Goal: Task Accomplishment & Management: Use online tool/utility

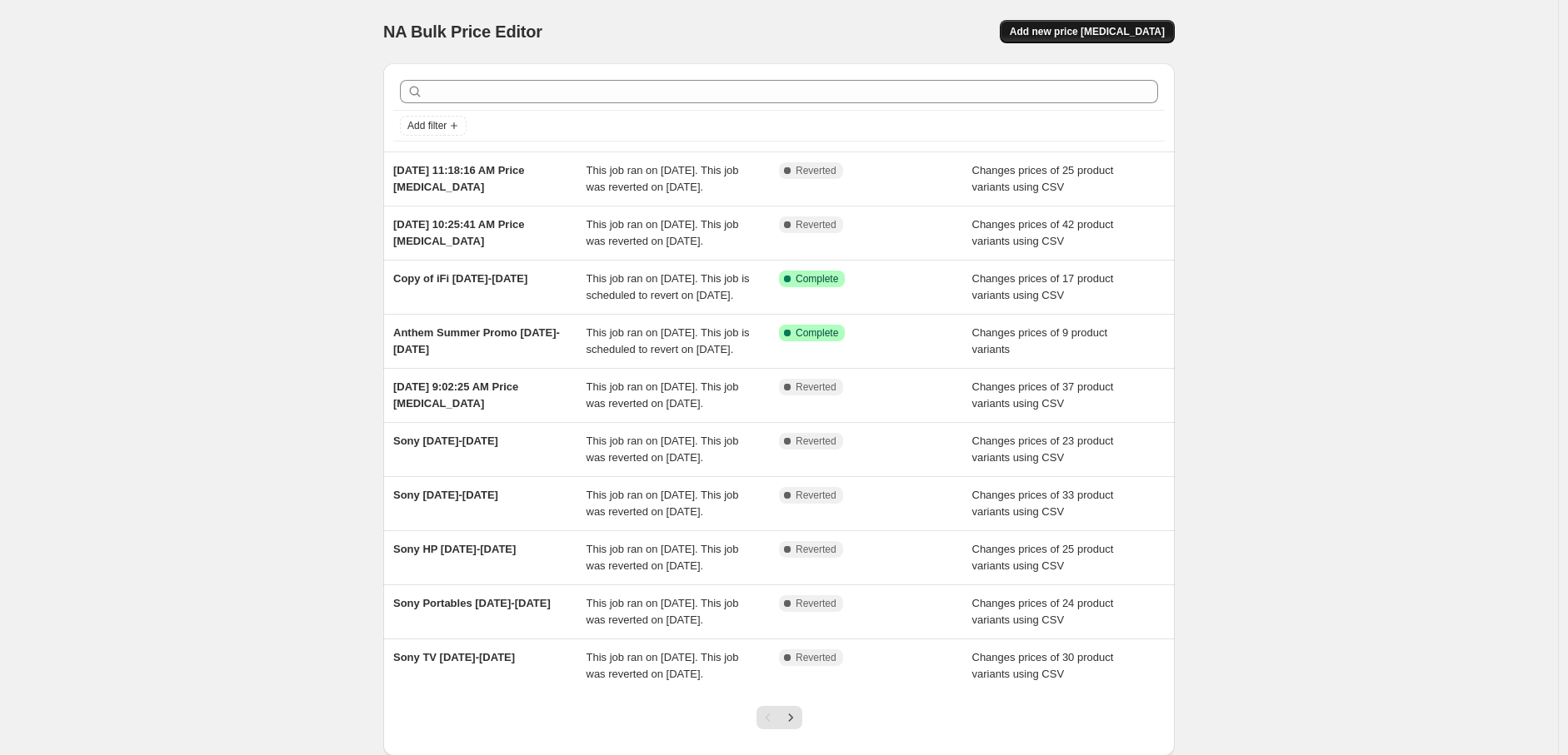
click at [1109, 40] on button "Add new price [MEDICAL_DATA]" at bounding box center [1087, 32] width 175 height 24
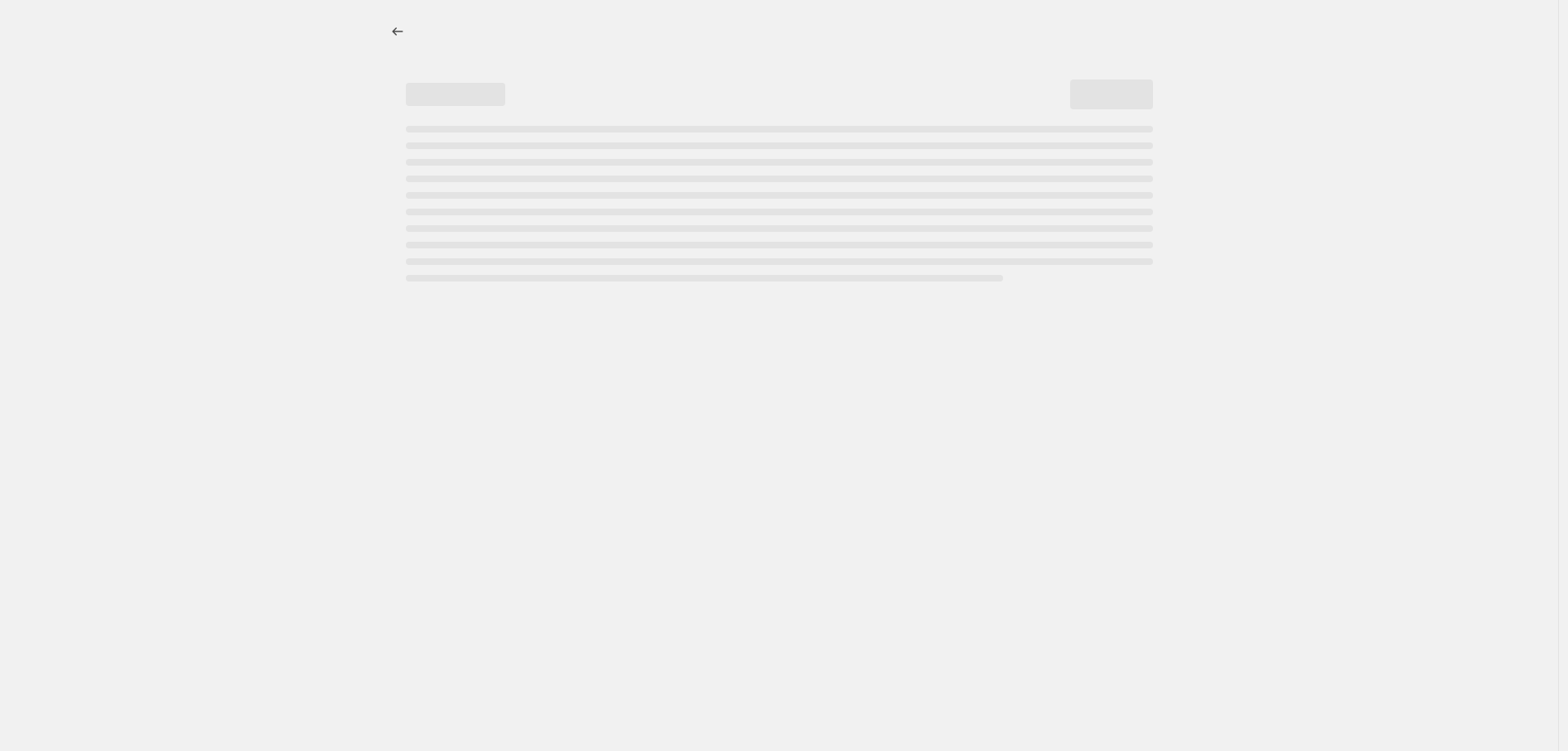
select select "percentage"
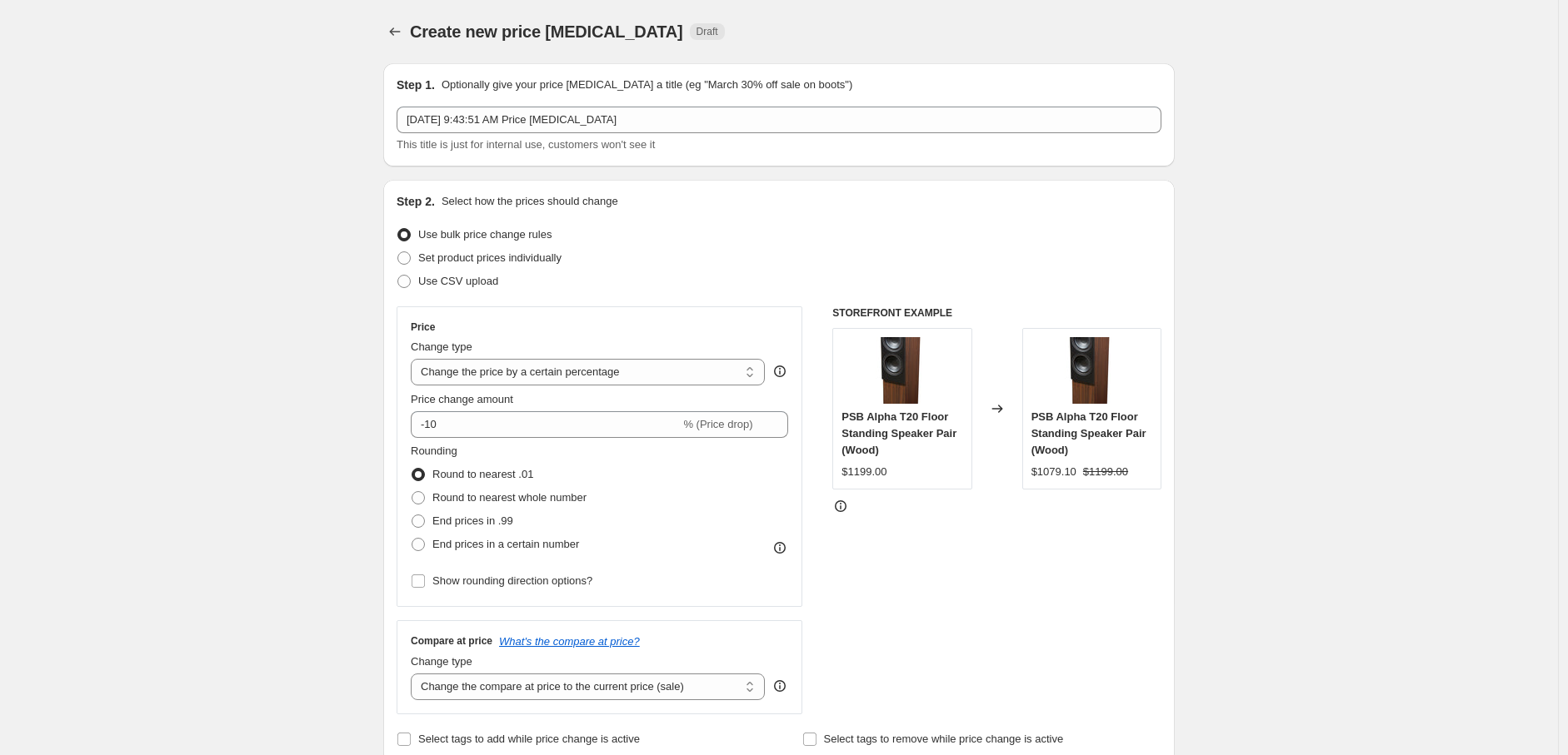
click at [464, 289] on span "Use CSV upload" at bounding box center [458, 281] width 80 height 17
click at [428, 275] on span "Use CSV upload" at bounding box center [458, 281] width 80 height 13
click at [398, 275] on input "Use CSV upload" at bounding box center [397, 275] width 1 height 1
radio input "true"
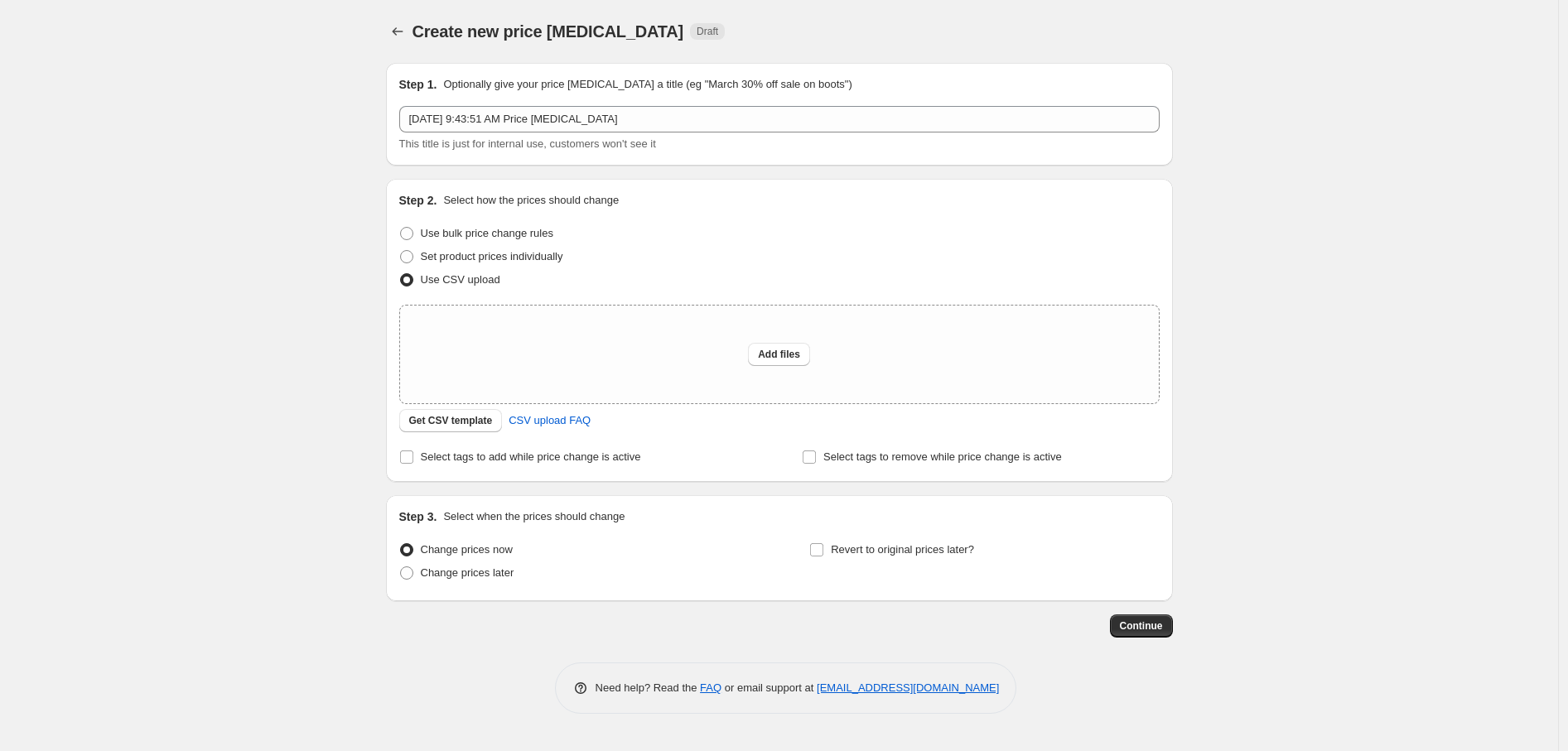
drag, startPoint x: 303, startPoint y: 320, endPoint x: 394, endPoint y: 352, distance: 96.5
click at [305, 321] on div "Create new price change job. This page is ready Create new price change job Dra…" at bounding box center [779, 376] width 1558 height 751
click at [450, 417] on span "Get CSV template" at bounding box center [450, 421] width 83 height 14
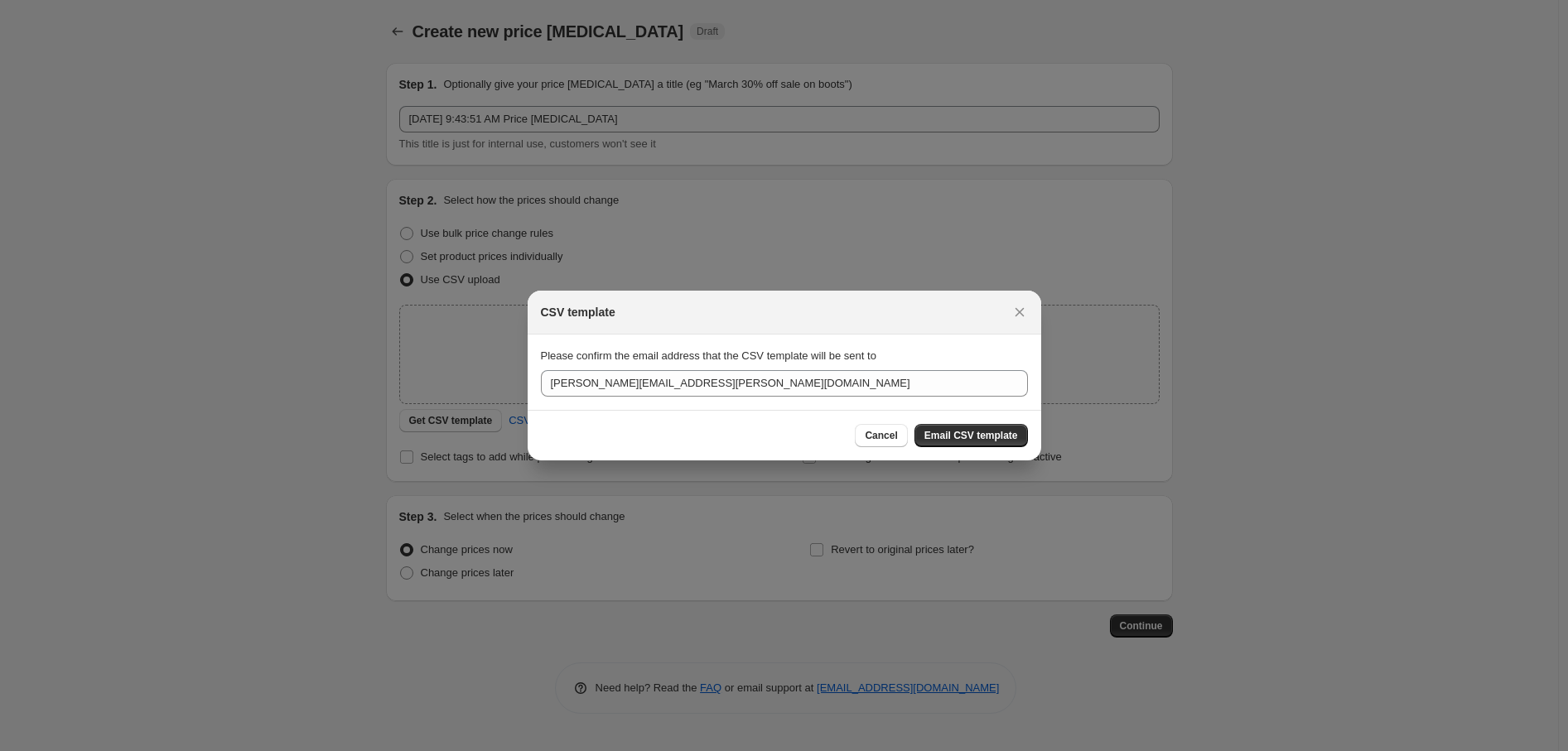
click at [964, 449] on div "Cancel Email CSV template" at bounding box center [784, 435] width 514 height 51
click at [963, 427] on button "Email CSV template" at bounding box center [971, 435] width 114 height 24
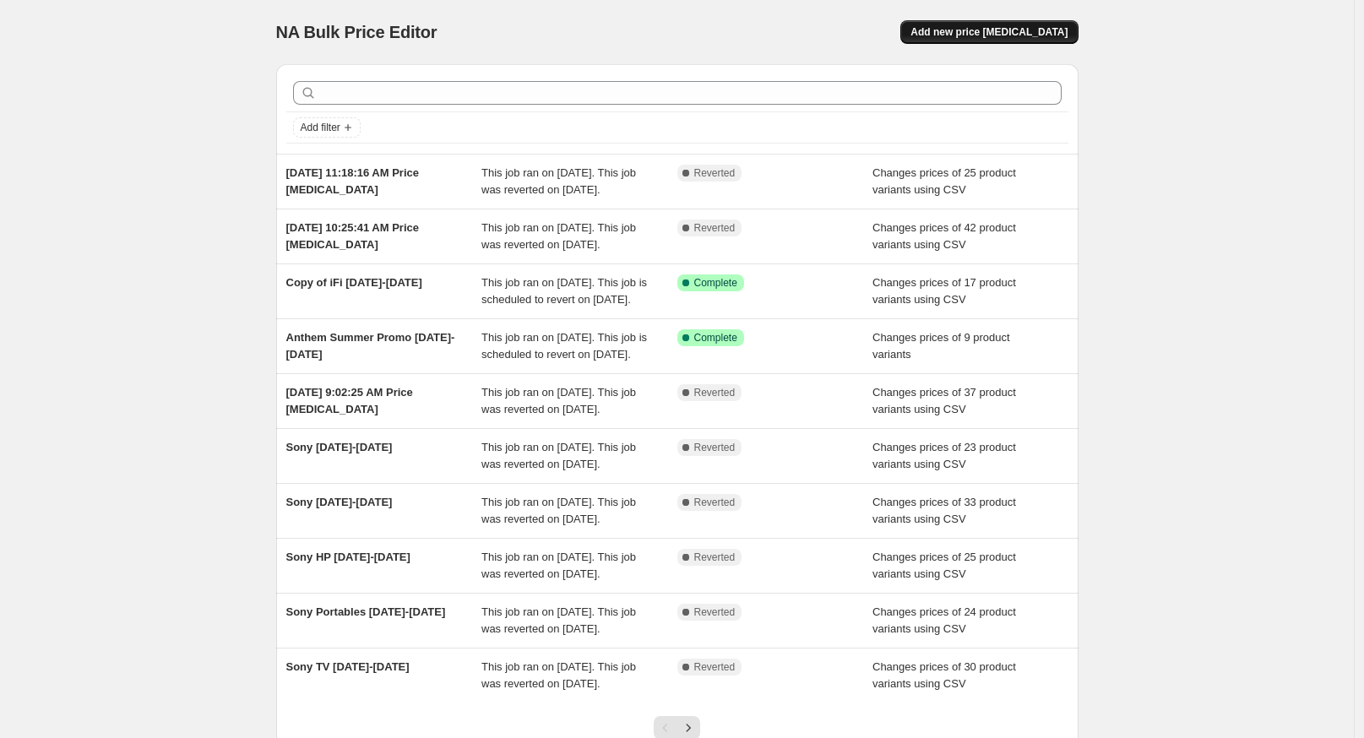
click at [1001, 27] on span "Add new price [MEDICAL_DATA]" at bounding box center [989, 32] width 157 height 14
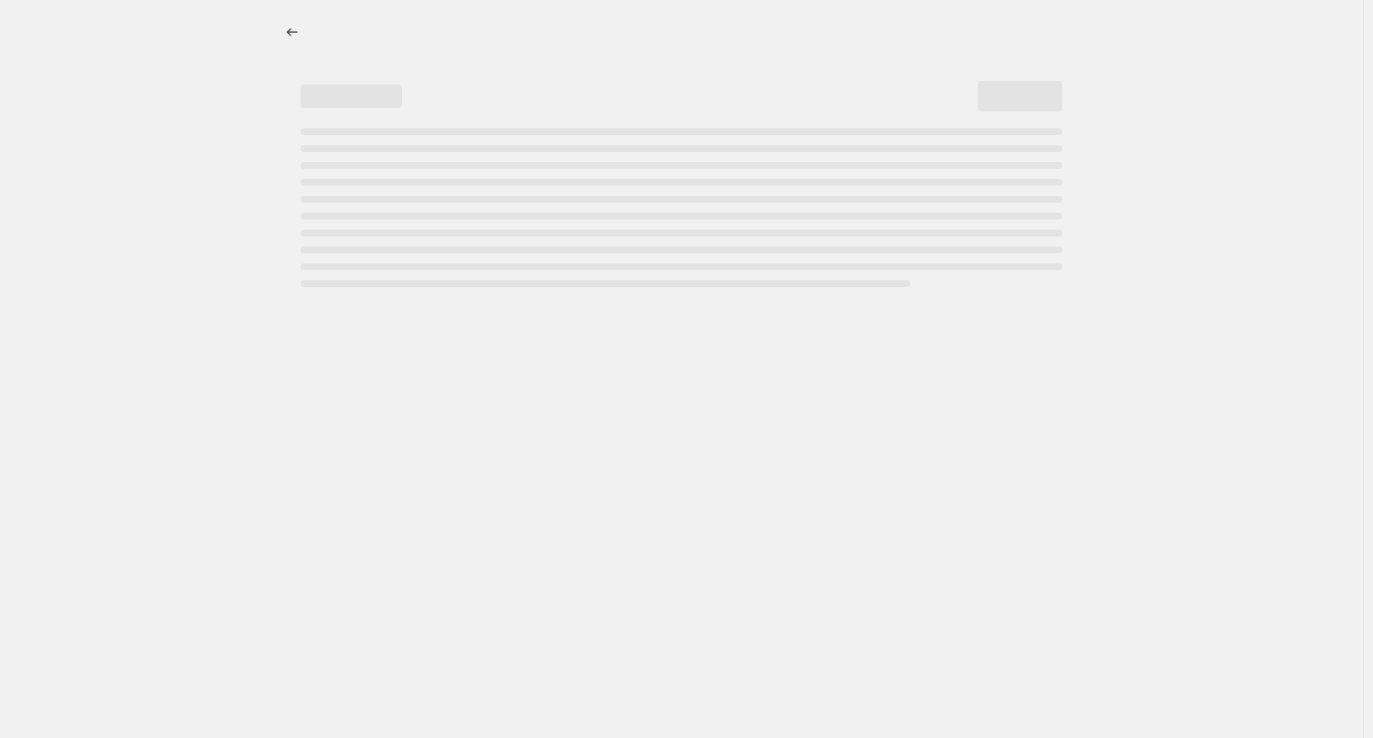
select select "percentage"
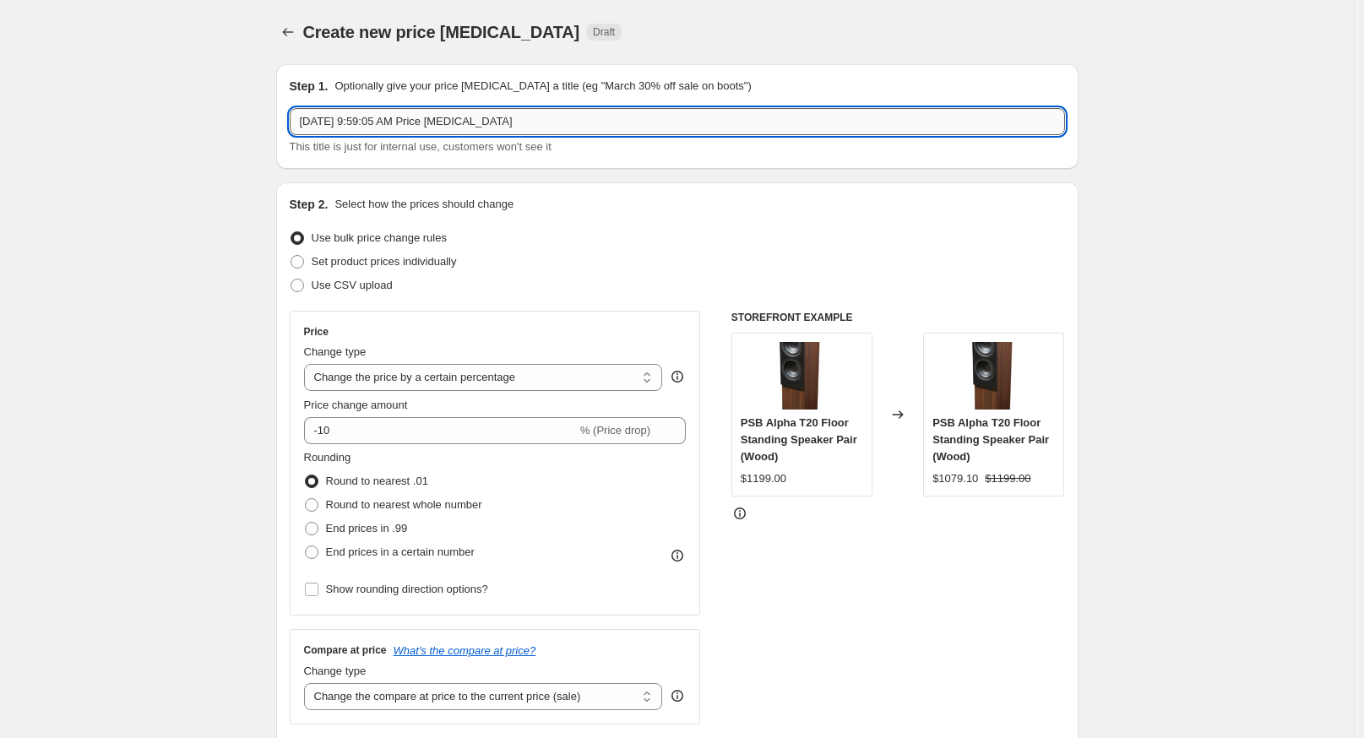
click at [424, 127] on input "[DATE] 9:59:05 AM Price [MEDICAL_DATA]" at bounding box center [677, 121] width 775 height 27
click at [441, 117] on input "[DATE] 9:59:05 AM Price [MEDICAL_DATA]" at bounding box center [677, 121] width 775 height 27
type input "Sony [DATE]-[DATE]"
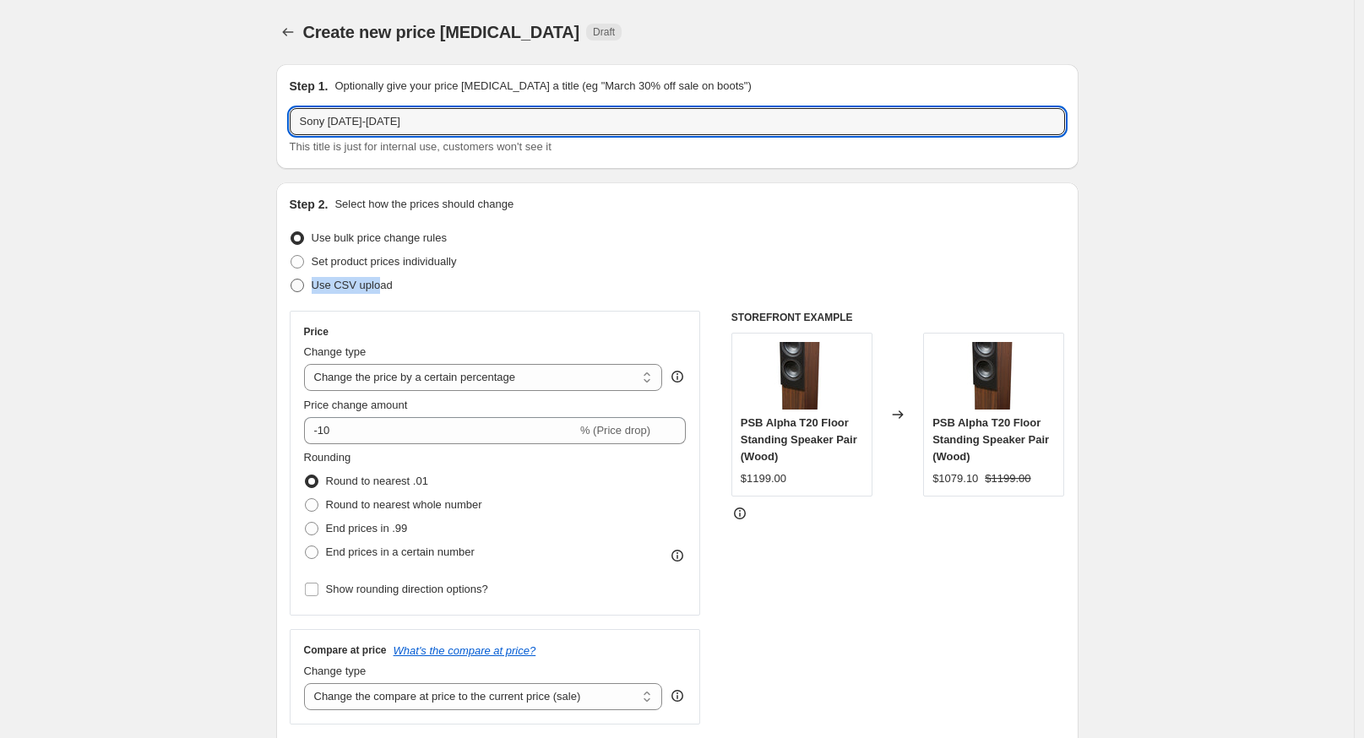
click at [380, 279] on label "Use CSV upload" at bounding box center [341, 286] width 103 height 24
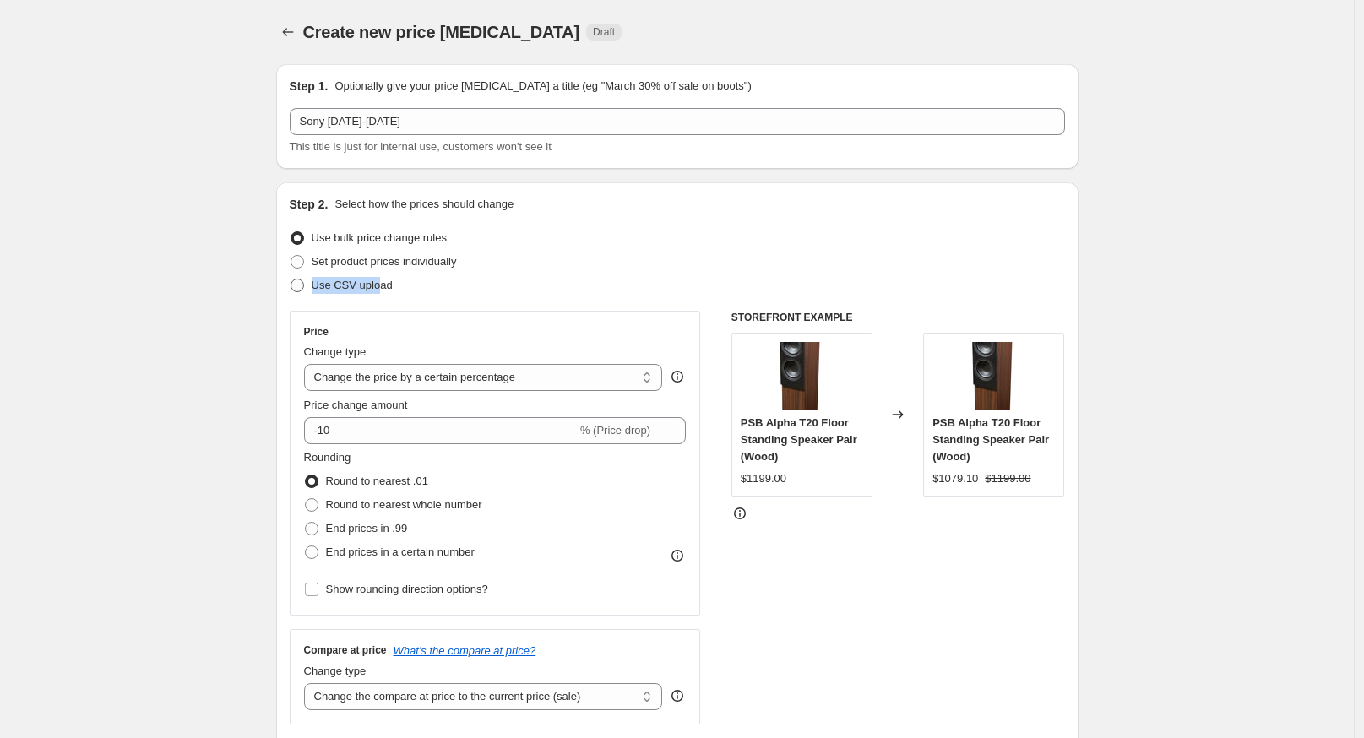
click at [372, 282] on span "Use CSV upload" at bounding box center [352, 285] width 81 height 13
click at [291, 280] on input "Use CSV upload" at bounding box center [291, 279] width 1 height 1
radio input "true"
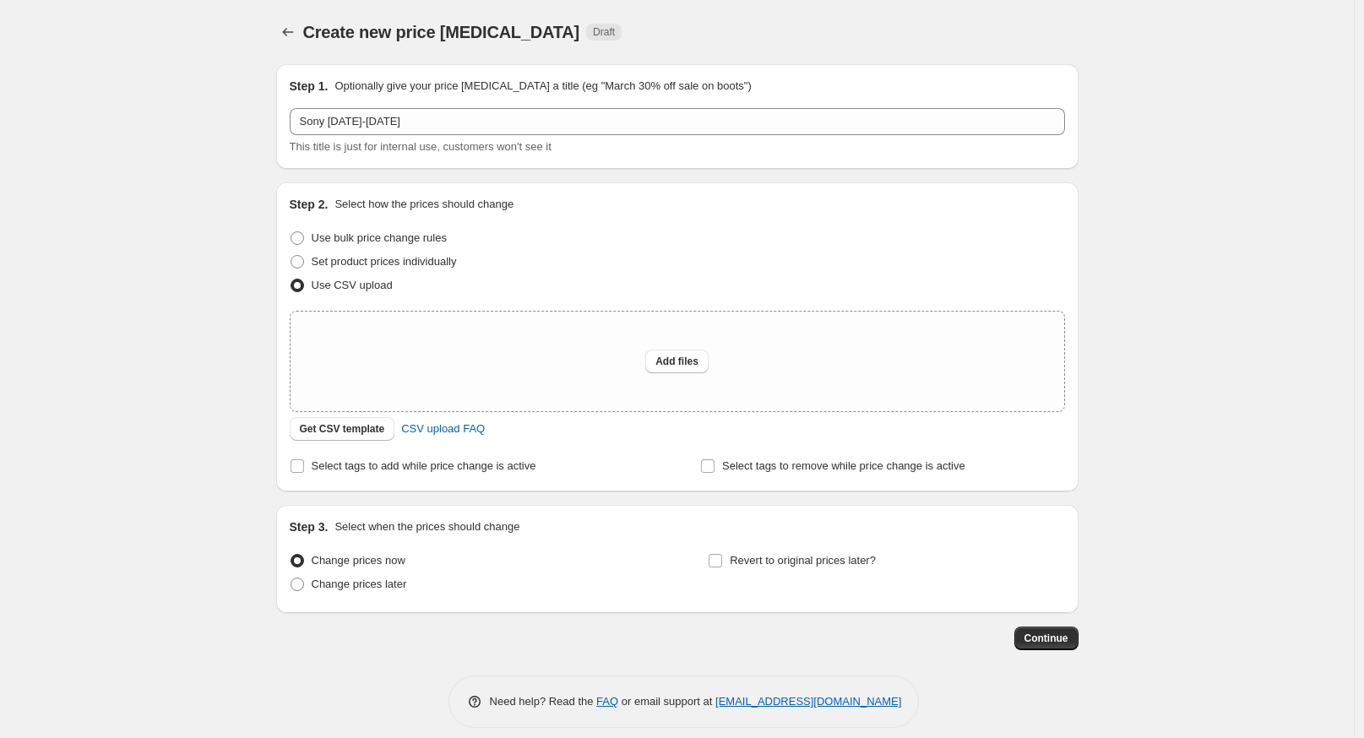
scroll to position [14, 0]
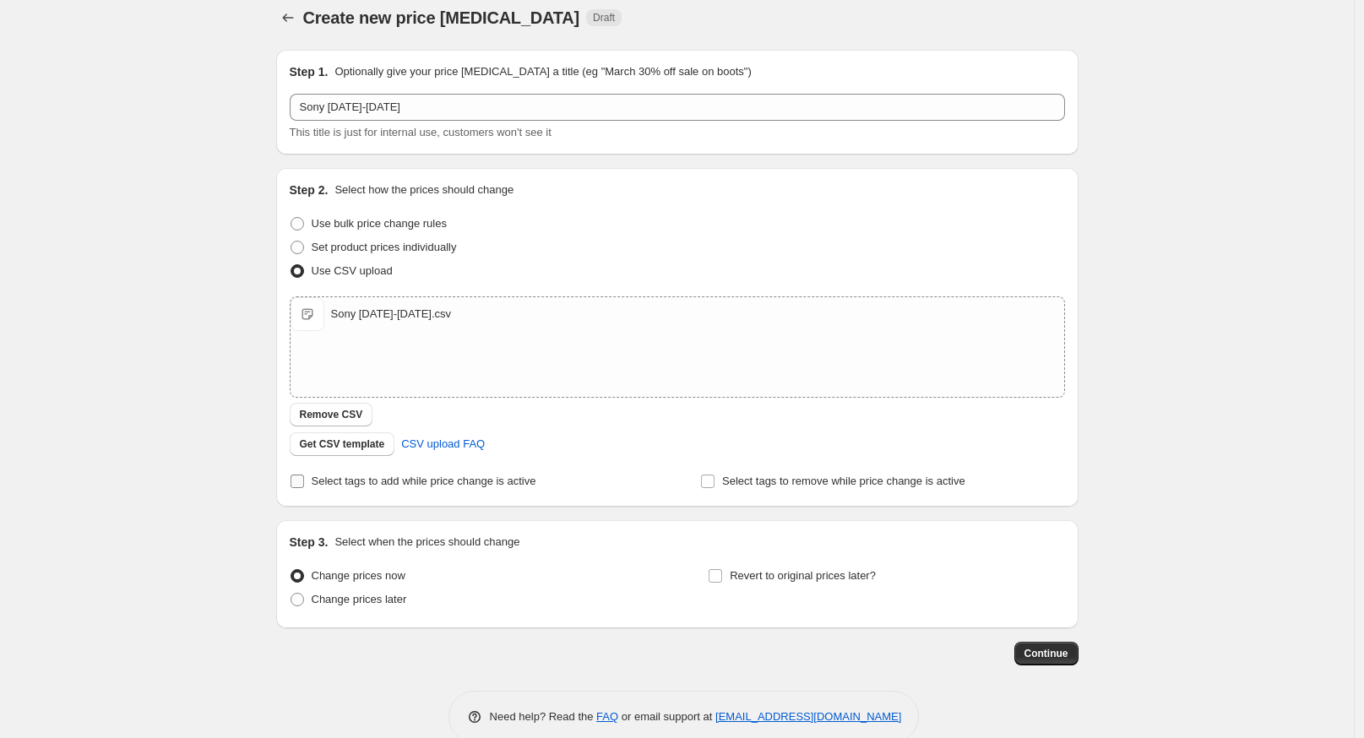
click at [412, 480] on span "Select tags to add while price change is active" at bounding box center [424, 481] width 225 height 13
click at [304, 480] on input "Select tags to add while price change is active" at bounding box center [298, 482] width 14 height 14
checkbox input "true"
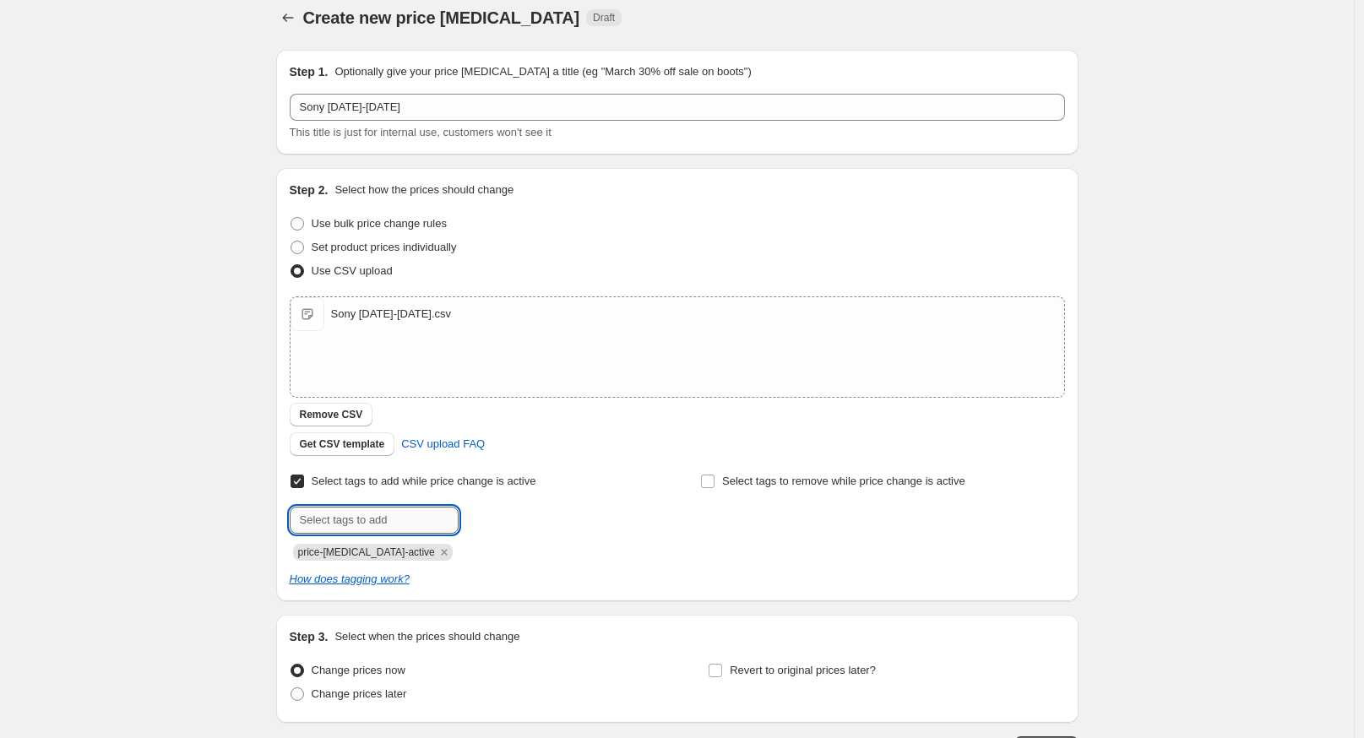
click at [398, 523] on input "text" at bounding box center [374, 520] width 169 height 27
type input "on-sale"
click at [290, 168] on button "Submit" at bounding box center [314, 177] width 48 height 18
type input "sony-promo"
click at [290, 168] on button "Submit" at bounding box center [314, 177] width 48 height 18
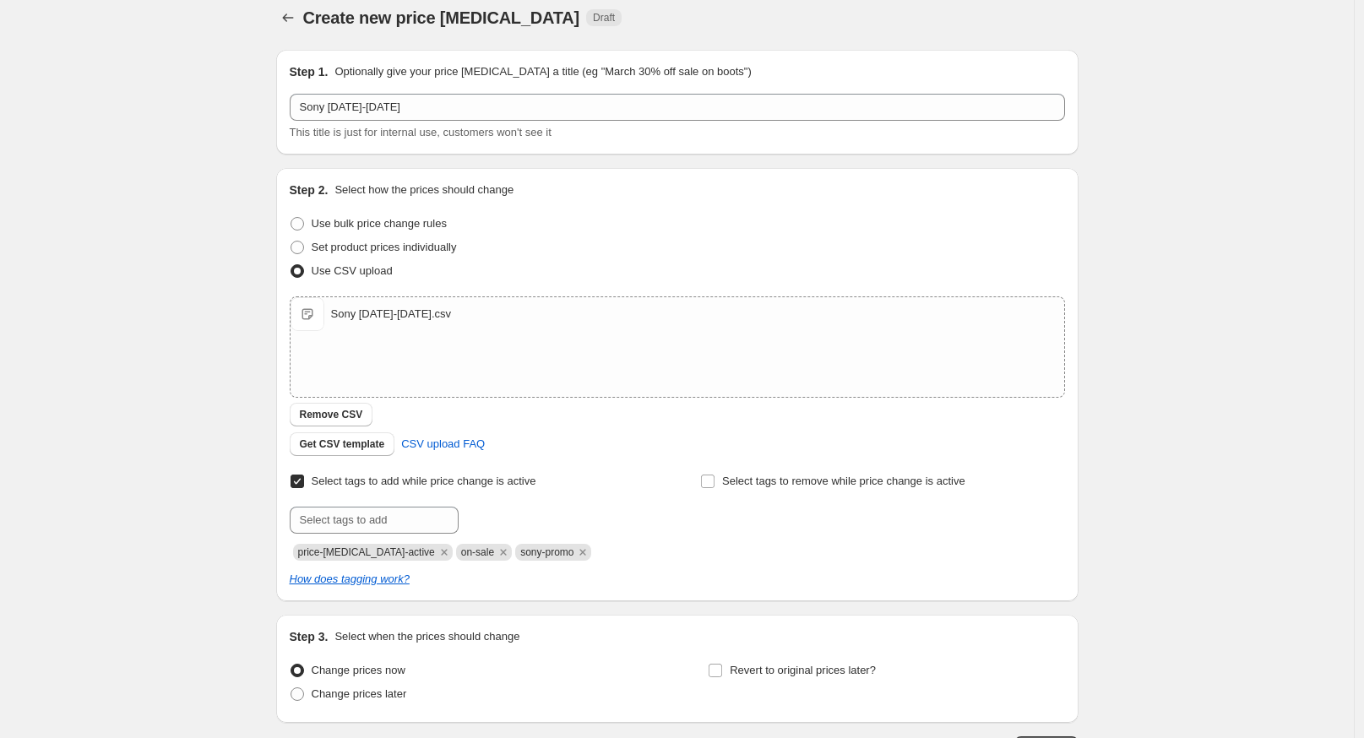
click at [73, 400] on div "Create new price [MEDICAL_DATA]. This page is ready Create new price [MEDICAL_D…" at bounding box center [677, 425] width 1354 height 878
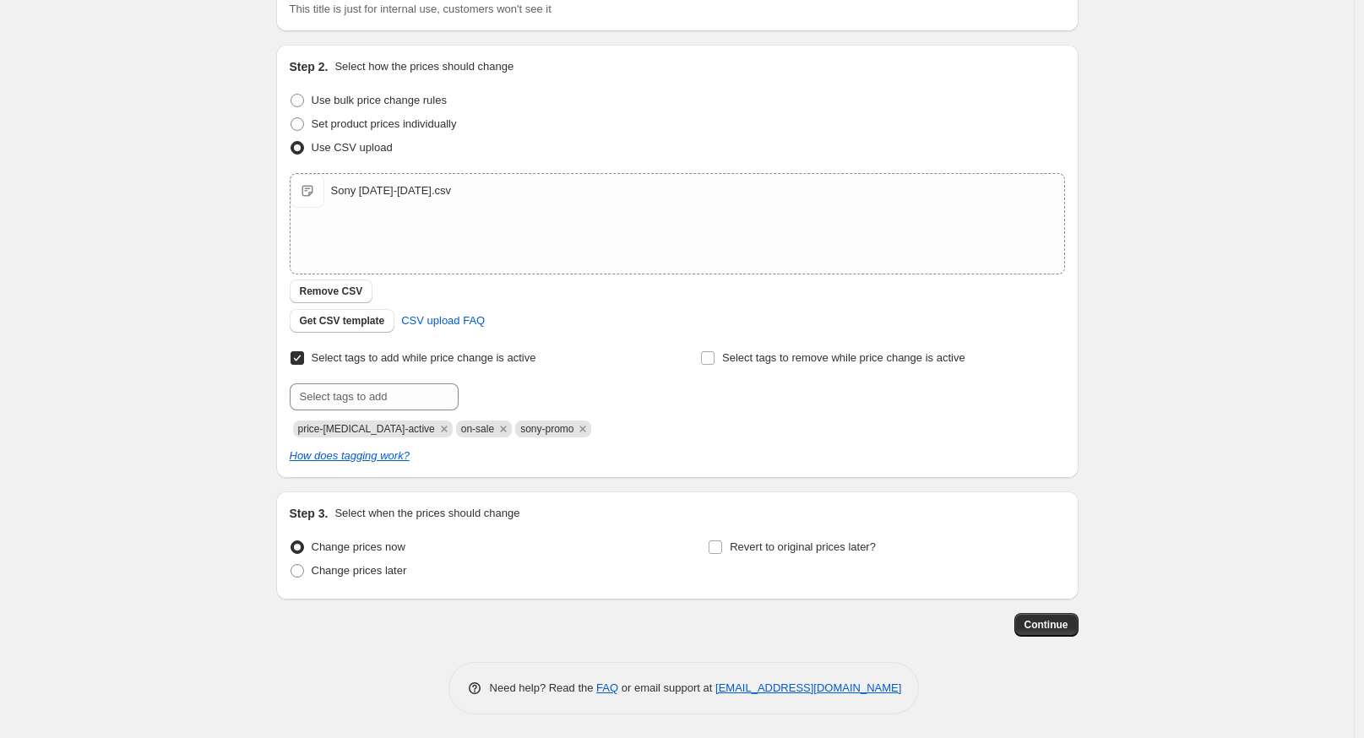
scroll to position [139, 0]
click at [723, 548] on span at bounding box center [715, 546] width 15 height 15
click at [722, 548] on input "Revert to original prices later?" at bounding box center [716, 547] width 14 height 14
checkbox input "true"
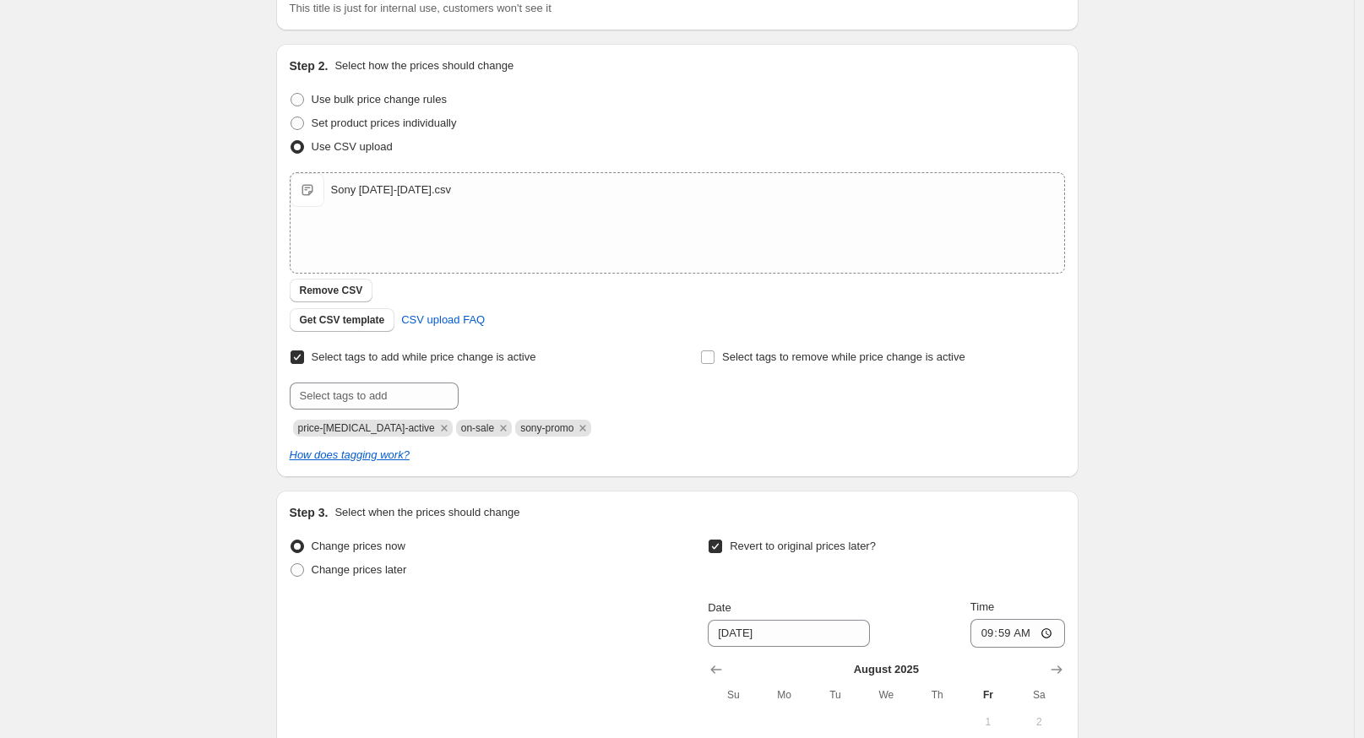
click at [1227, 579] on div "Create new price [MEDICAL_DATA]. This page is ready Create new price [MEDICAL_D…" at bounding box center [677, 457] width 1354 height 1193
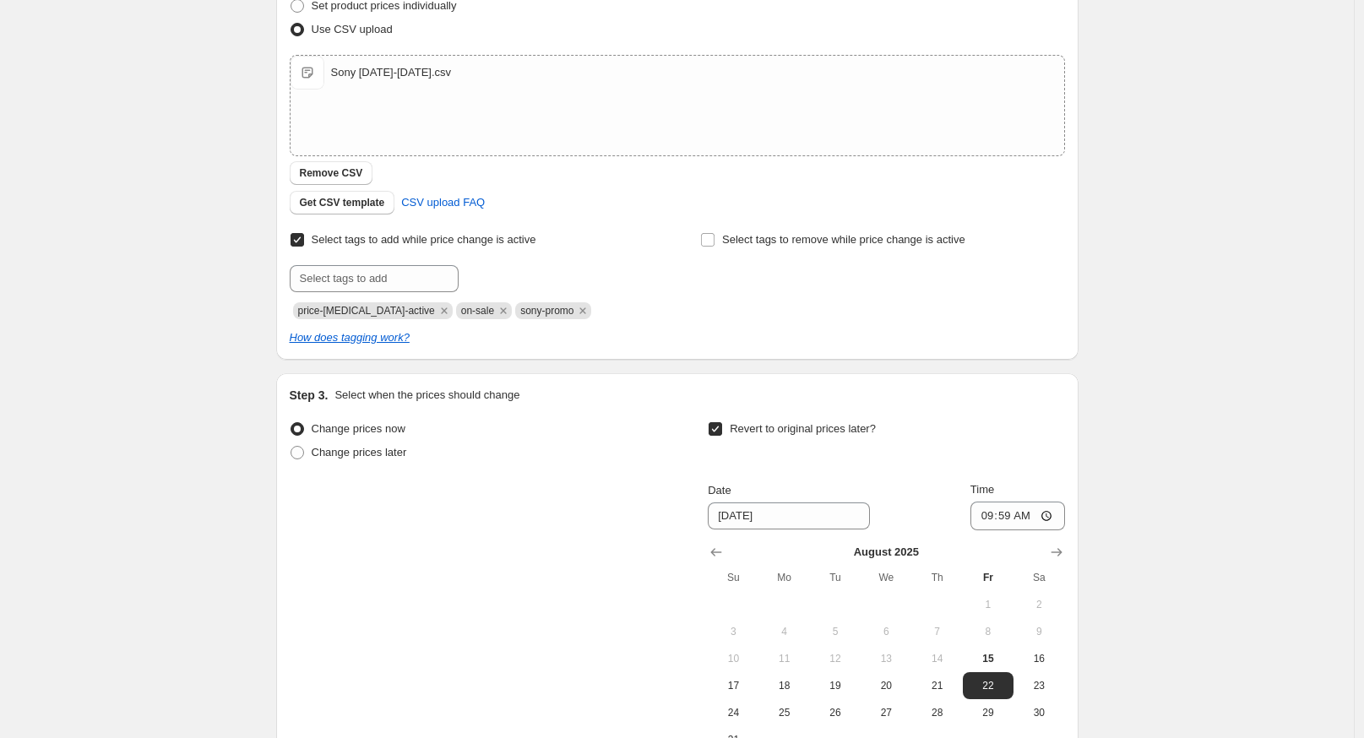
scroll to position [454, 0]
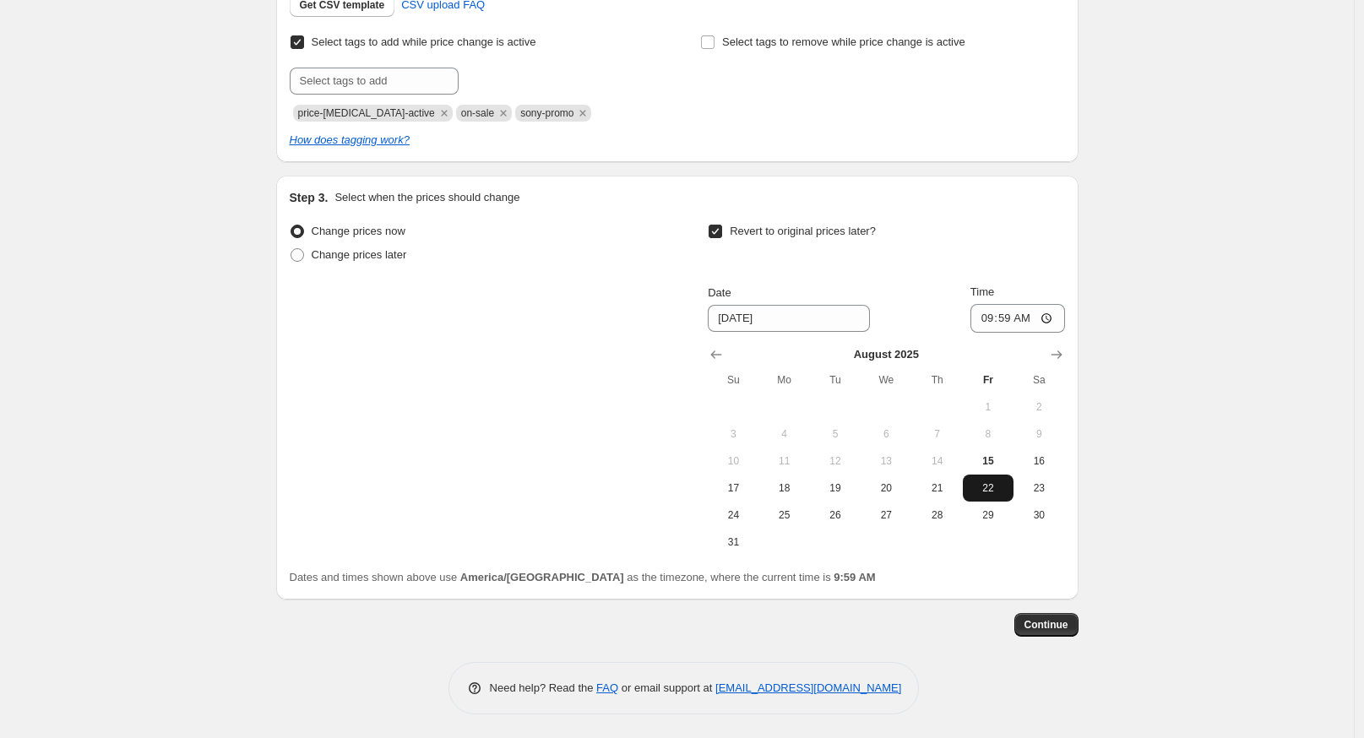
click at [985, 486] on span "22" at bounding box center [988, 488] width 37 height 14
click at [992, 317] on input "09:59" at bounding box center [1017, 318] width 95 height 29
type input "01:01"
click at [1171, 550] on div "Create new price [MEDICAL_DATA]. This page is ready Create new price [MEDICAL_D…" at bounding box center [677, 142] width 1354 height 1193
click at [1057, 624] on span "Continue" at bounding box center [1047, 625] width 44 height 14
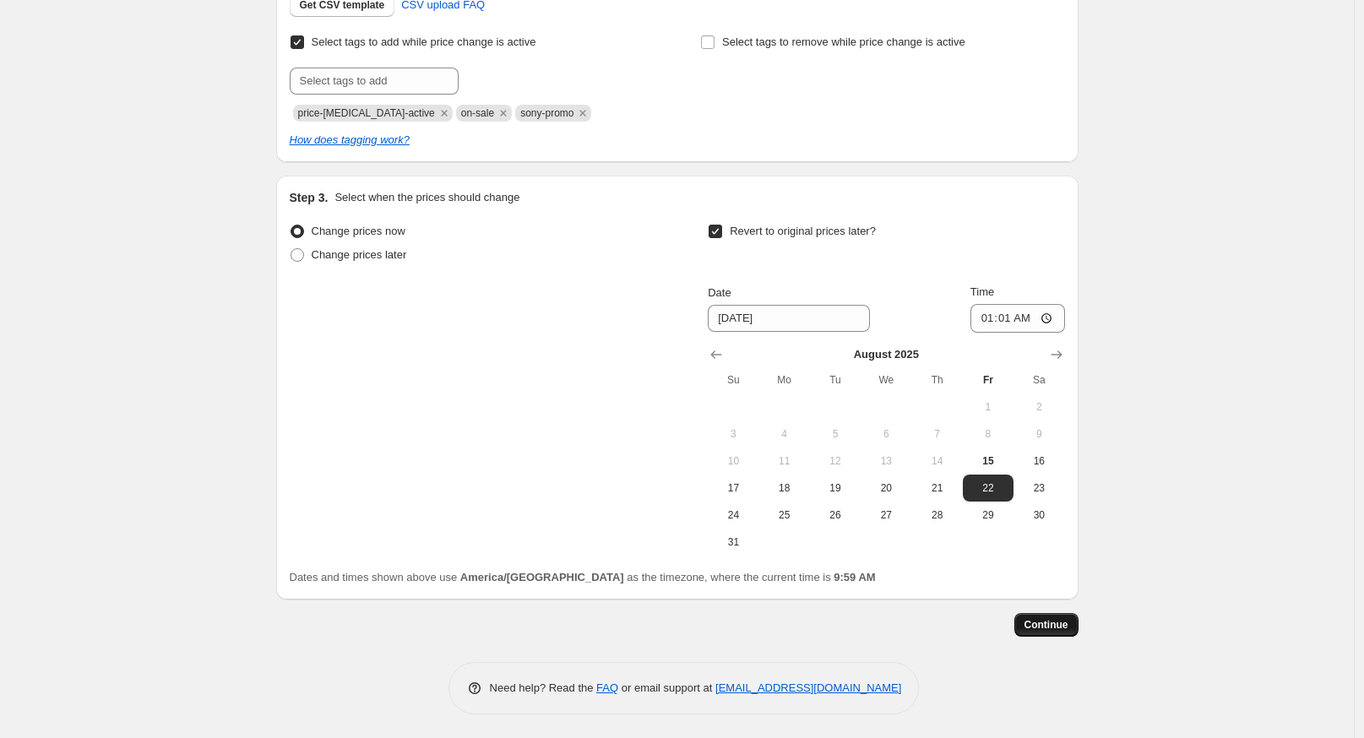
scroll to position [0, 0]
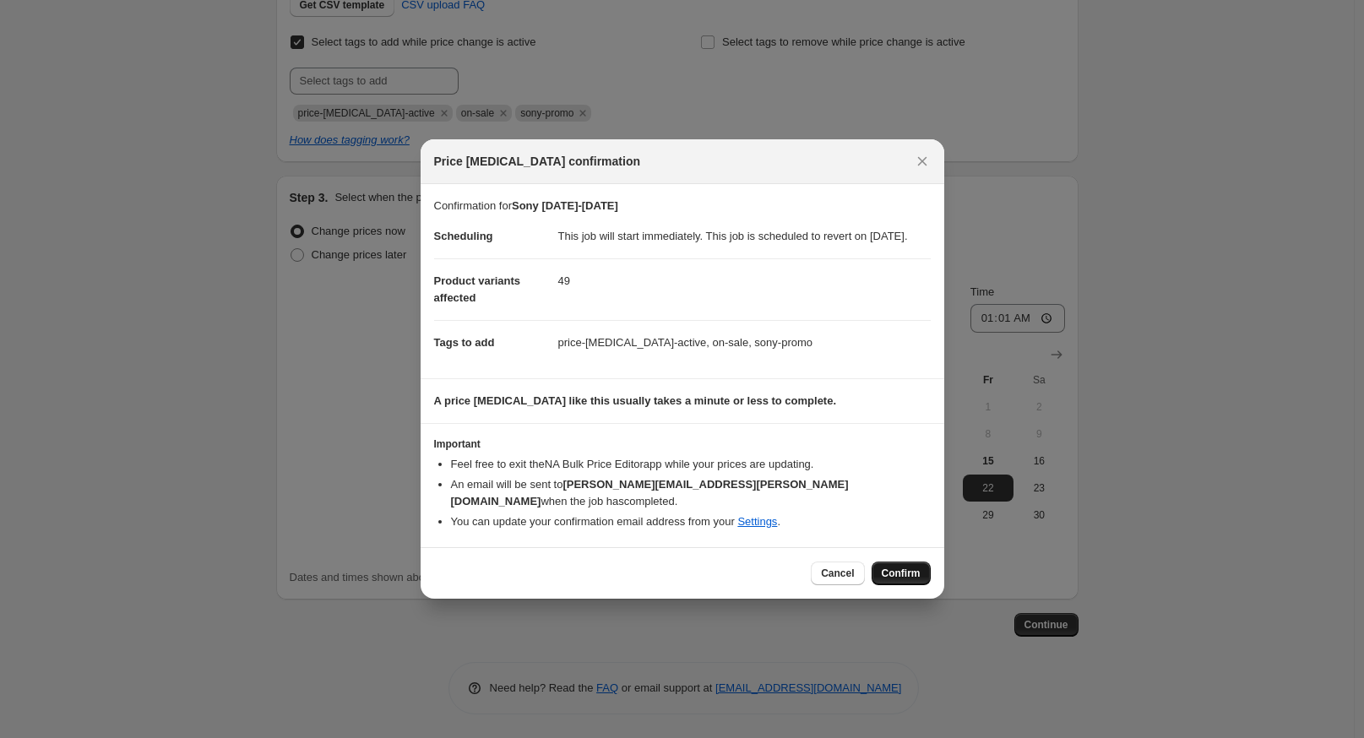
click at [908, 577] on span "Confirm" at bounding box center [901, 574] width 39 height 14
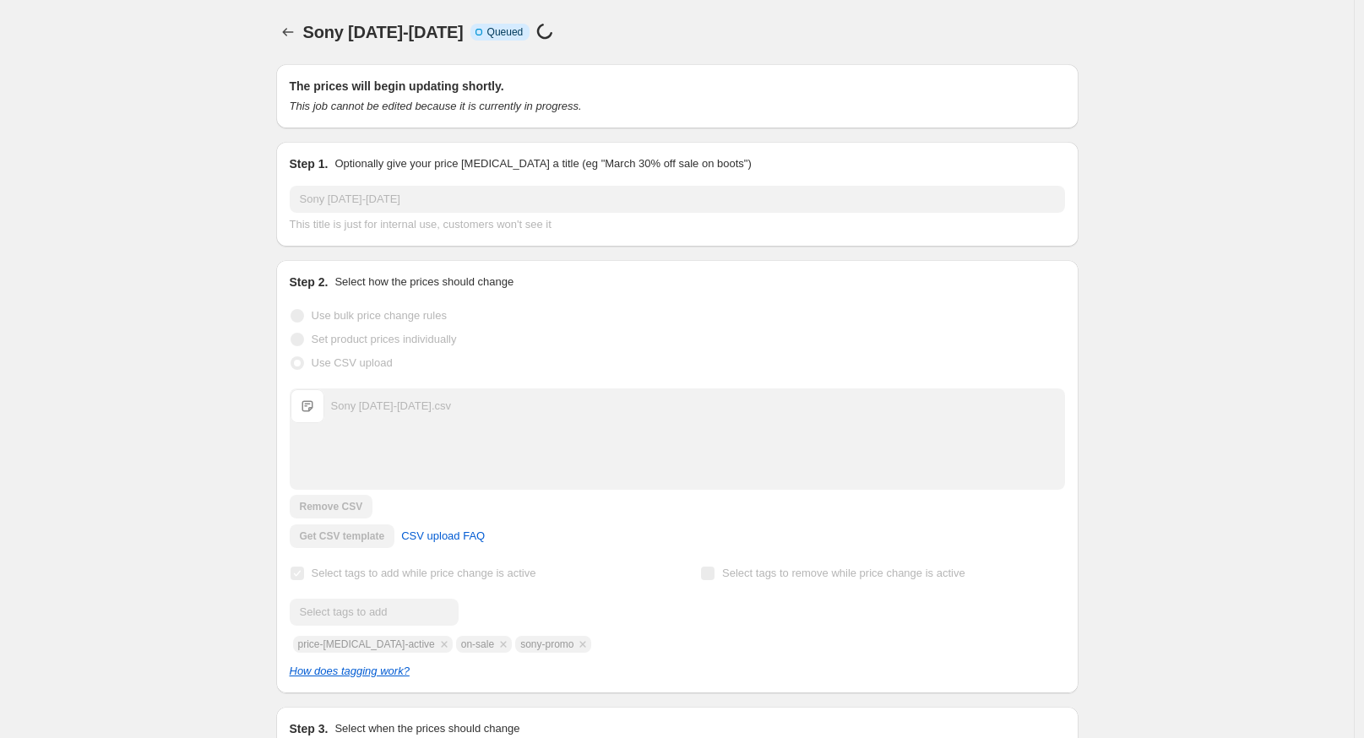
scroll to position [454, 0]
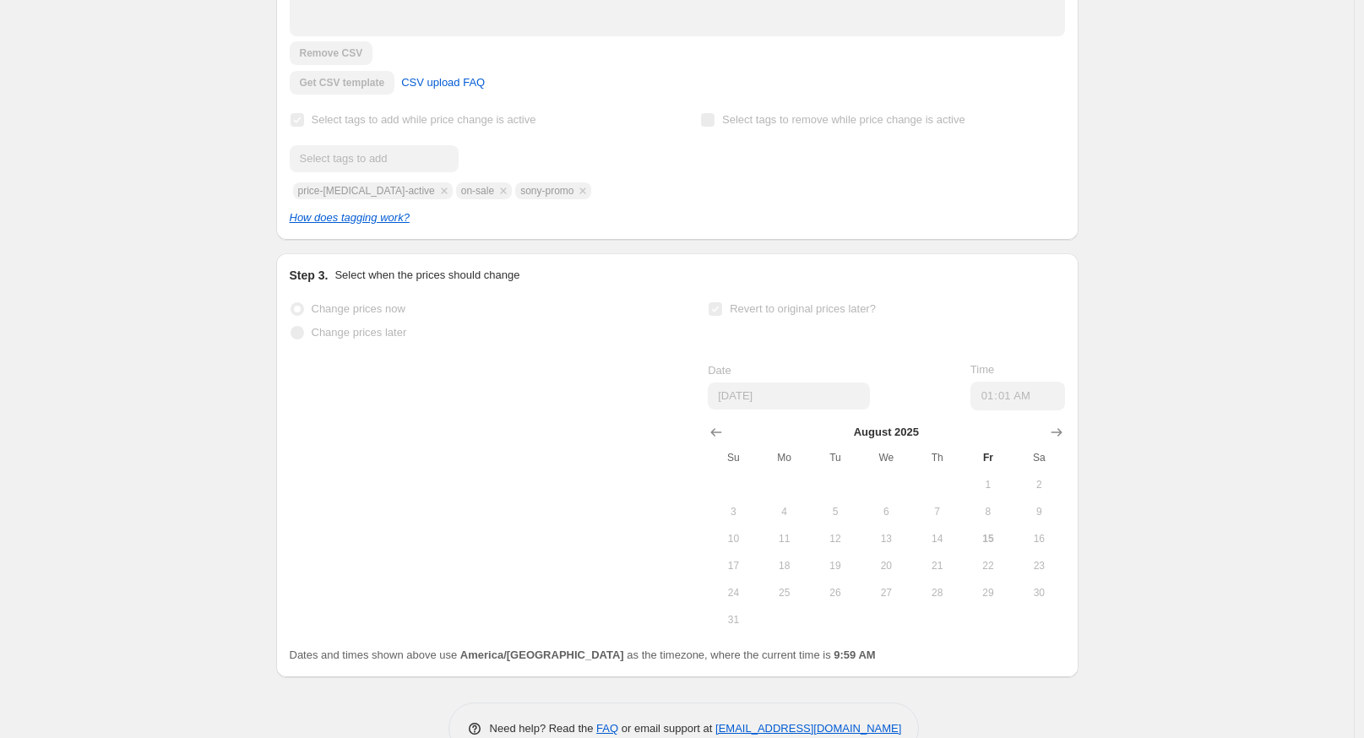
click at [280, 322] on div "Step 3. Select when the prices should change Change prices now Change prices la…" at bounding box center [677, 465] width 802 height 424
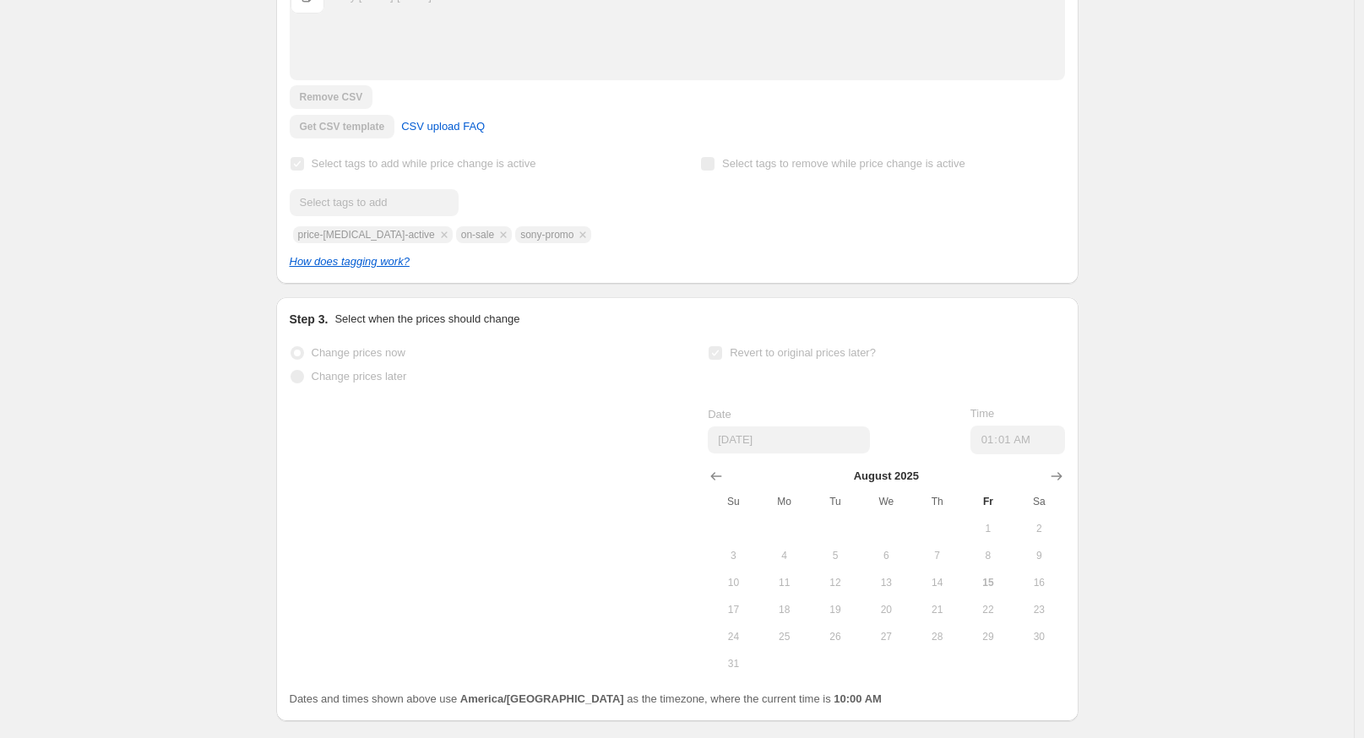
scroll to position [498, 0]
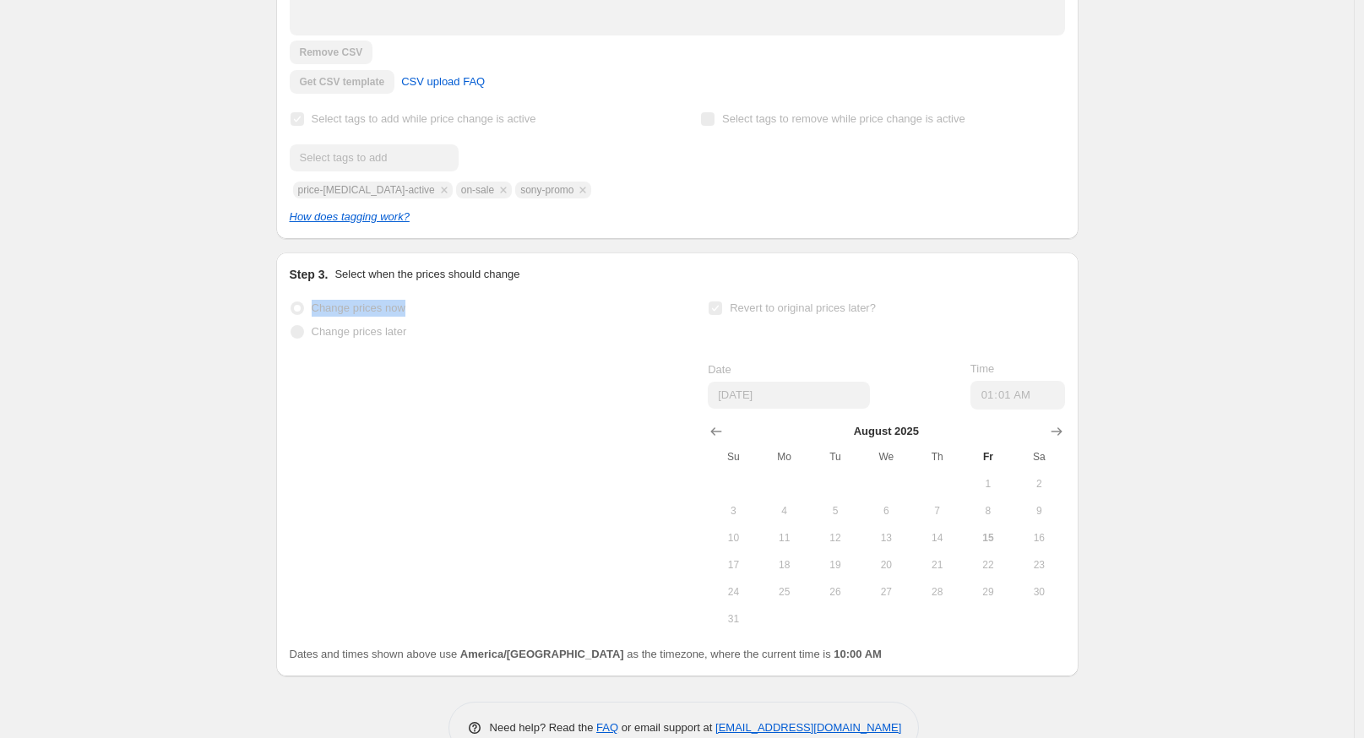
click at [172, 318] on div "Sony [DATE]-[DATE]. This page is ready Sony [DATE]-[DATE] Info Partially comple…" at bounding box center [677, 141] width 1354 height 1278
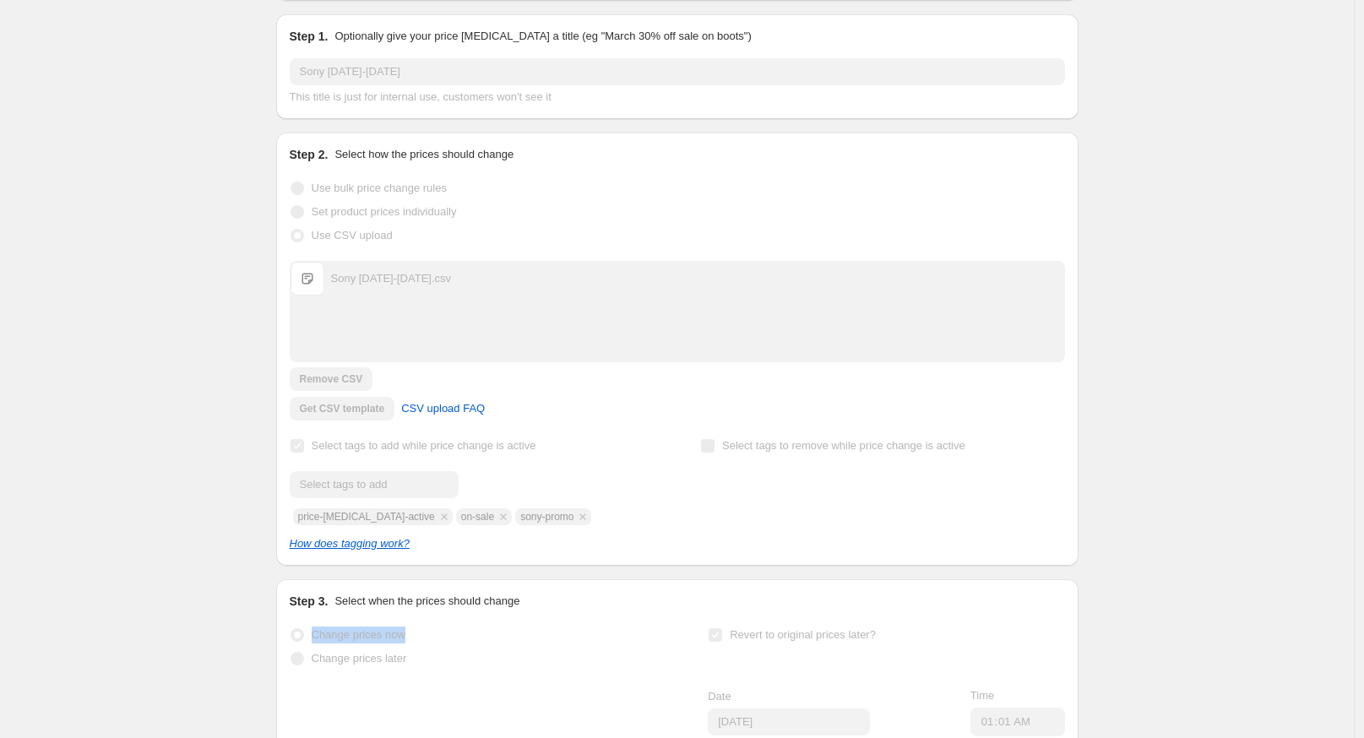
scroll to position [0, 0]
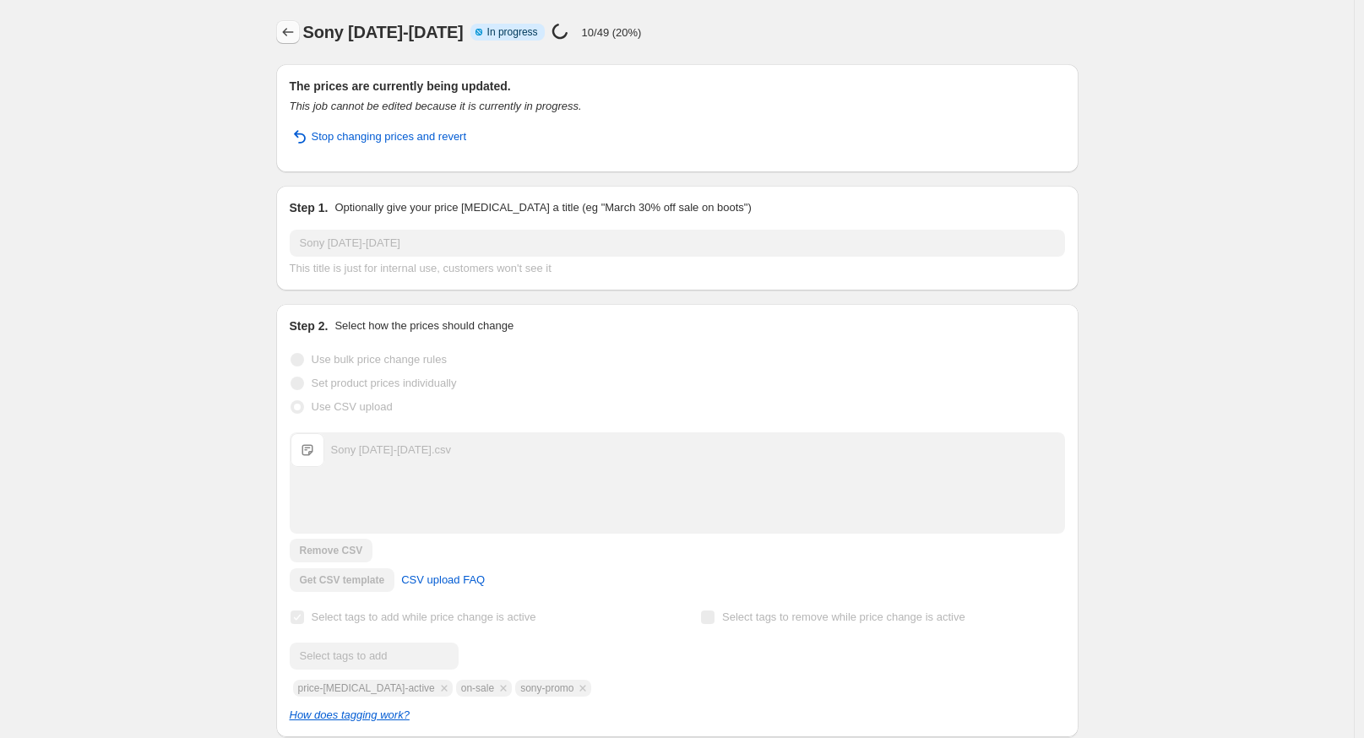
click at [296, 32] on icon "Price change jobs" at bounding box center [288, 32] width 17 height 17
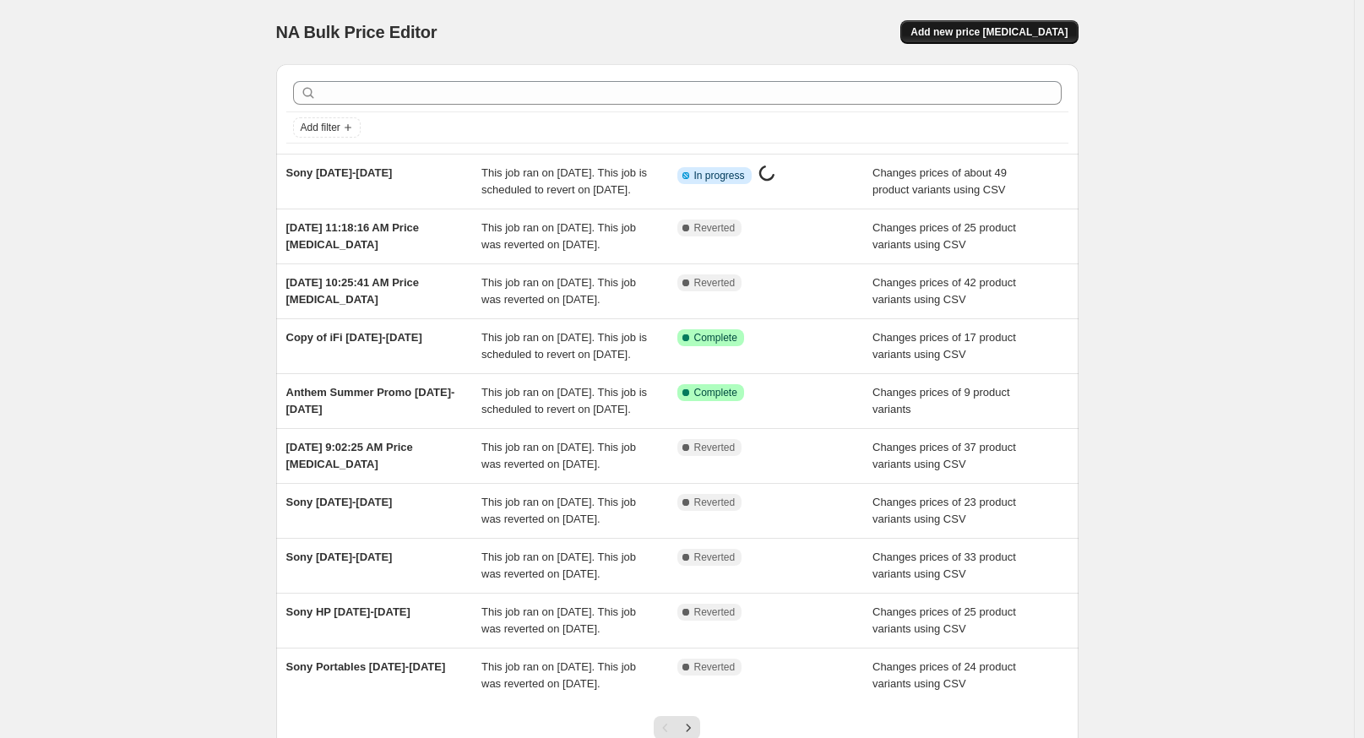
click at [1015, 27] on span "Add new price [MEDICAL_DATA]" at bounding box center [989, 32] width 157 height 14
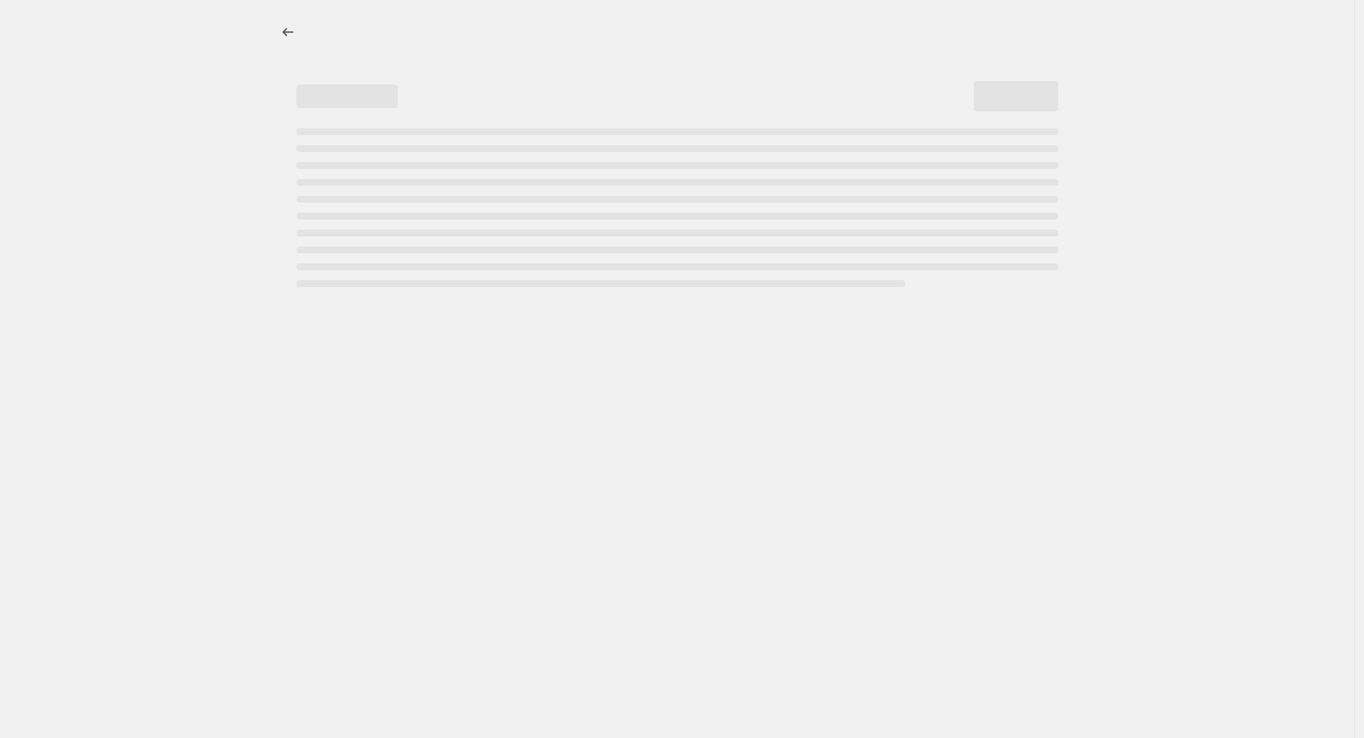
select select "percentage"
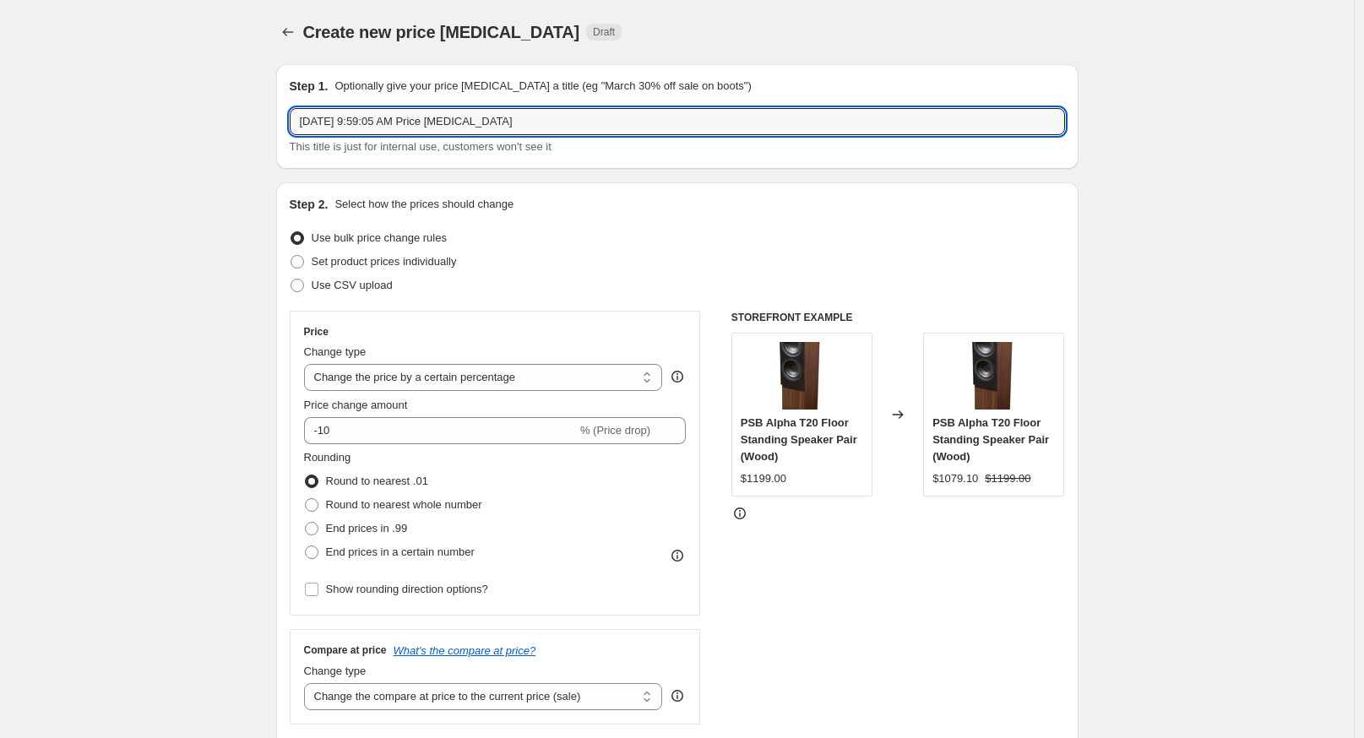
drag, startPoint x: 510, startPoint y: 122, endPoint x: 282, endPoint y: 74, distance: 232.9
click at [282, 74] on div "Step 1. Optionally give your price [MEDICAL_DATA] a title (eg "March 30% off sa…" at bounding box center [677, 116] width 802 height 105
type input "Samsung [DATE]-[DATE]"
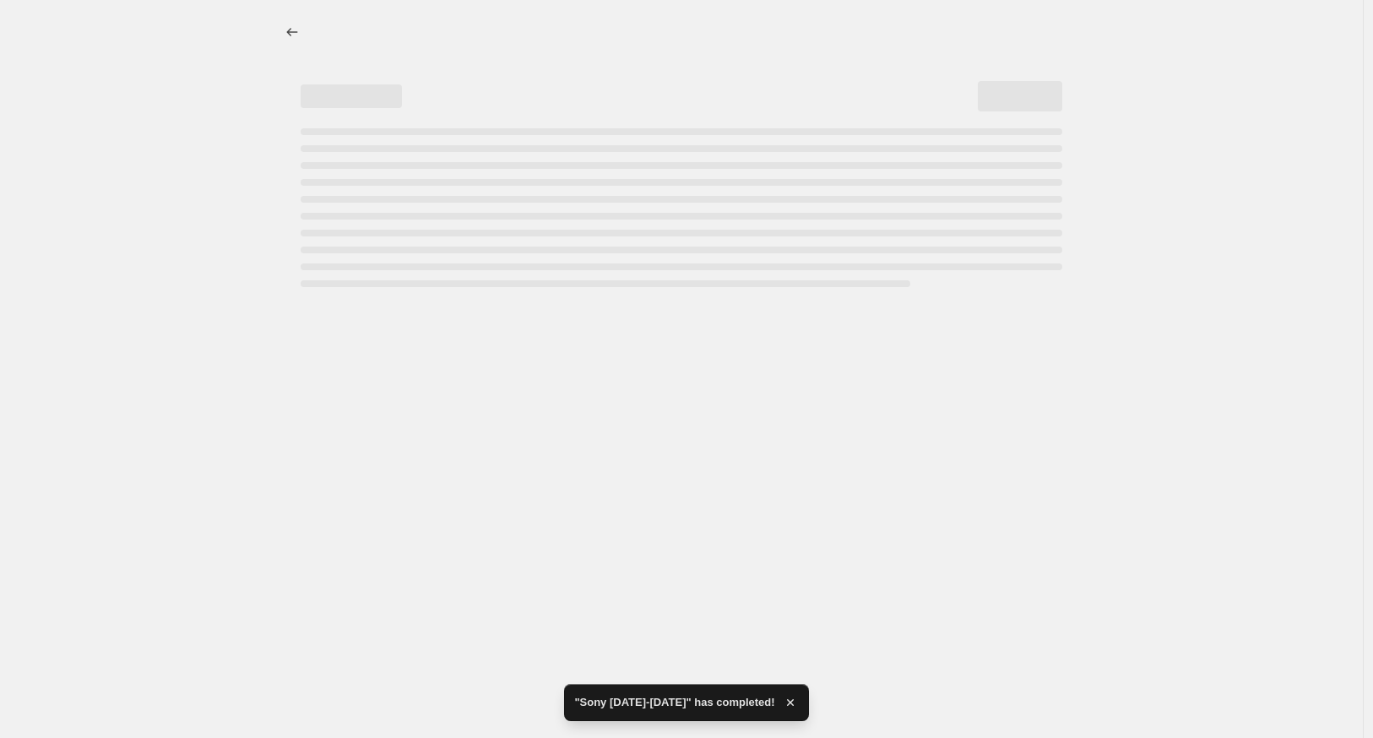
select select "percentage"
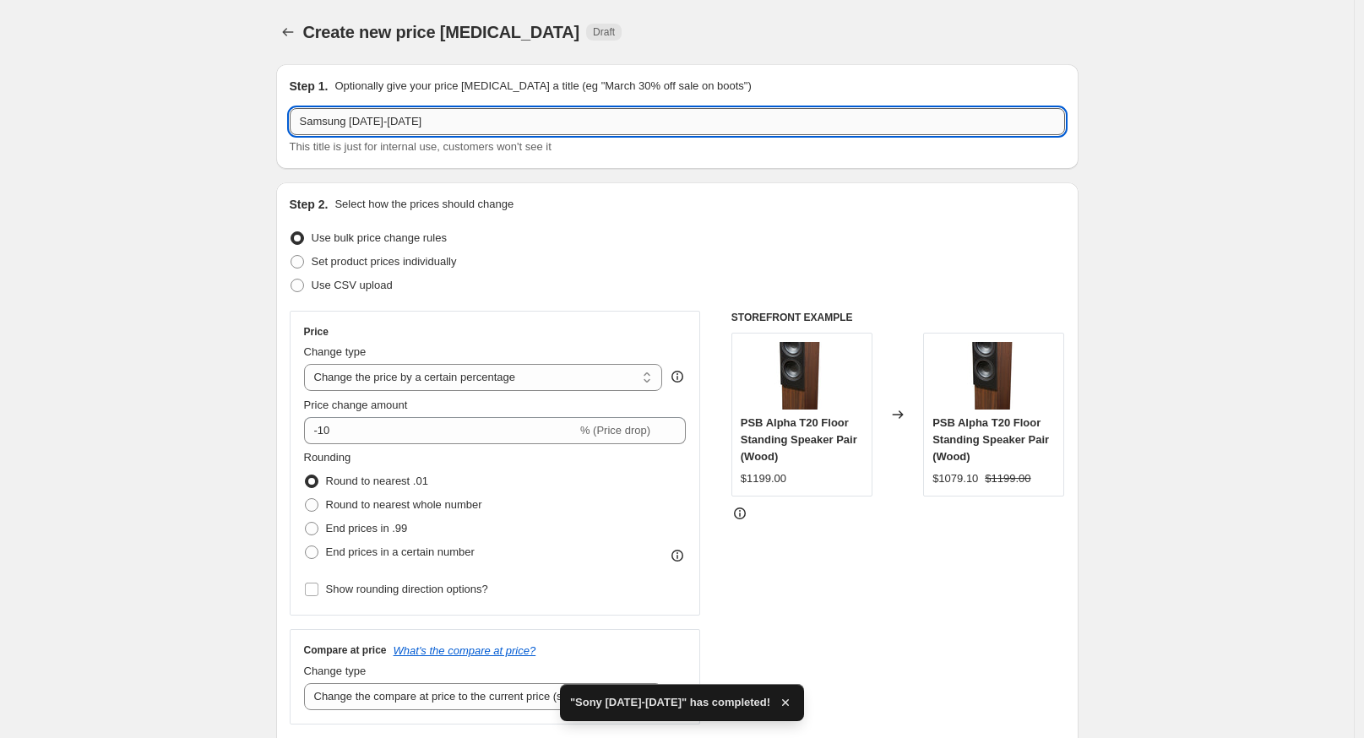
click at [411, 129] on input "Samsung [DATE]-[DATE]" at bounding box center [677, 121] width 775 height 27
type input "Samsung [DATE]-[DATE]"
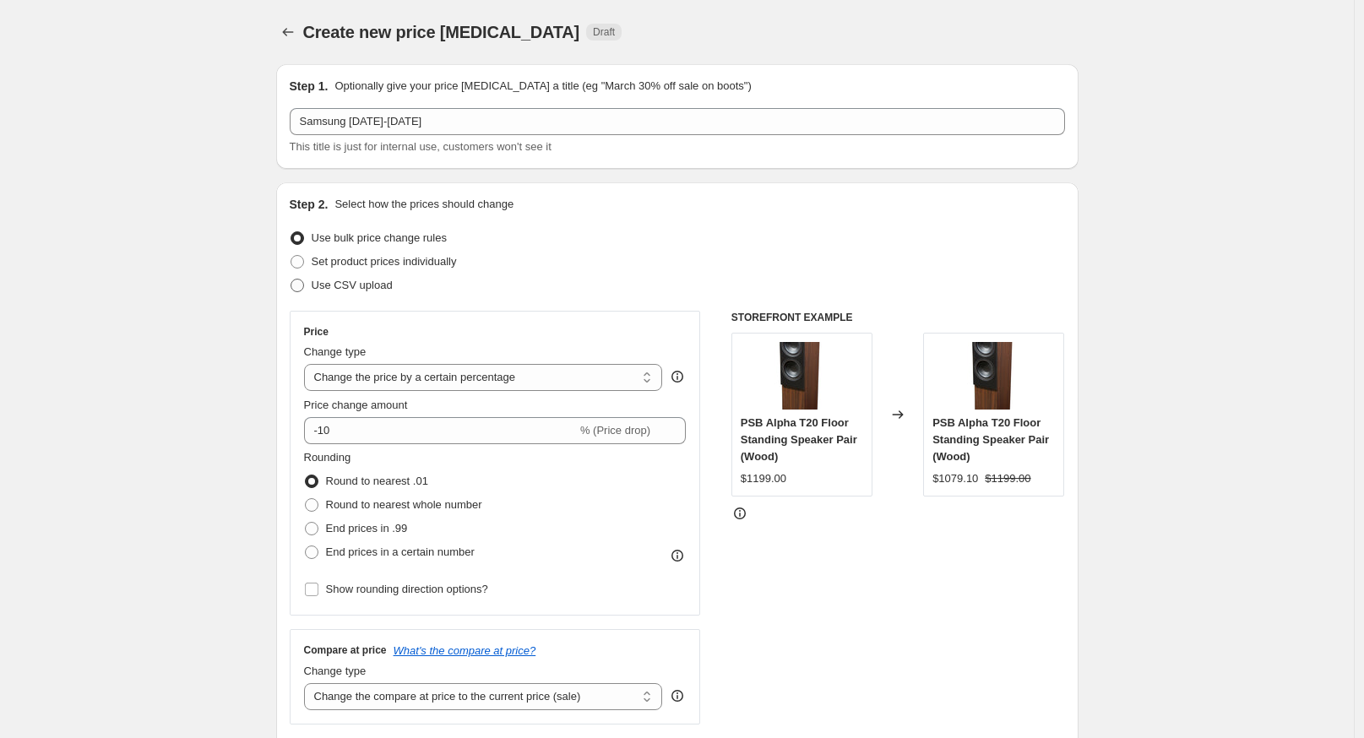
click at [332, 286] on span "Use CSV upload" at bounding box center [352, 285] width 81 height 13
click at [291, 280] on input "Use CSV upload" at bounding box center [291, 279] width 1 height 1
radio input "true"
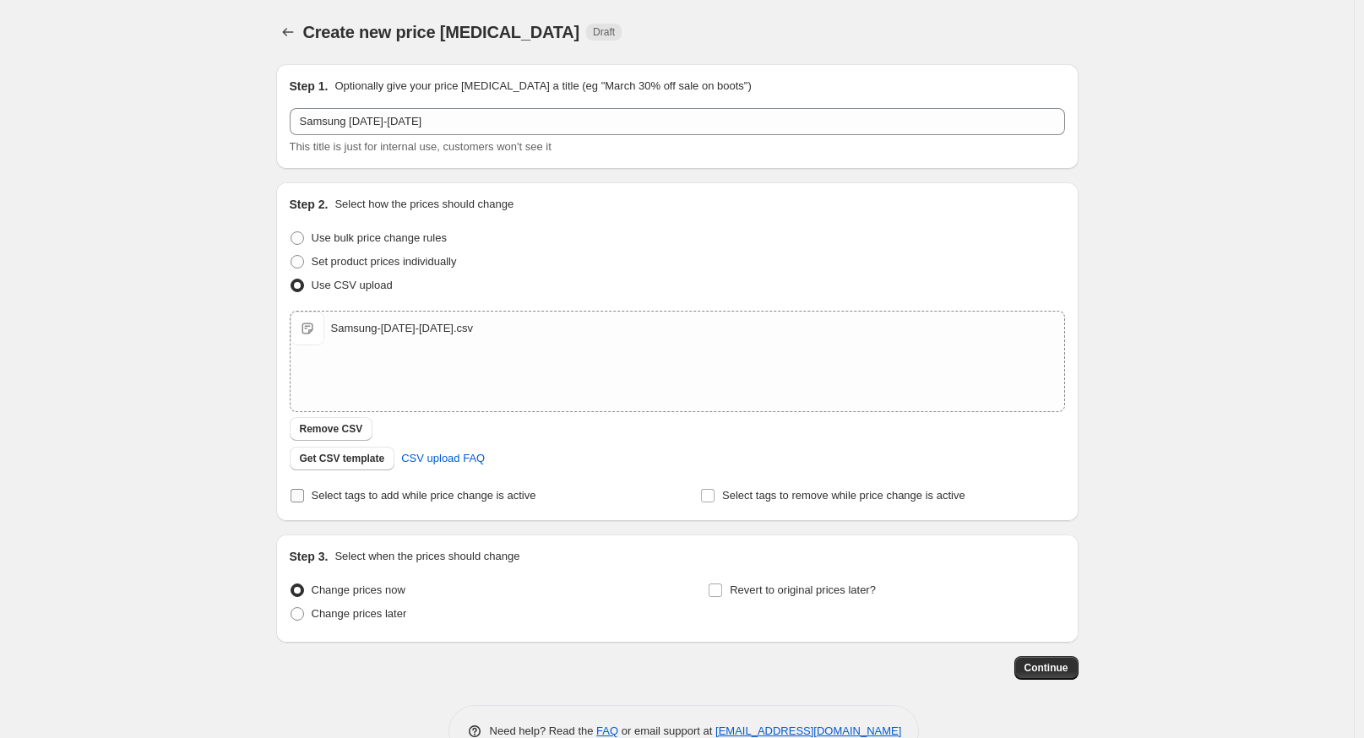
click at [418, 501] on span "Select tags to add while price change is active" at bounding box center [424, 495] width 225 height 13
click at [304, 501] on input "Select tags to add while price change is active" at bounding box center [298, 496] width 14 height 14
checkbox input "true"
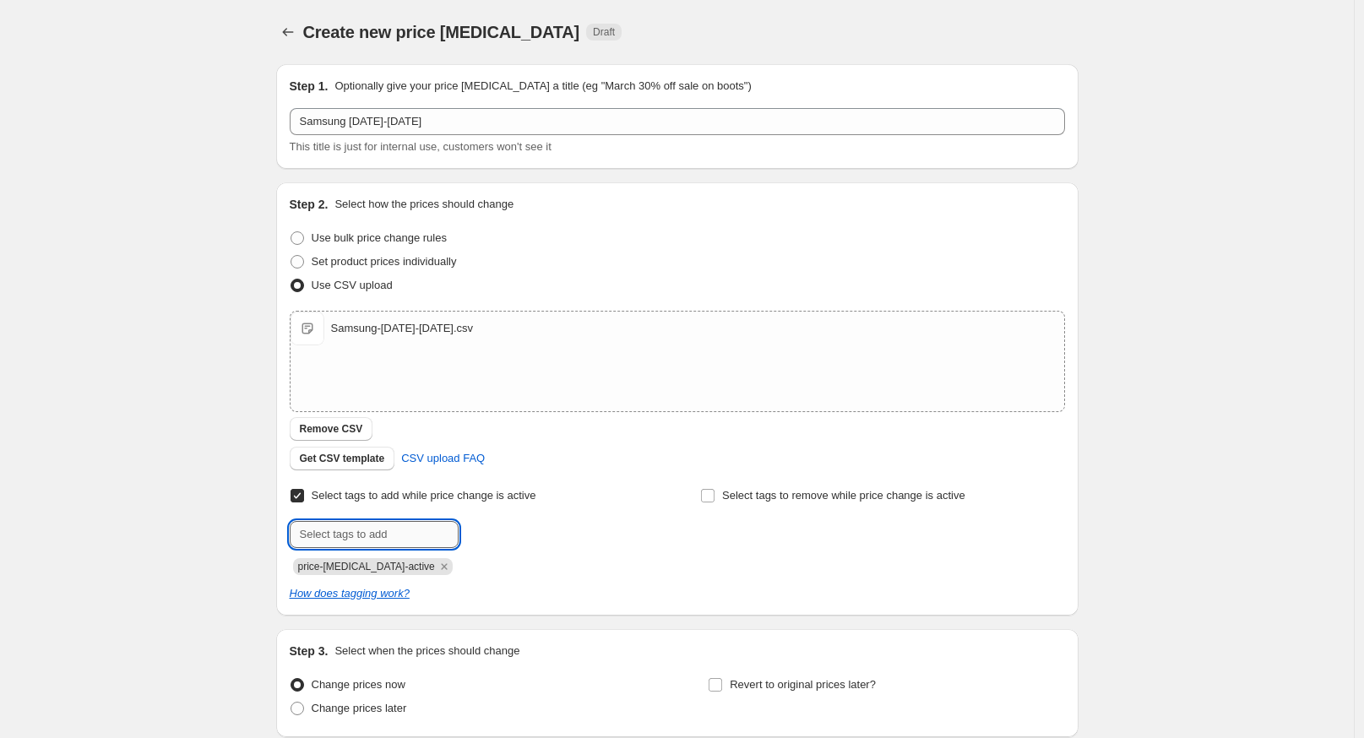
click at [415, 535] on input "text" at bounding box center [374, 534] width 169 height 27
type input "on-sale"
click at [290, 182] on button "Submit" at bounding box center [314, 191] width 48 height 18
type input "samsung-promo"
click at [290, 182] on button "Submit" at bounding box center [314, 191] width 48 height 18
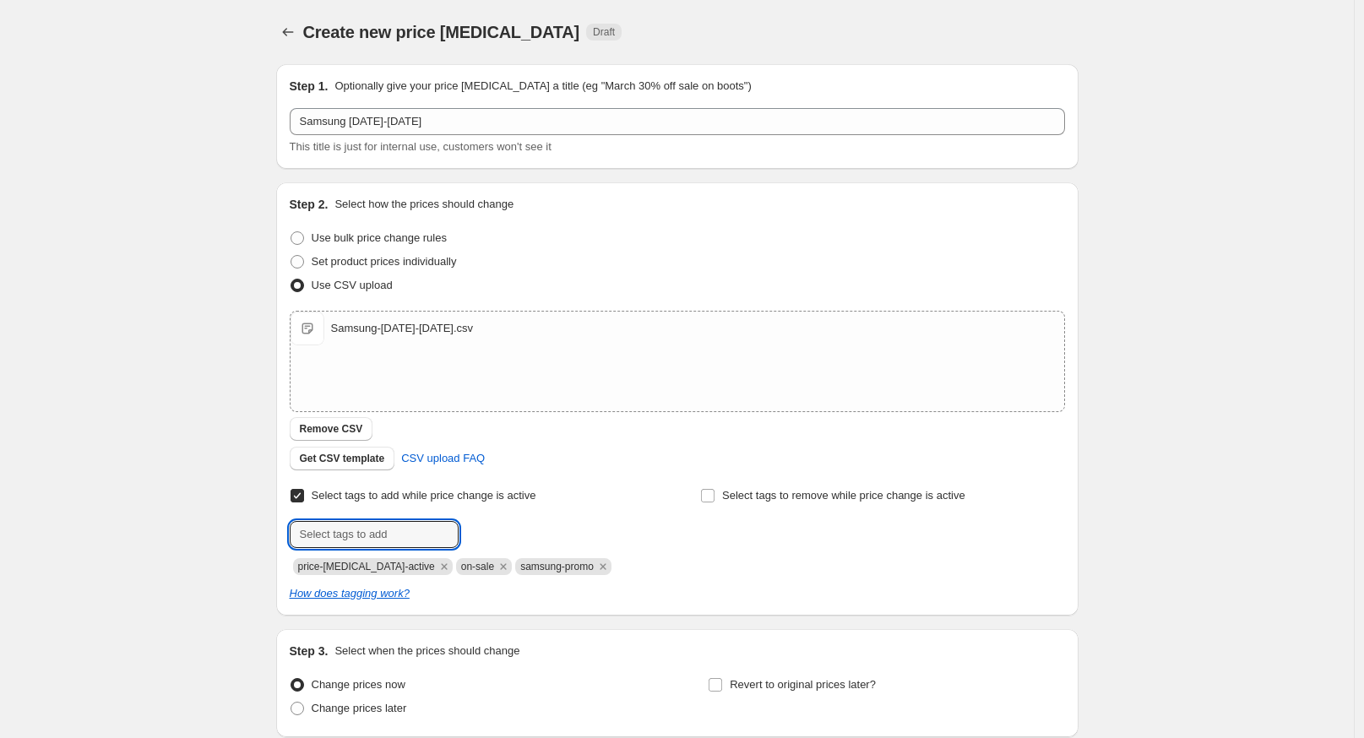
click at [255, 529] on div "Create new price [MEDICAL_DATA]. This page is ready Create new price [MEDICAL_D…" at bounding box center [677, 439] width 1354 height 878
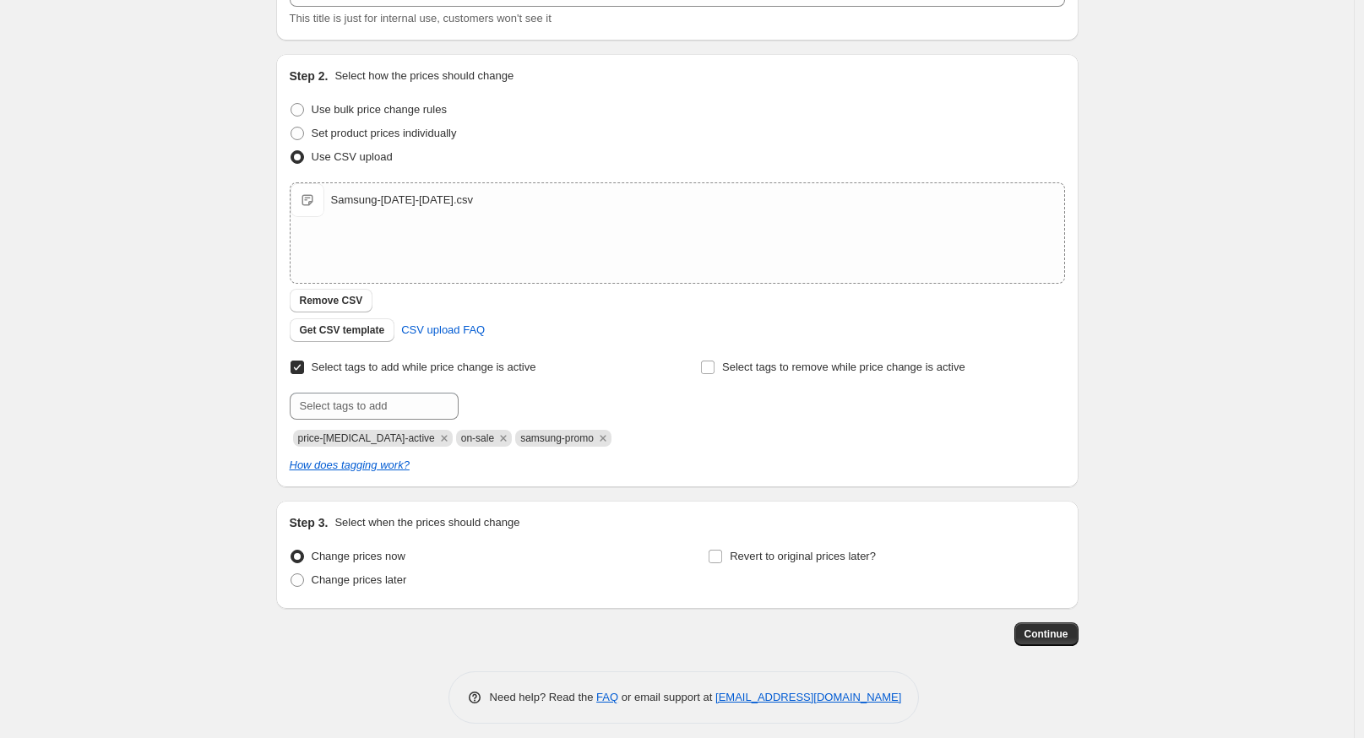
scroll to position [139, 0]
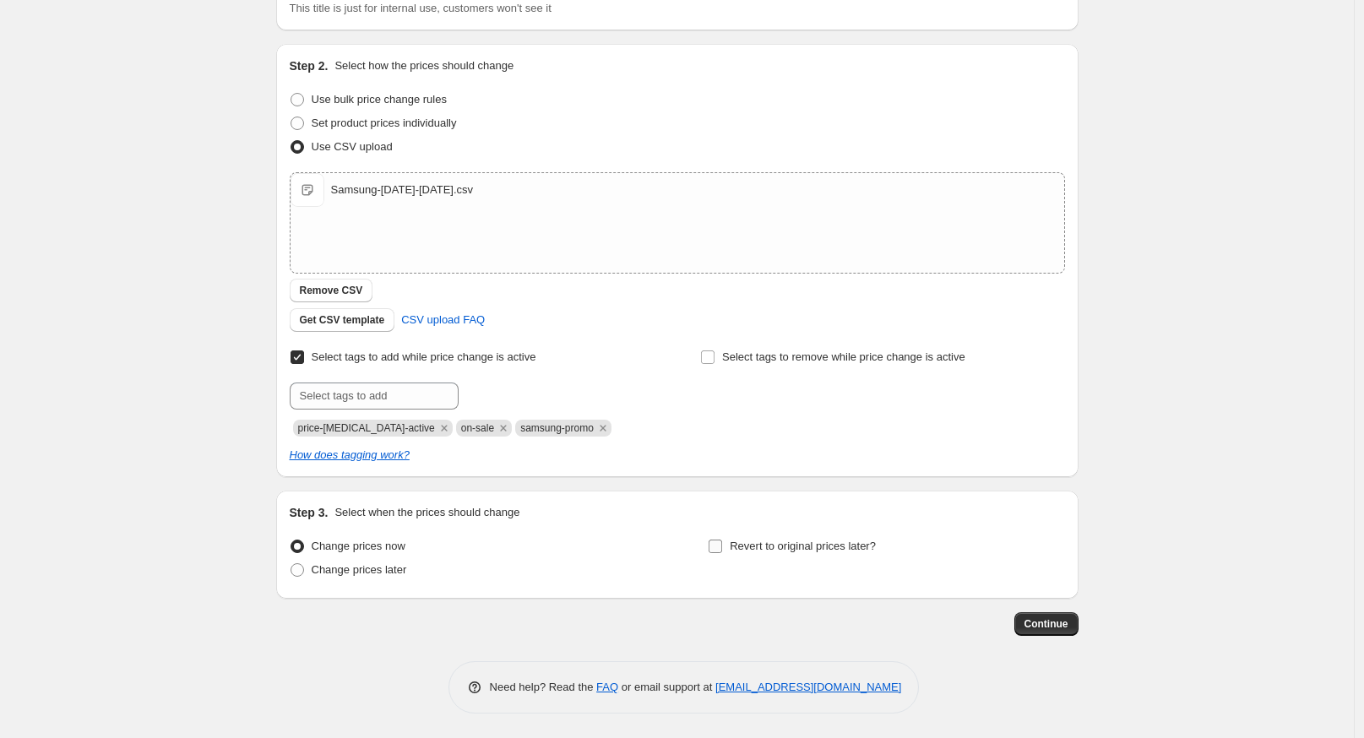
click at [744, 548] on span "Revert to original prices later?" at bounding box center [803, 546] width 146 height 13
click at [722, 548] on input "Revert to original prices later?" at bounding box center [716, 547] width 14 height 14
checkbox input "true"
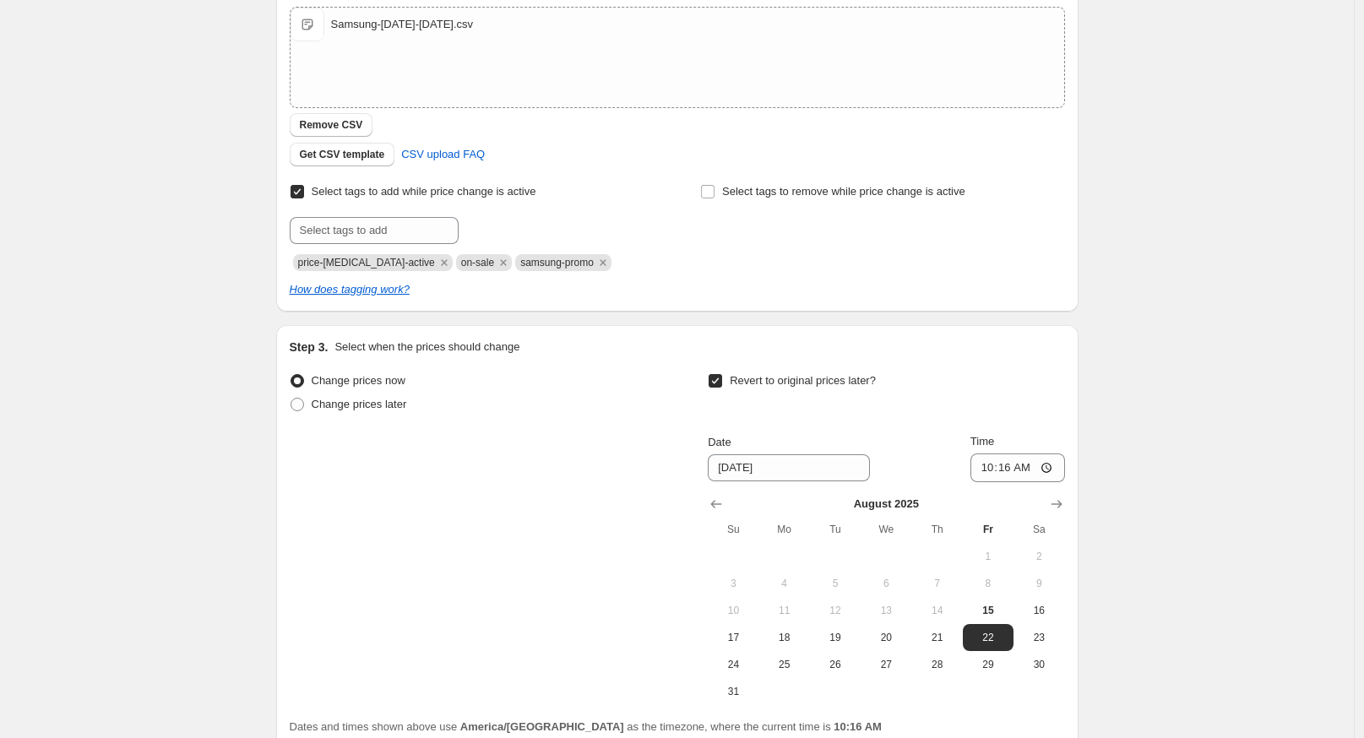
scroll to position [454, 0]
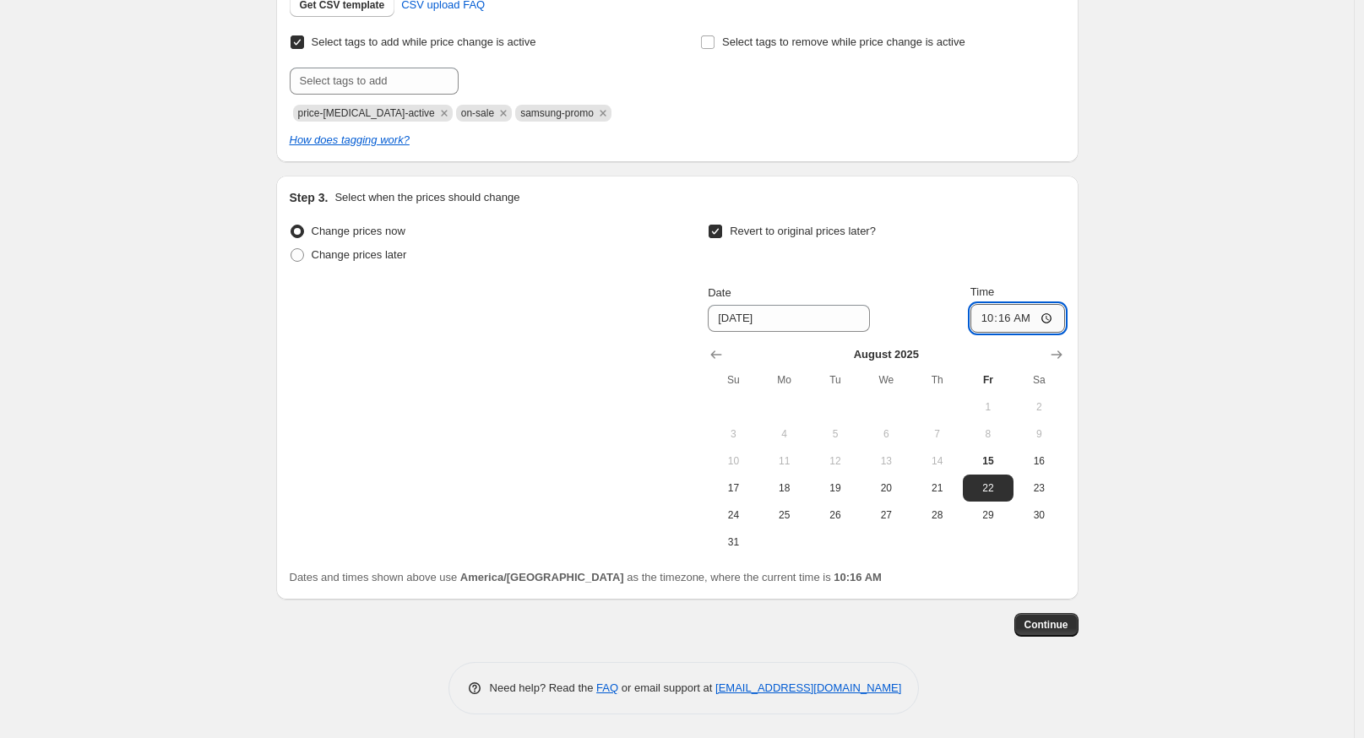
click at [987, 313] on input "10:16" at bounding box center [1017, 318] width 95 height 29
type input "01:01"
click at [1058, 629] on button "Continue" at bounding box center [1046, 625] width 64 height 24
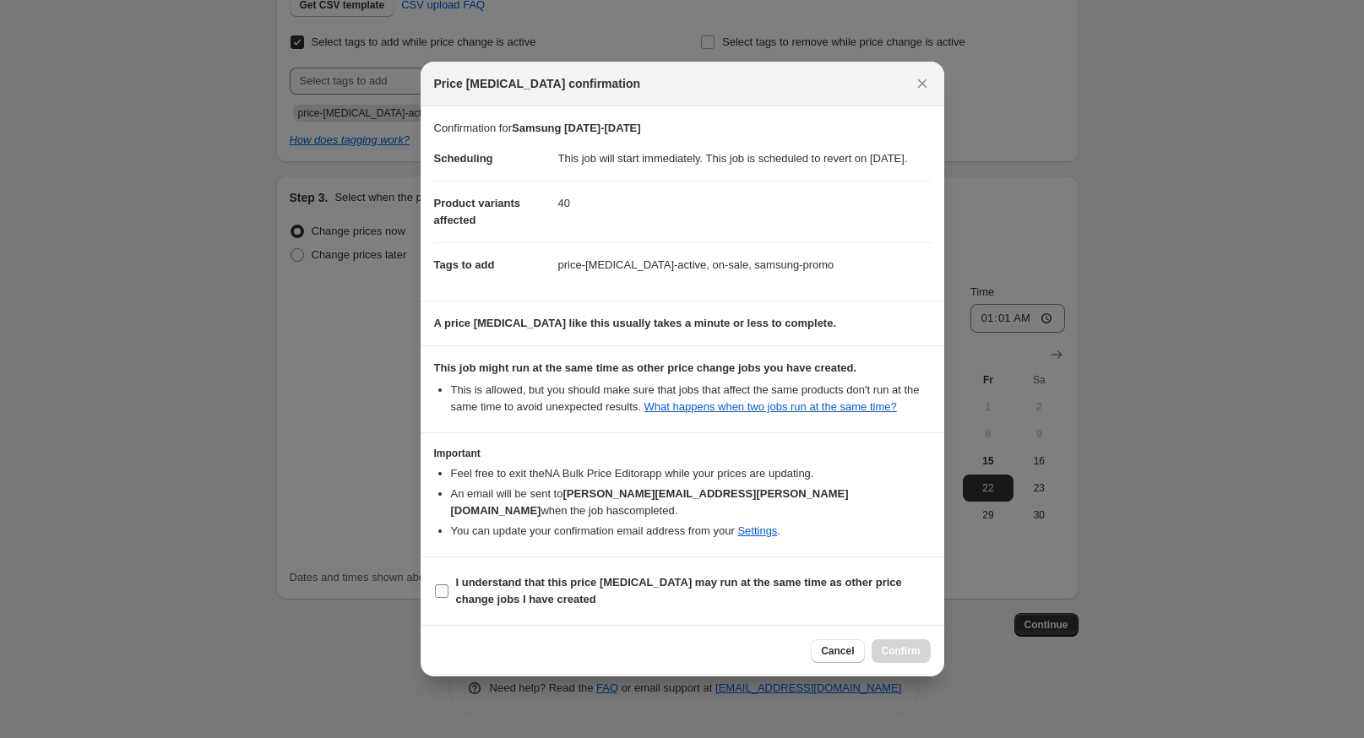
click at [590, 584] on b "I understand that this price [MEDICAL_DATA] may run at the same time as other p…" at bounding box center [679, 591] width 446 height 30
click at [449, 584] on input "I understand that this price [MEDICAL_DATA] may run at the same time as other p…" at bounding box center [442, 591] width 14 height 14
checkbox input "true"
click at [902, 658] on span "Confirm" at bounding box center [901, 651] width 39 height 14
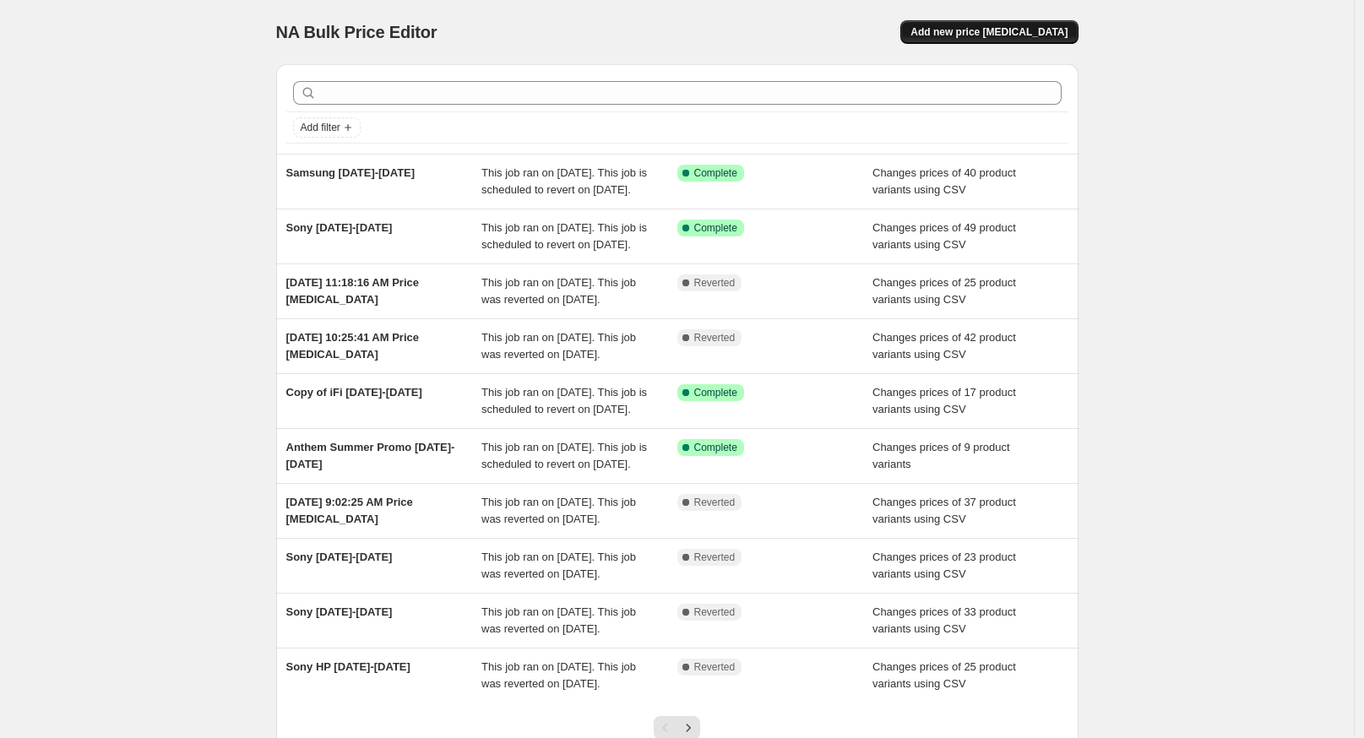
click at [1045, 35] on span "Add new price [MEDICAL_DATA]" at bounding box center [989, 32] width 157 height 14
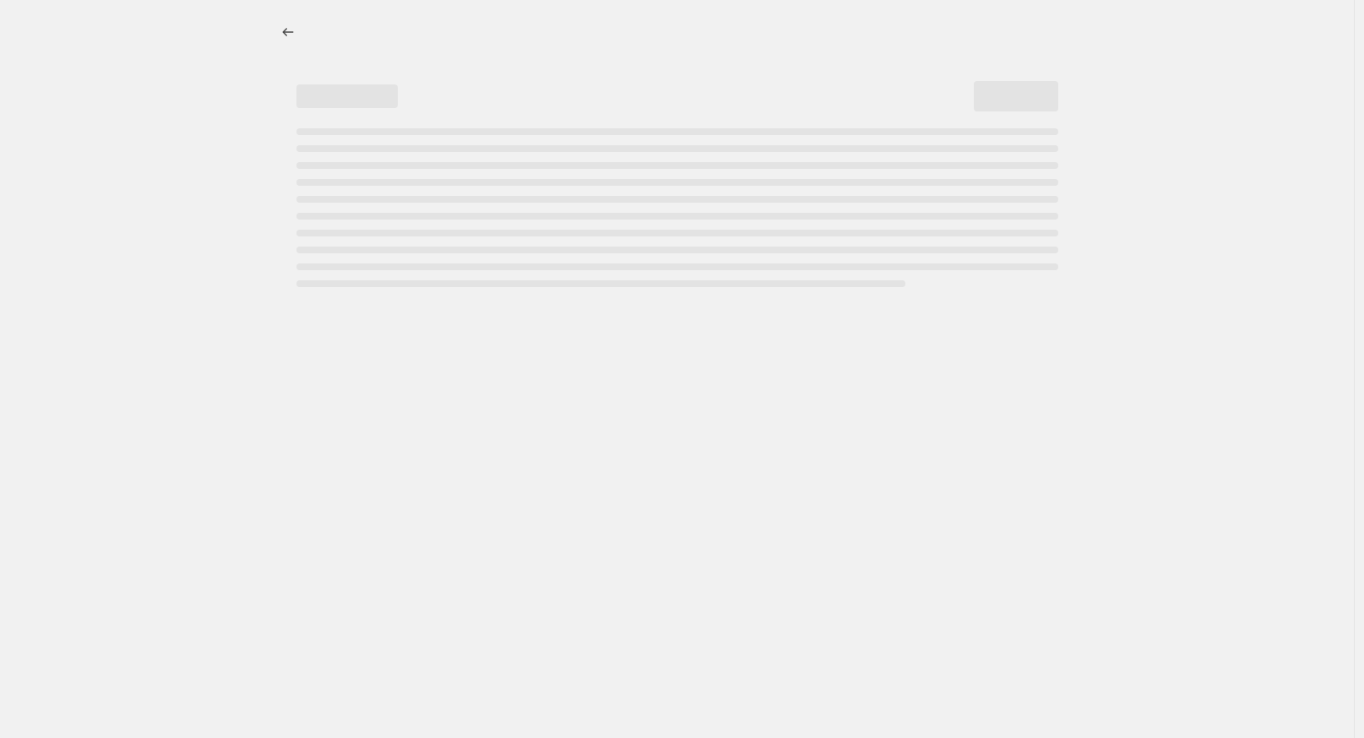
select select "percentage"
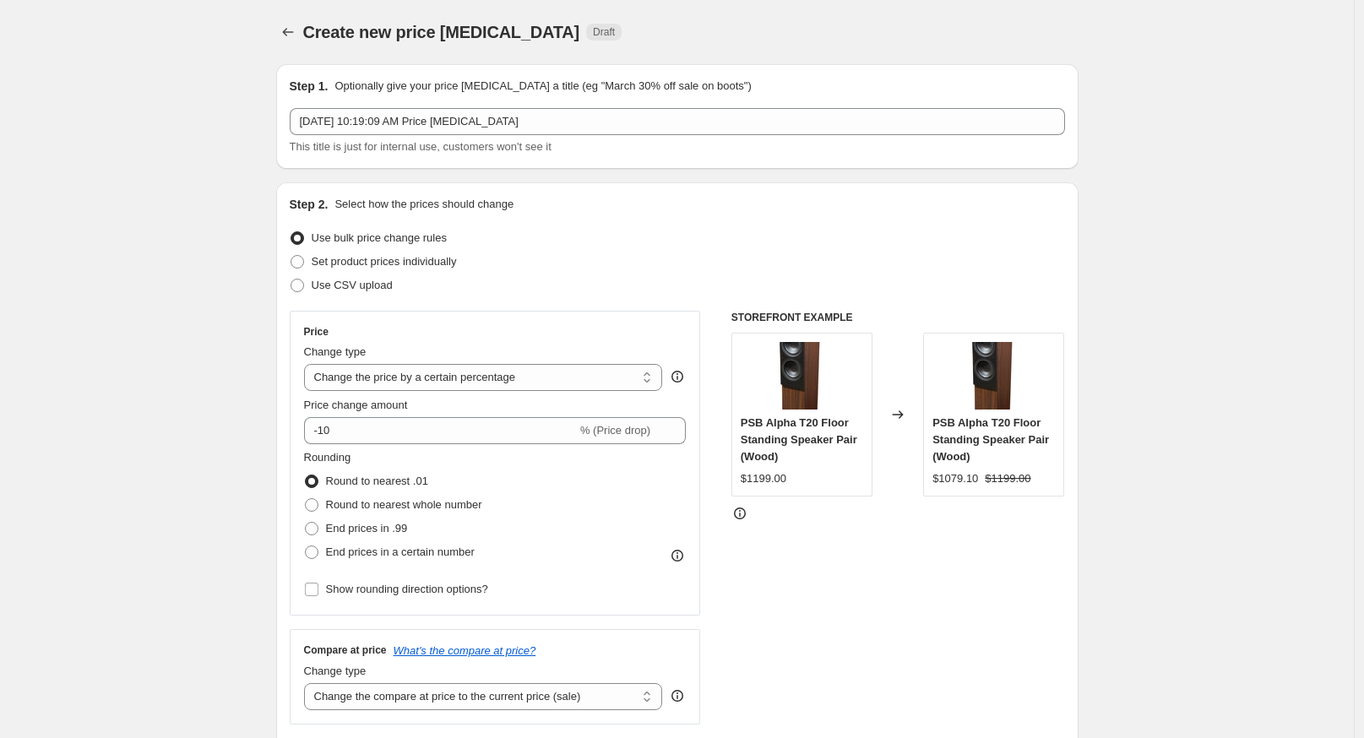
click at [429, 248] on label "Use bulk price change rules" at bounding box center [368, 238] width 157 height 24
click at [291, 232] on input "Use bulk price change rules" at bounding box center [291, 231] width 1 height 1
click at [410, 261] on span "Set product prices individually" at bounding box center [384, 261] width 145 height 13
click at [291, 256] on input "Set product prices individually" at bounding box center [291, 255] width 1 height 1
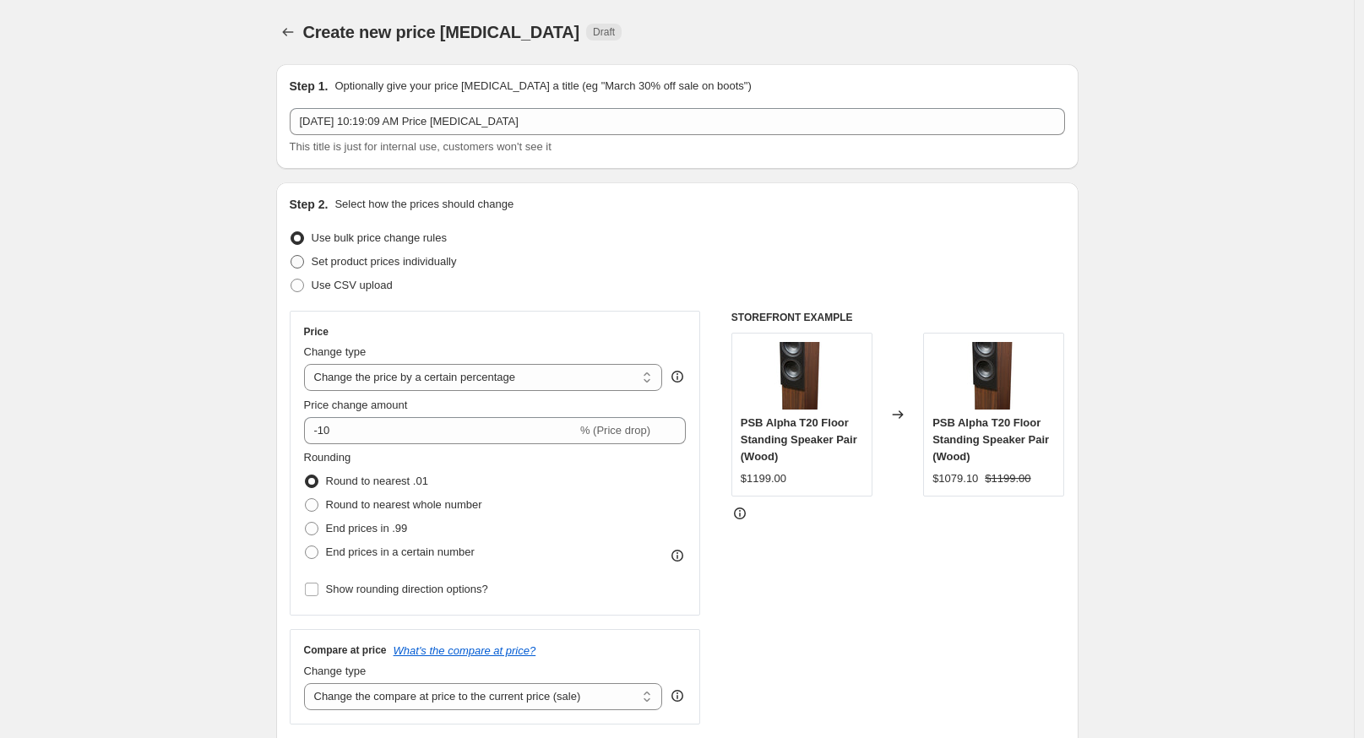
radio input "true"
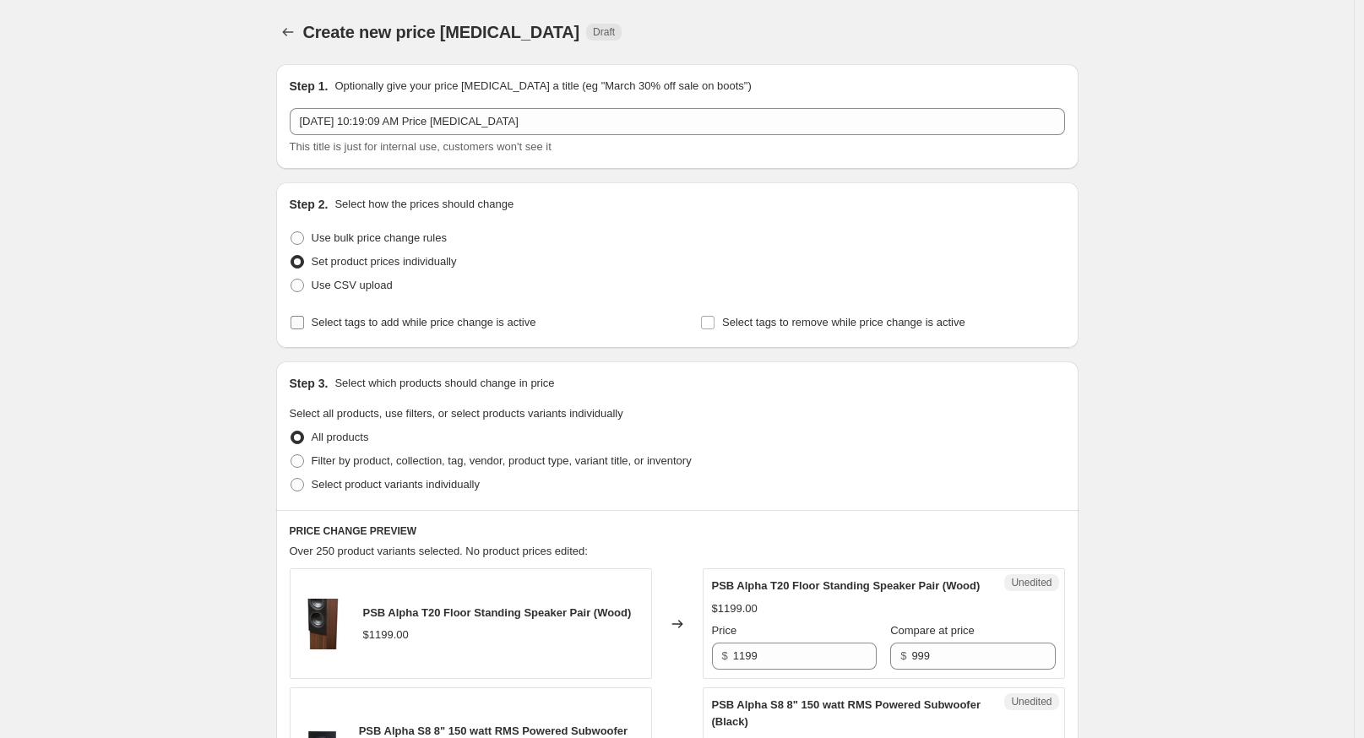
click at [298, 321] on input "Select tags to add while price change is active" at bounding box center [298, 323] width 14 height 14
checkbox input "true"
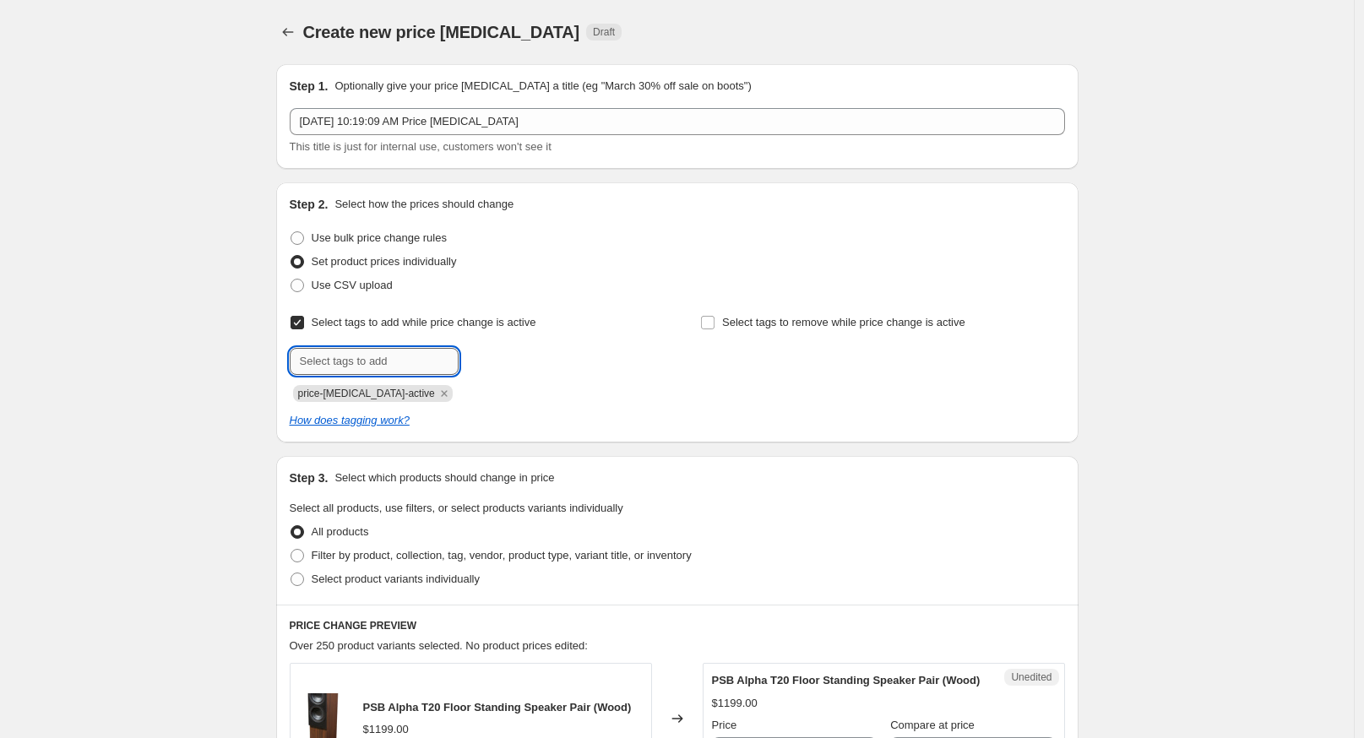
click at [314, 356] on input "text" at bounding box center [374, 361] width 169 height 27
type input "on-sale"
click at [290, 182] on button "Submit" at bounding box center [314, 191] width 48 height 18
type input "kanto-promo"
click at [290, 182] on button "Submit" at bounding box center [314, 191] width 48 height 18
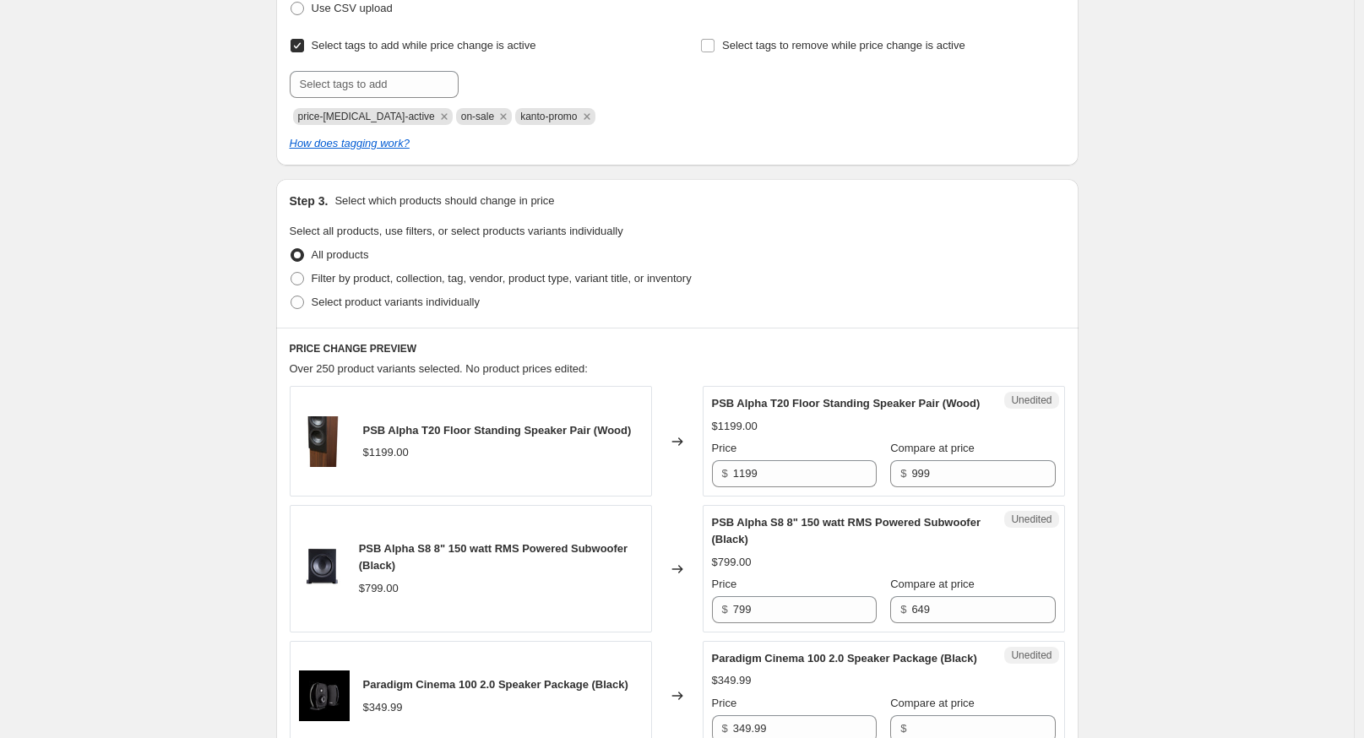
scroll to position [281, 0]
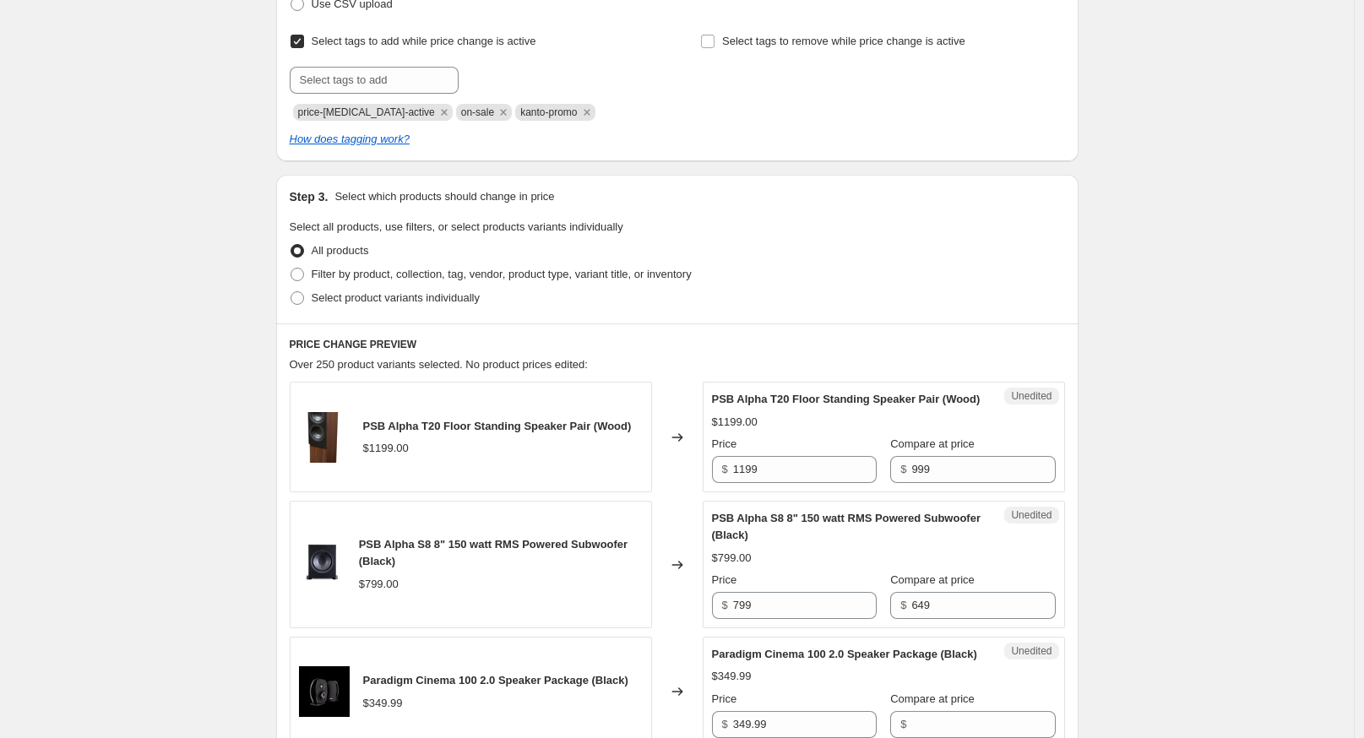
click at [428, 313] on div "Step 3. Select which products should change in price Select all products, use f…" at bounding box center [677, 249] width 802 height 149
click at [439, 294] on span "Select product variants individually" at bounding box center [396, 297] width 168 height 13
click at [291, 292] on input "Select product variants individually" at bounding box center [291, 291] width 1 height 1
radio input "true"
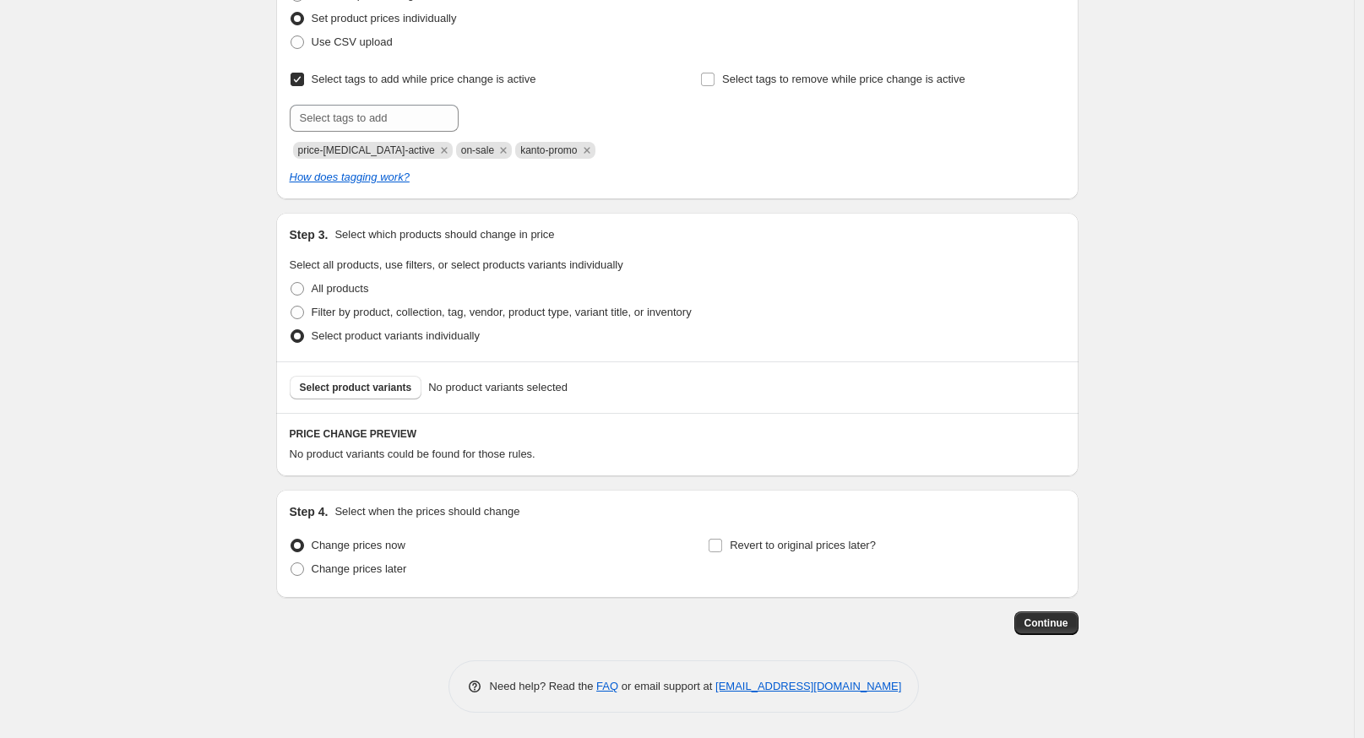
scroll to position [242, 0]
click at [392, 384] on span "Select product variants" at bounding box center [356, 389] width 112 height 14
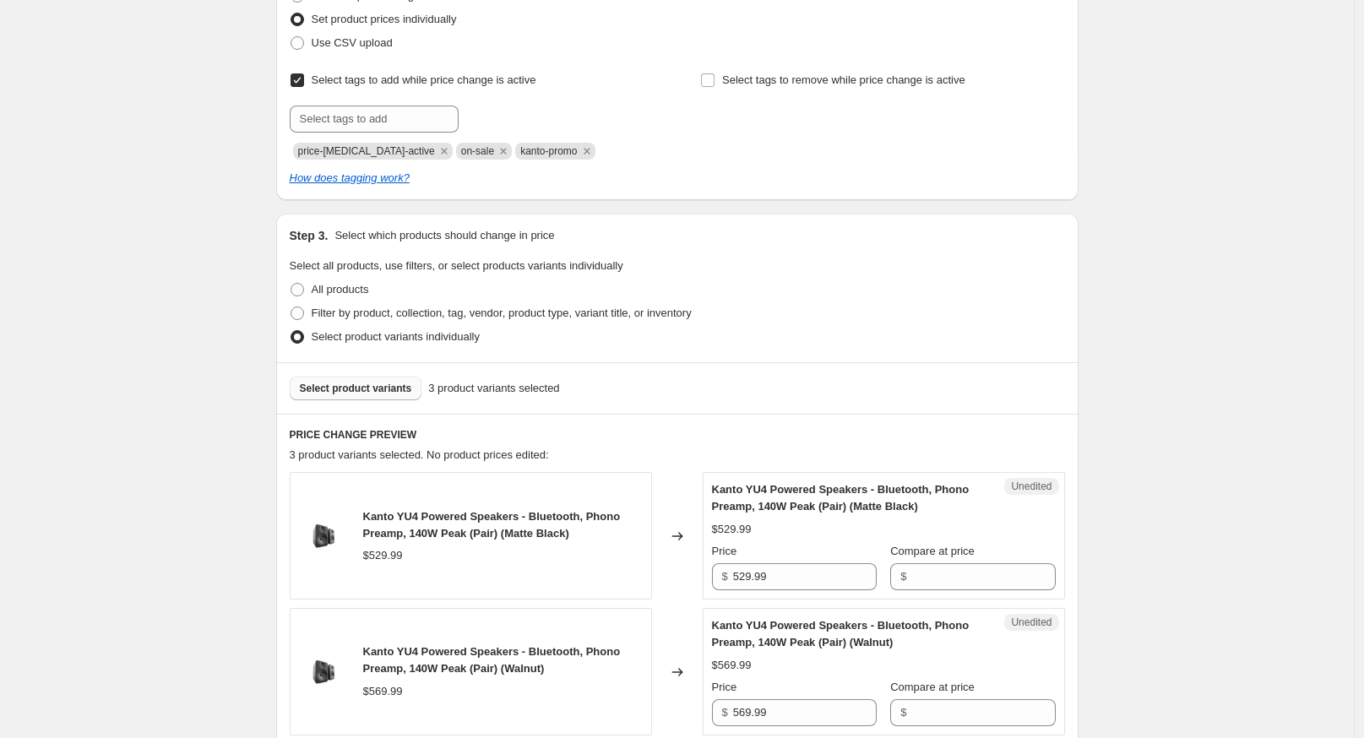
drag, startPoint x: 161, startPoint y: 342, endPoint x: 173, endPoint y: 351, distance: 14.5
click at [164, 345] on div "Create new price change job. This page is ready Create new price change job Dra…" at bounding box center [677, 471] width 1354 height 1427
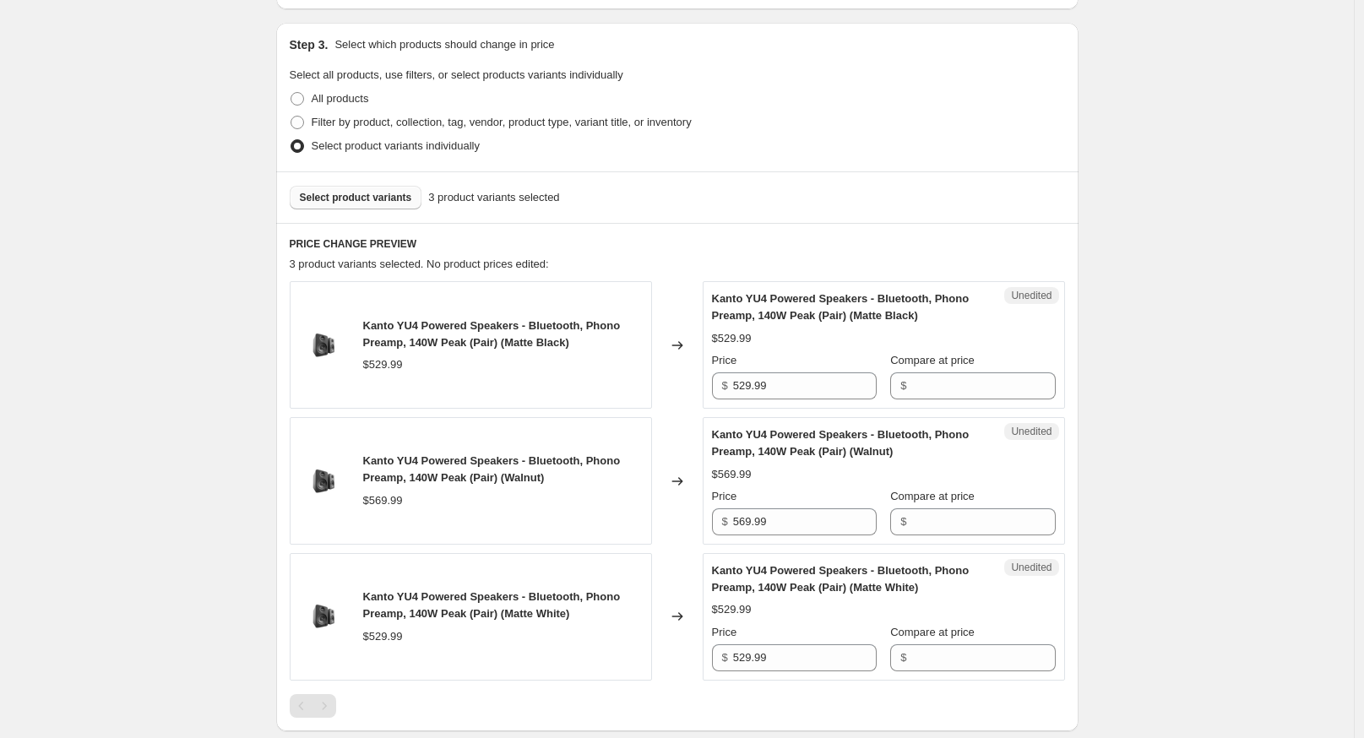
scroll to position [688, 0]
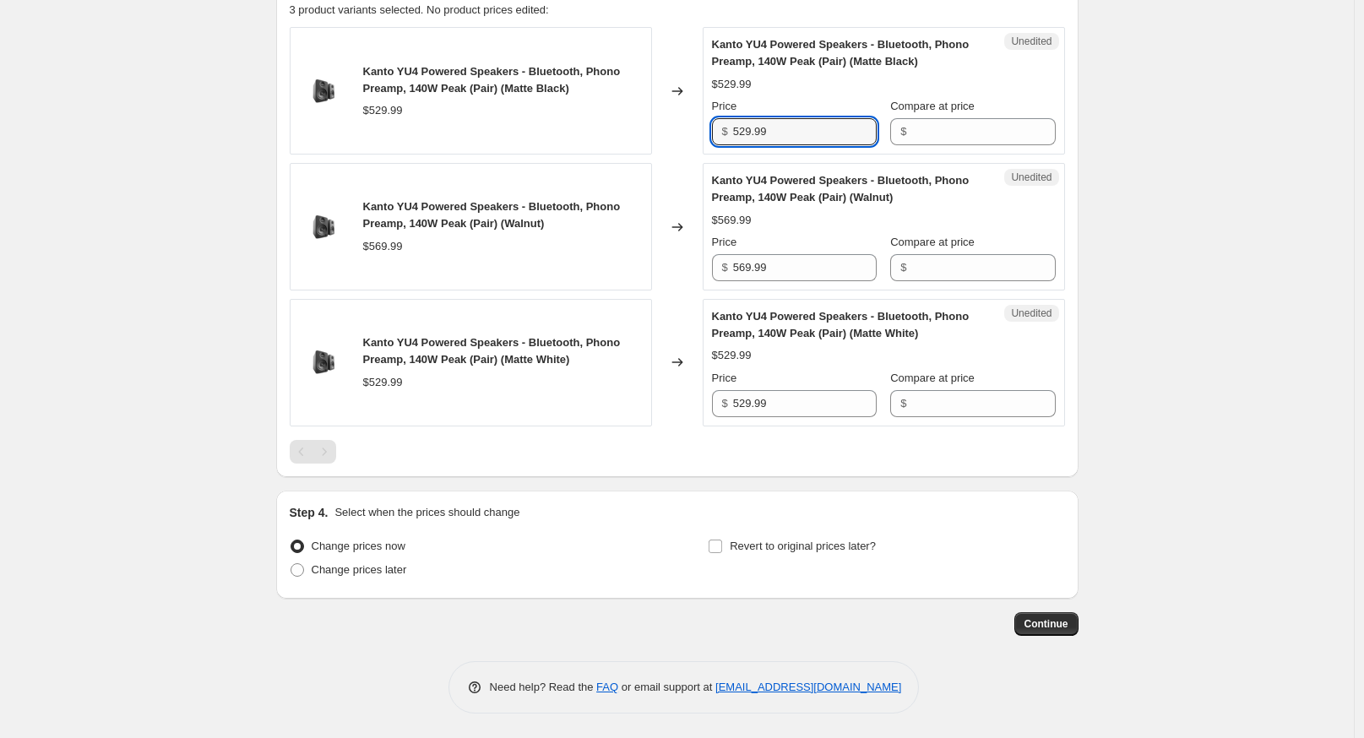
click at [549, 81] on div "Kanto YU4 Powered Speakers - Bluetooth, Phono Preamp, 140W Peak (Pair) (Matte B…" at bounding box center [677, 91] width 775 height 128
type input "419.99"
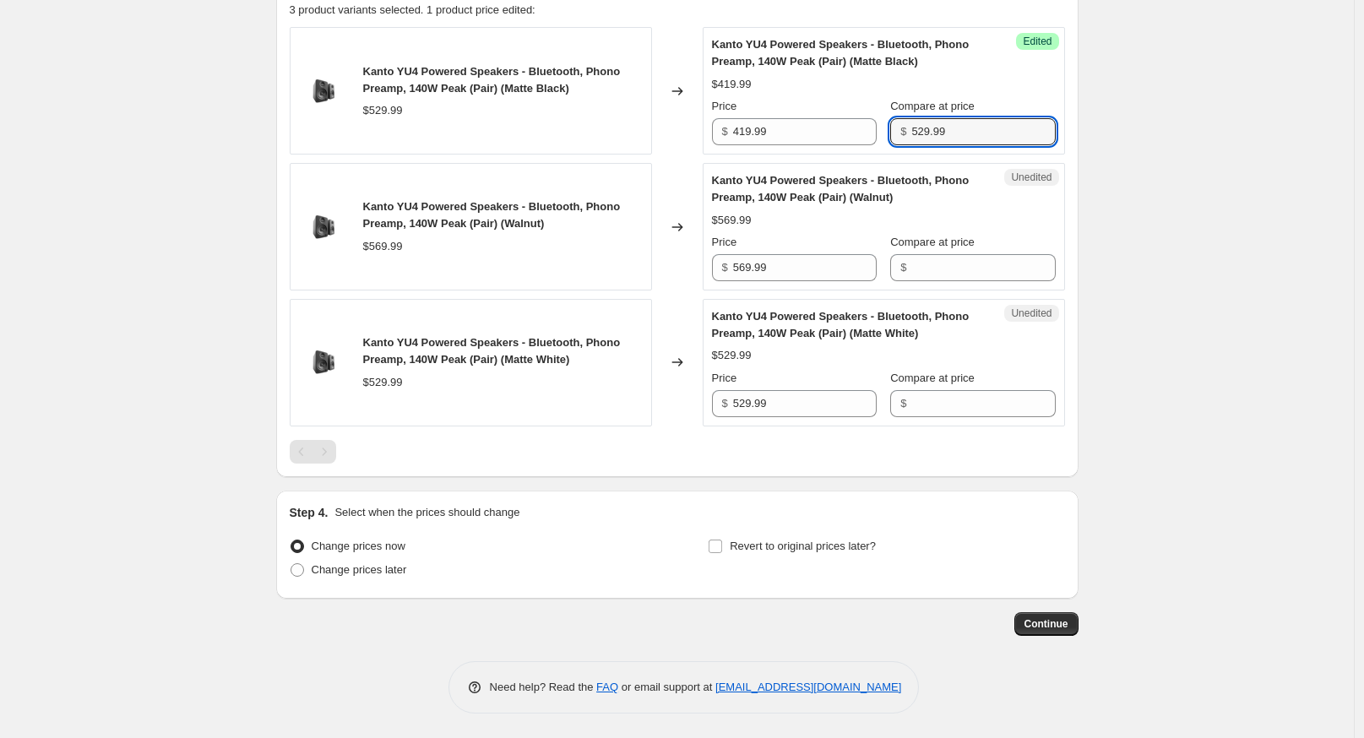
type input "529.99"
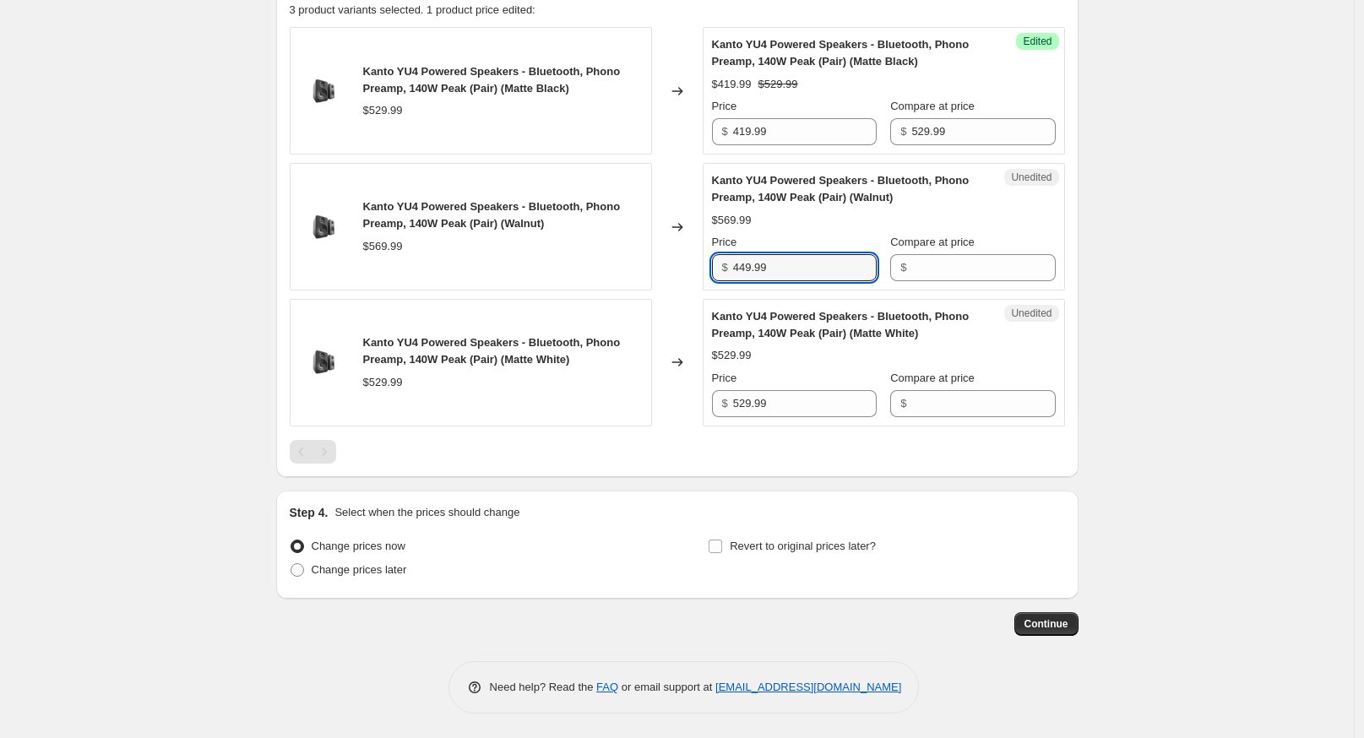
type input "449.99"
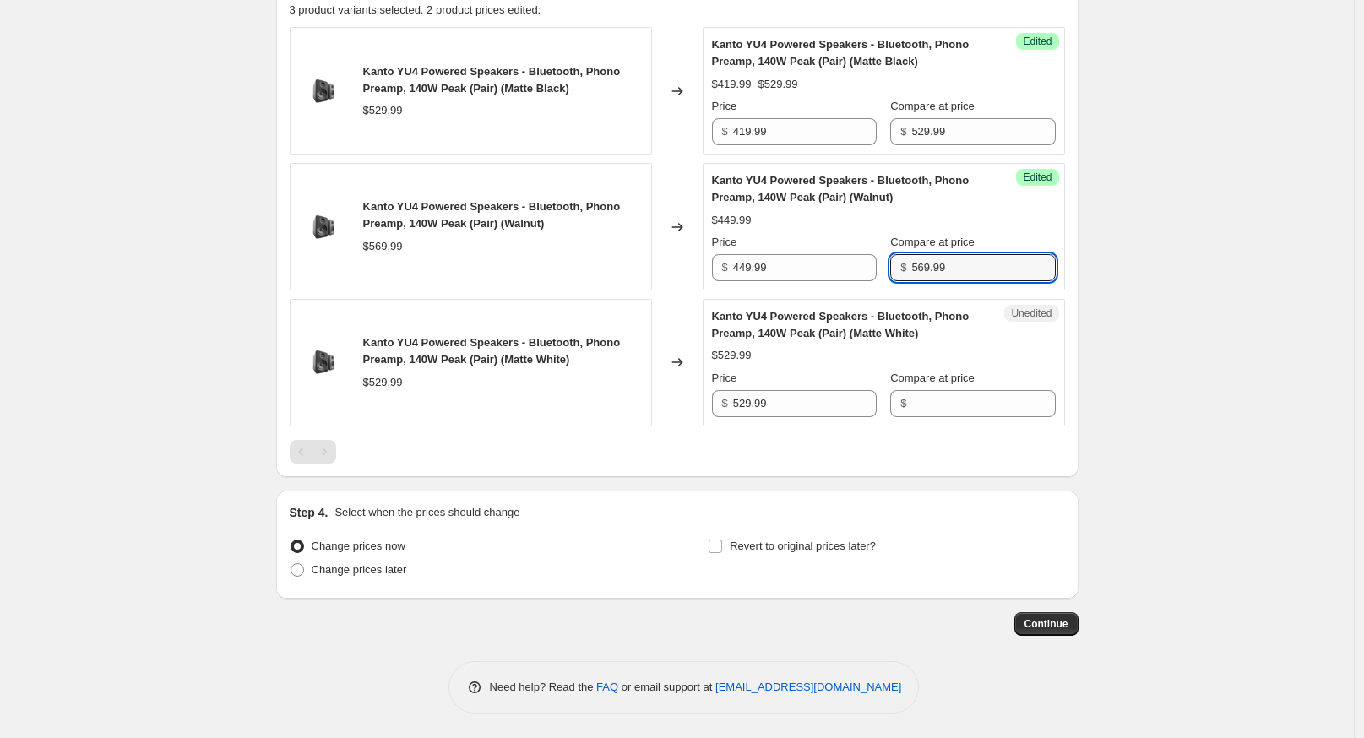
type input "569.99"
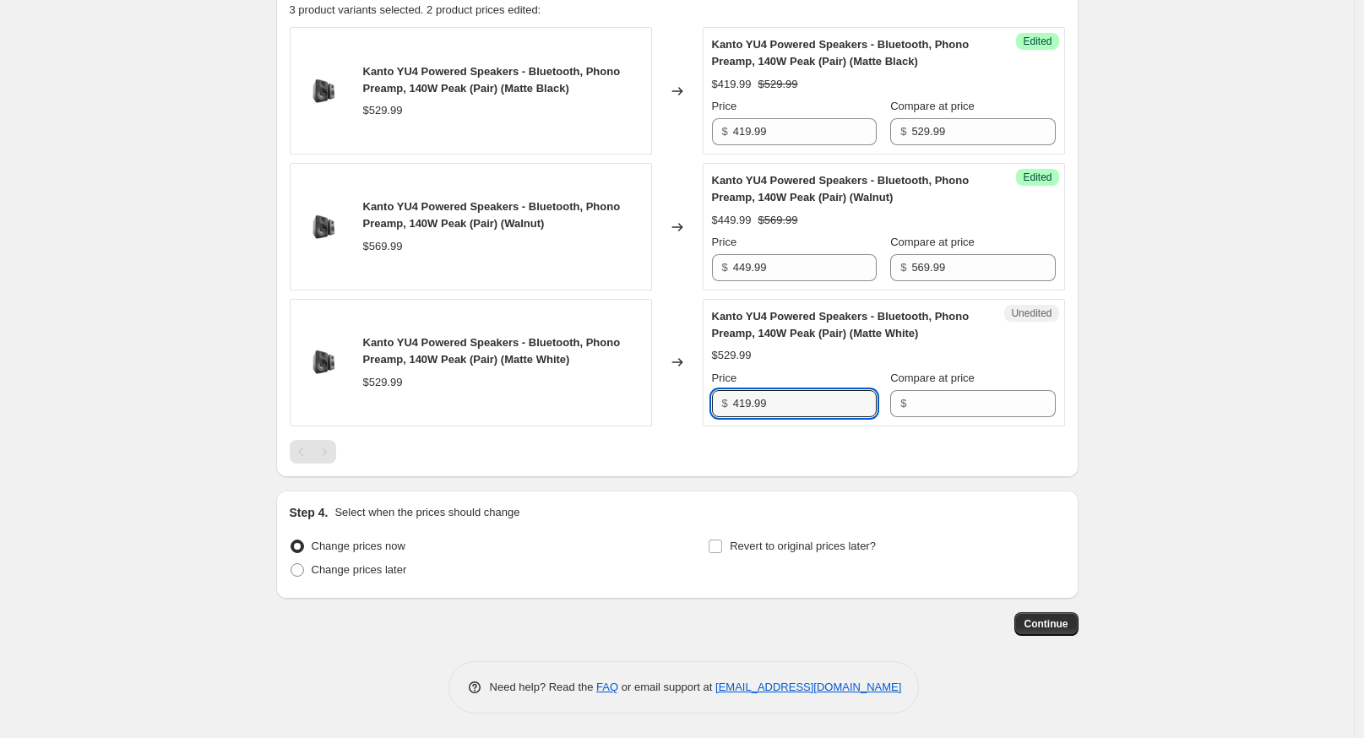
type input "419.99"
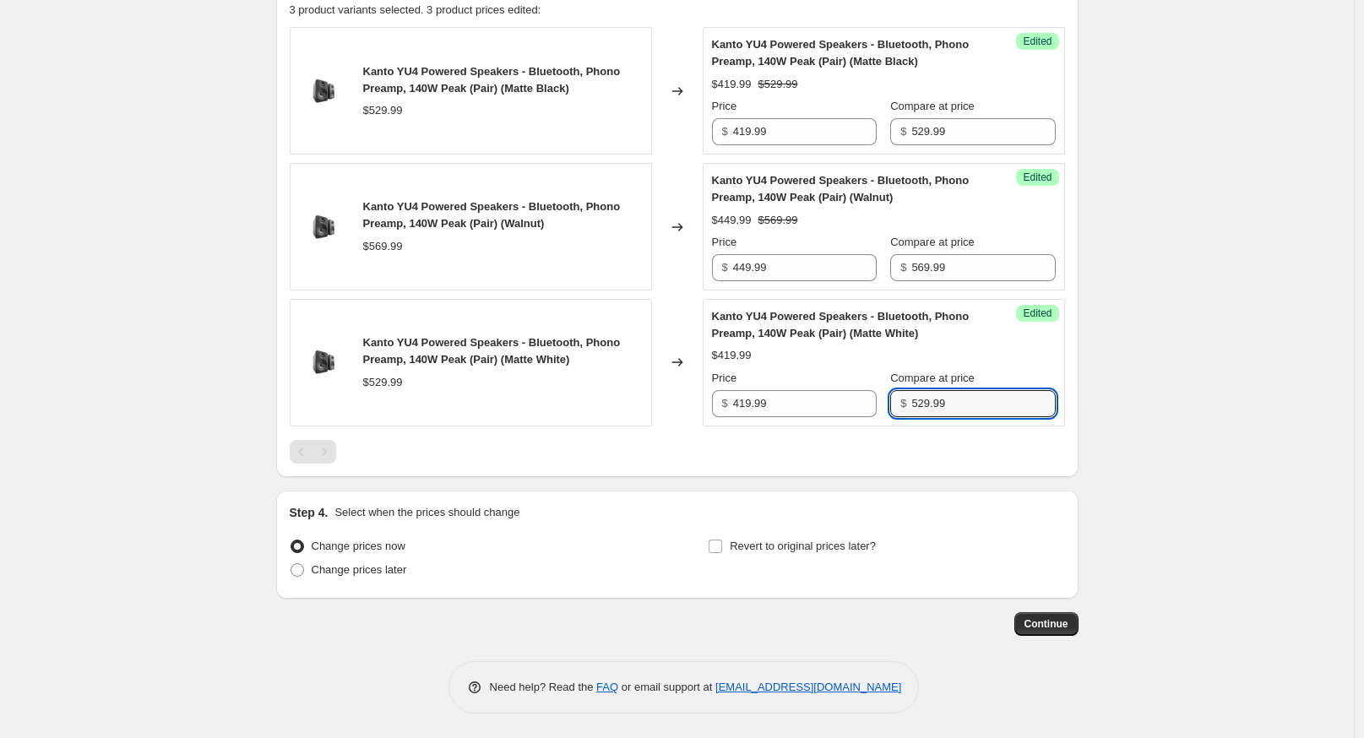
type input "529.99"
click at [1054, 620] on span "Continue" at bounding box center [1047, 624] width 44 height 14
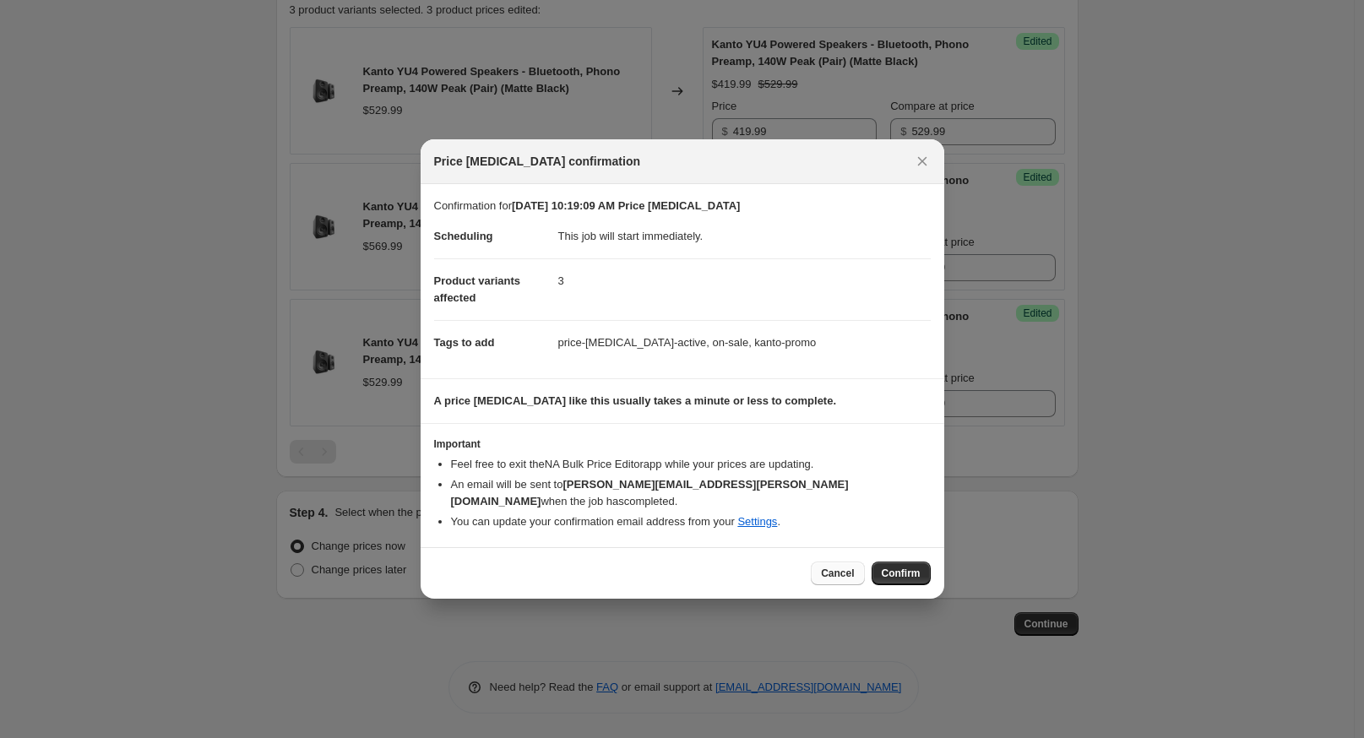
click at [849, 573] on button "Cancel" at bounding box center [837, 574] width 53 height 24
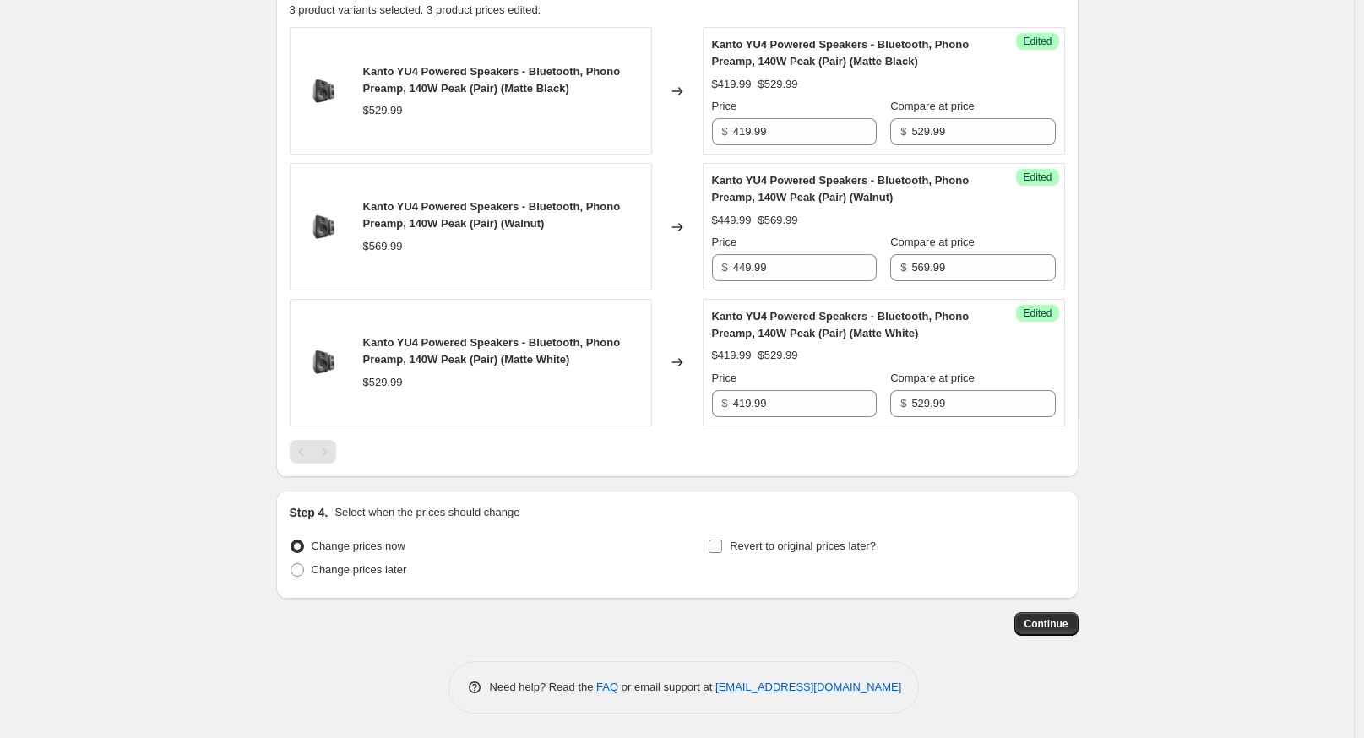
click at [802, 547] on span "Revert to original prices later?" at bounding box center [803, 546] width 146 height 13
click at [722, 547] on input "Revert to original prices later?" at bounding box center [716, 547] width 14 height 14
checkbox input "true"
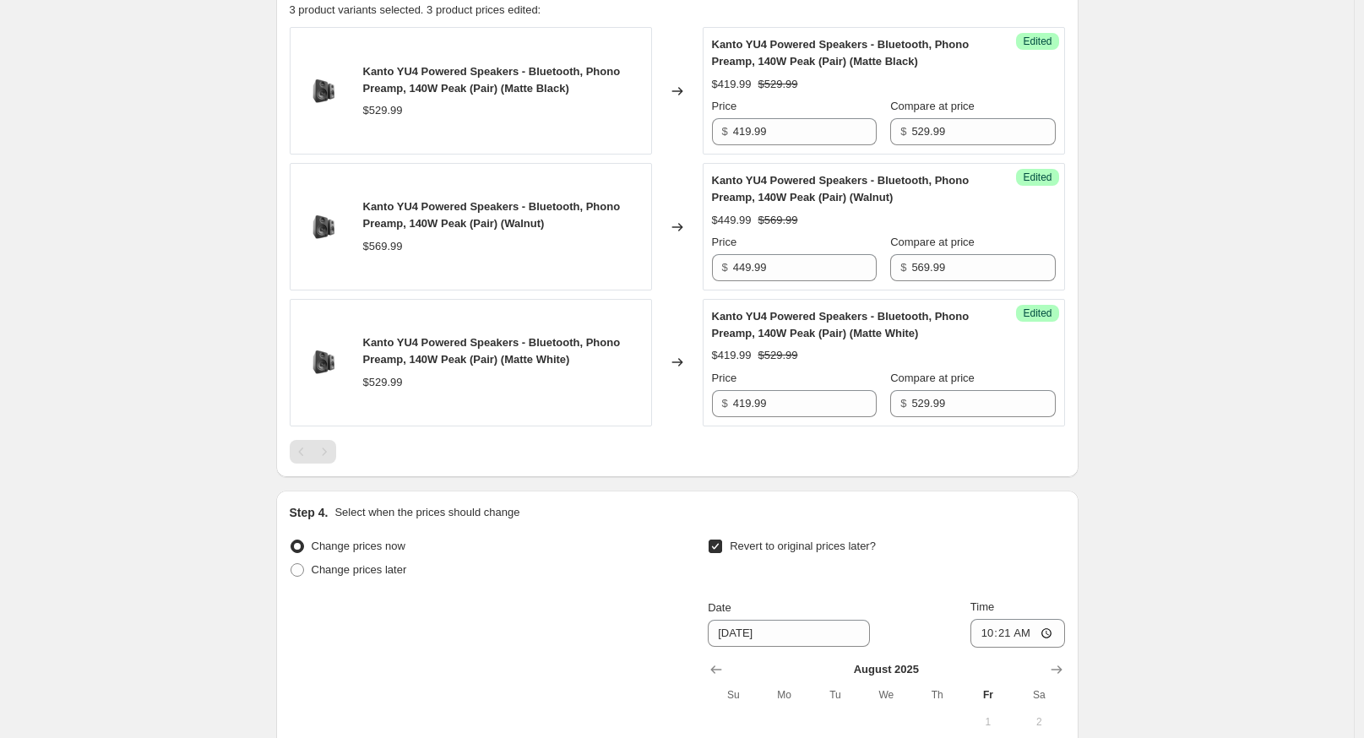
click at [933, 573] on div "Revert to original prices later?" at bounding box center [886, 560] width 356 height 51
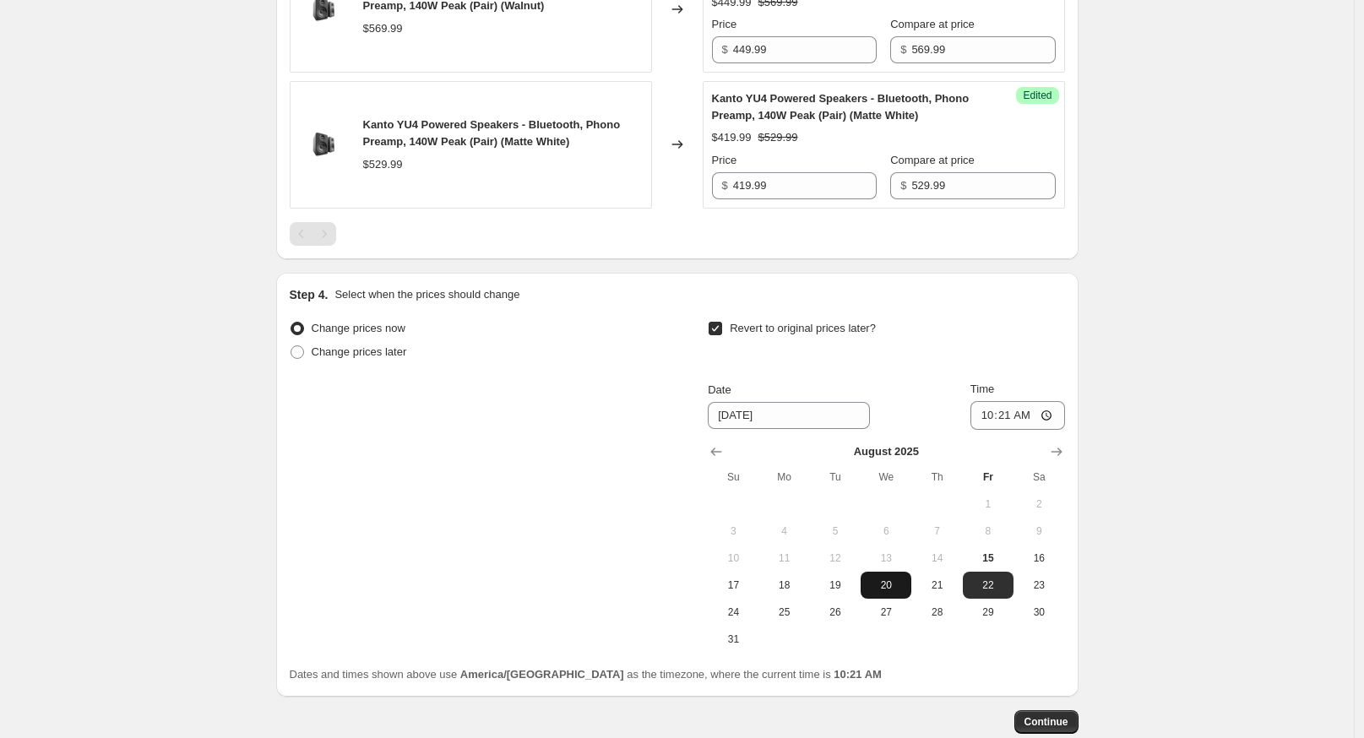
scroll to position [1003, 0]
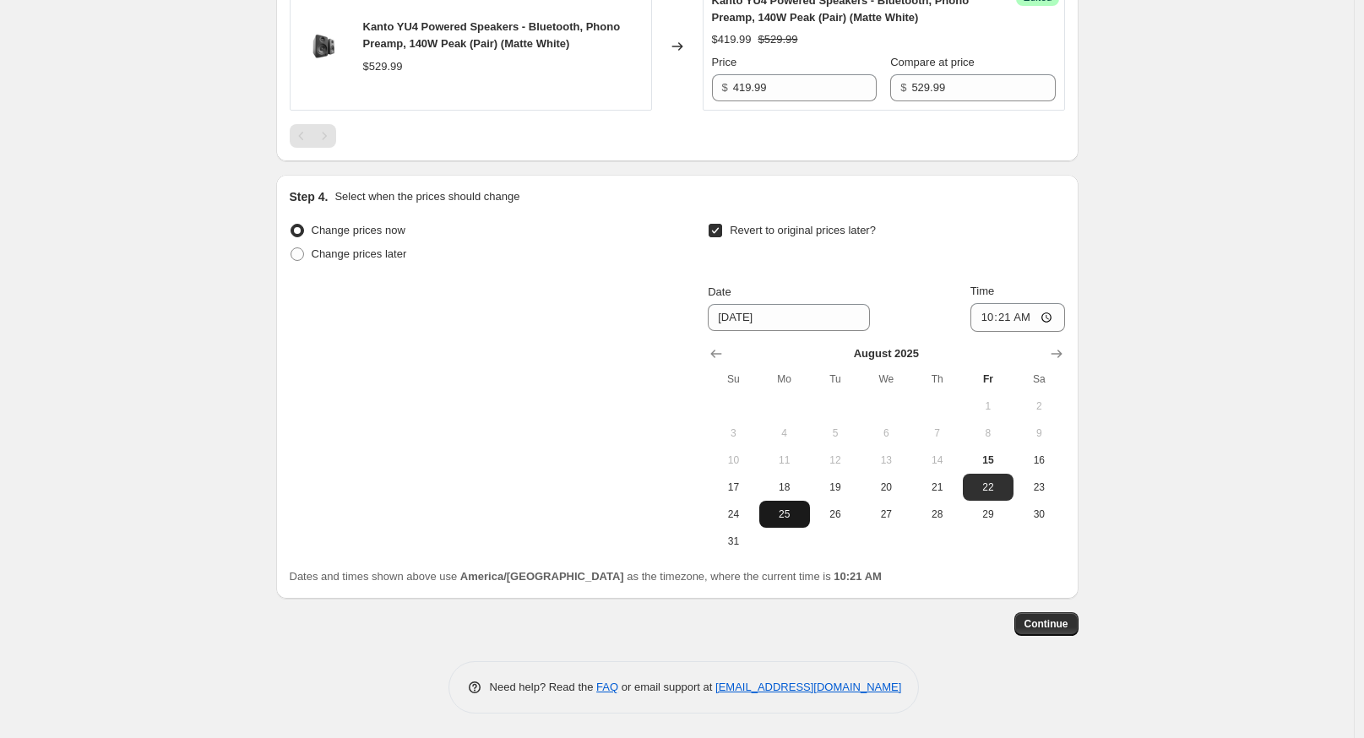
click at [786, 518] on span "25" at bounding box center [784, 515] width 37 height 14
type input "8/25/2025"
click at [989, 323] on input "10:21" at bounding box center [1017, 317] width 95 height 29
type input "01:00"
click at [1050, 628] on span "Continue" at bounding box center [1047, 624] width 44 height 14
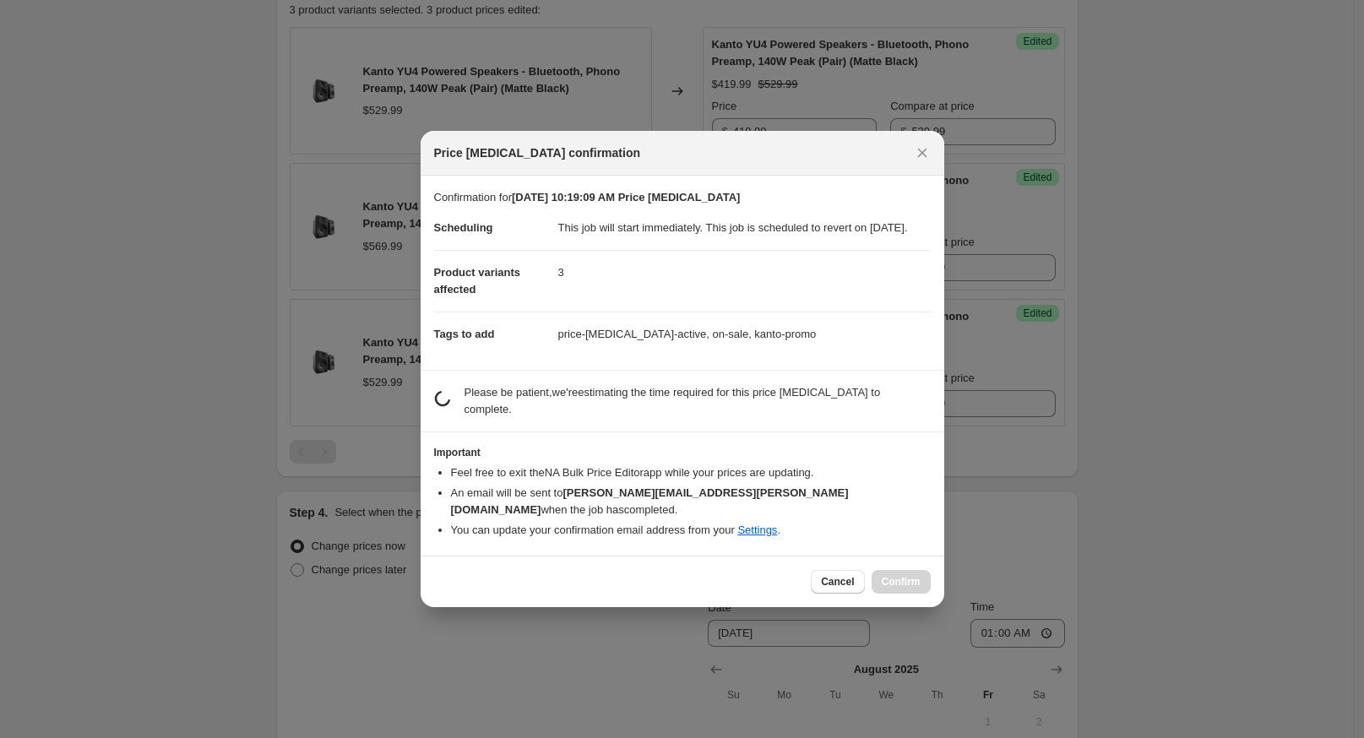
scroll to position [0, 0]
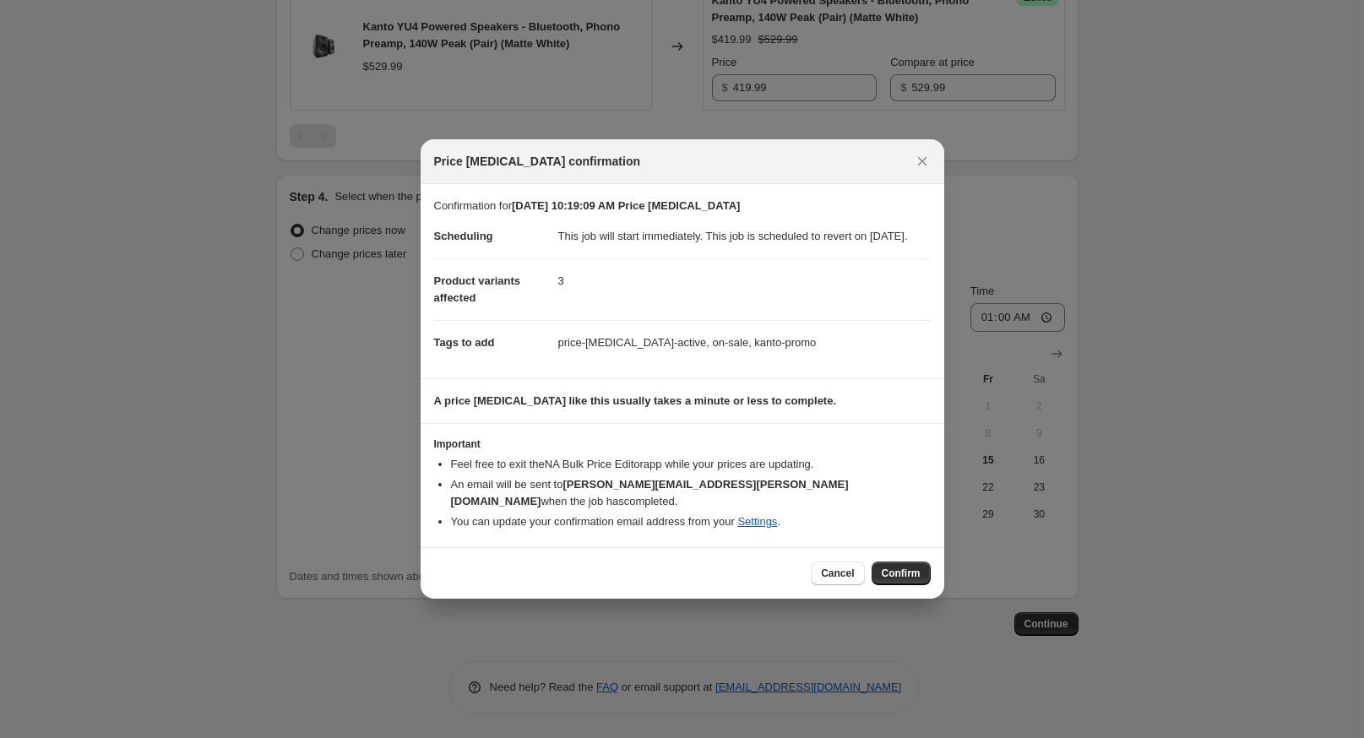
click at [896, 573] on span "Confirm" at bounding box center [901, 574] width 39 height 14
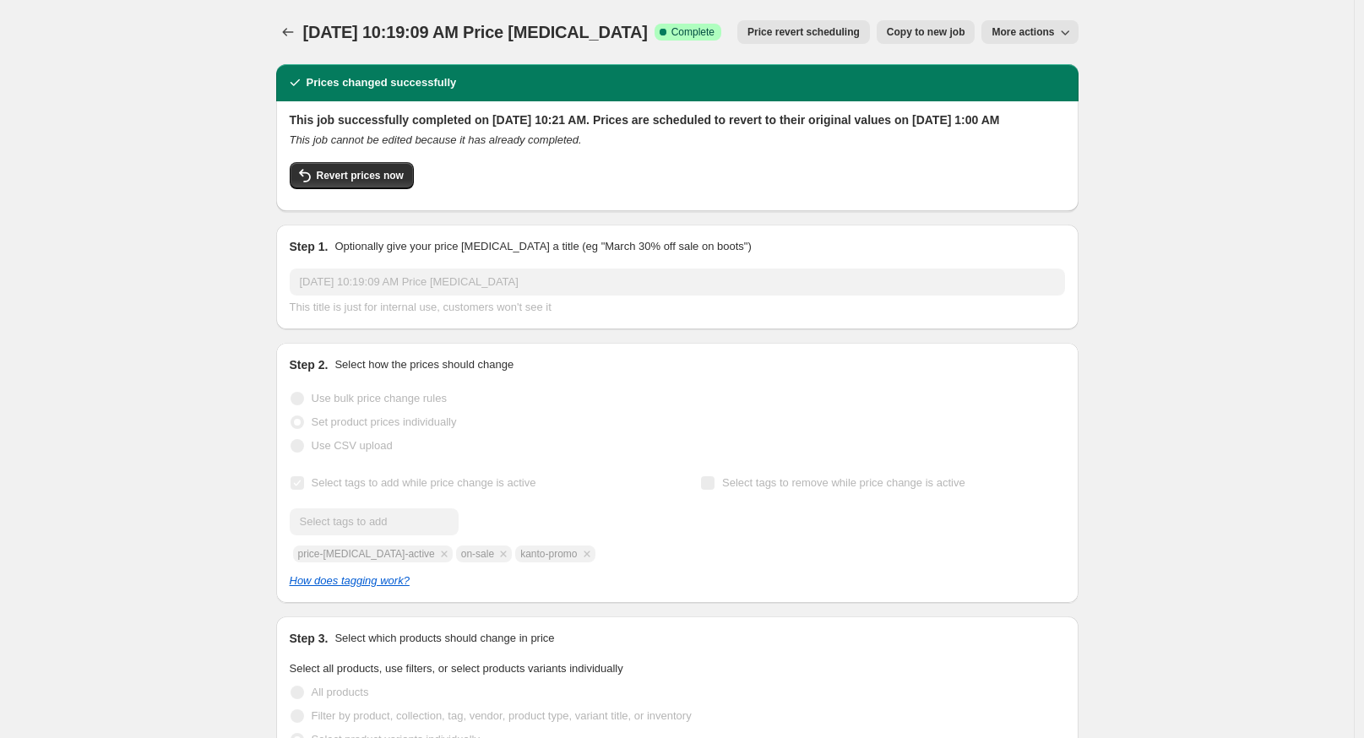
drag, startPoint x: 200, startPoint y: 378, endPoint x: 211, endPoint y: 363, distance: 18.8
click at [294, 28] on icon "Price change jobs" at bounding box center [288, 32] width 17 height 17
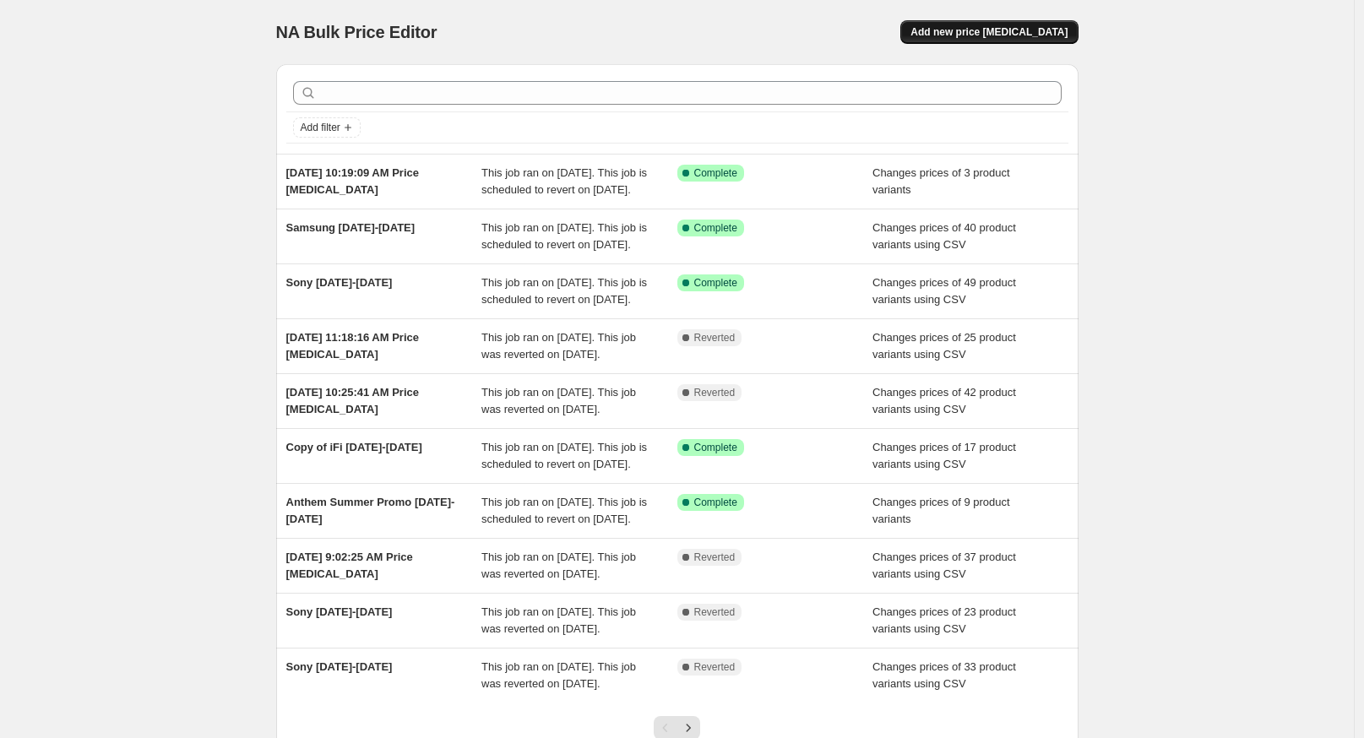
click at [1003, 37] on span "Add new price [MEDICAL_DATA]" at bounding box center [989, 32] width 157 height 14
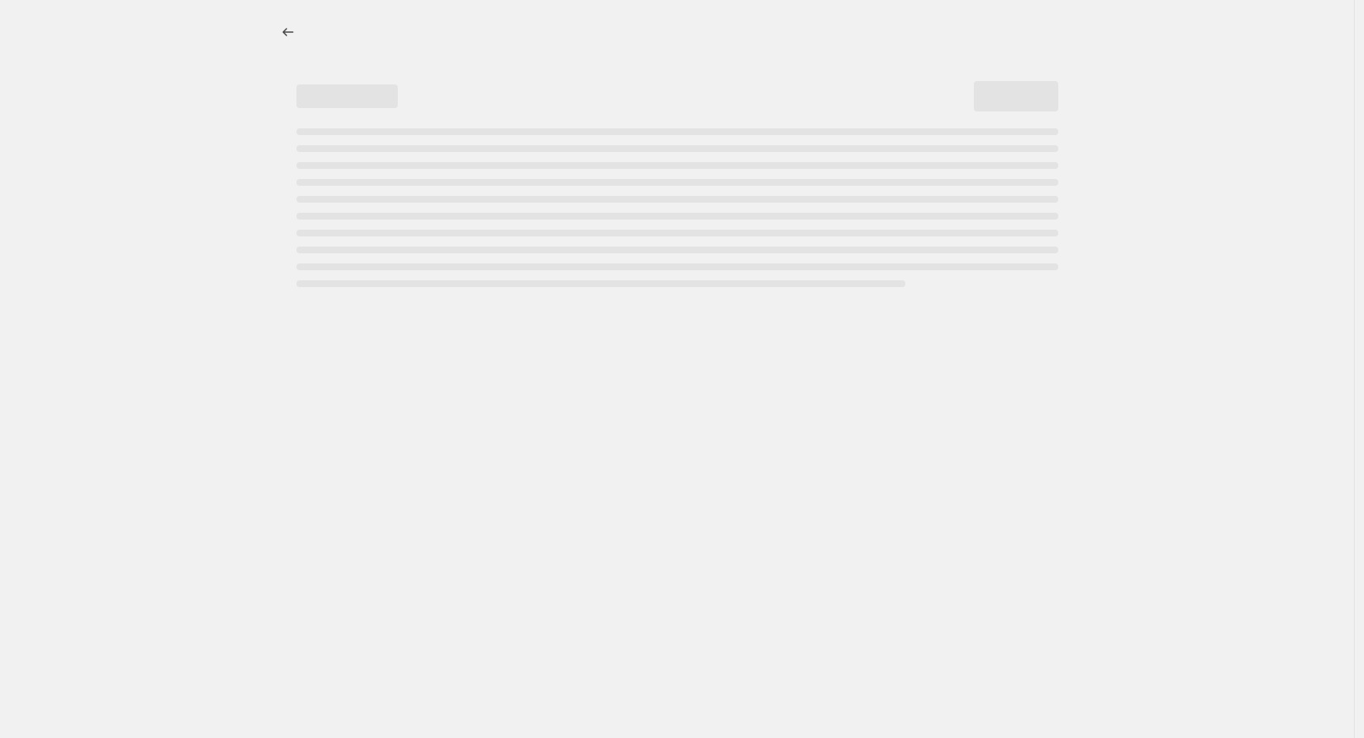
select select "percentage"
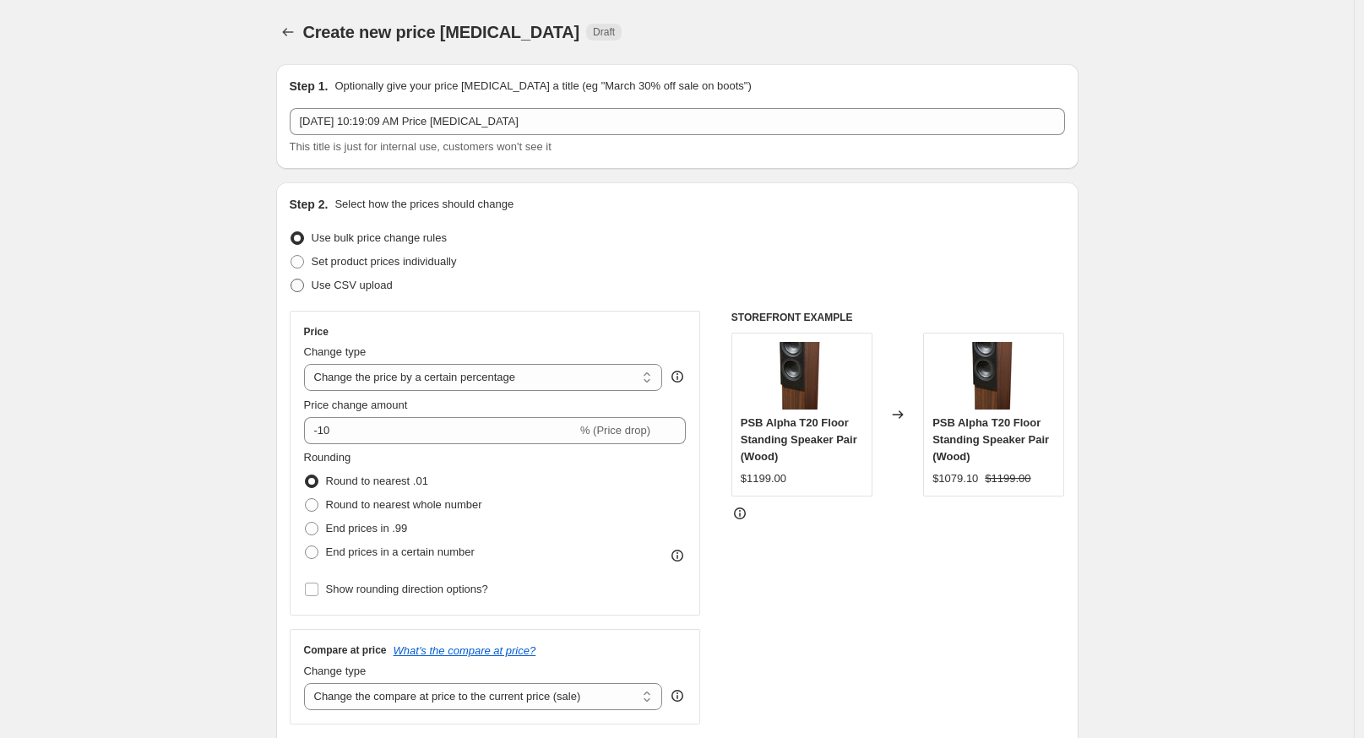
click at [351, 290] on span "Use CSV upload" at bounding box center [352, 285] width 81 height 13
click at [291, 280] on input "Use CSV upload" at bounding box center [291, 279] width 1 height 1
radio input "true"
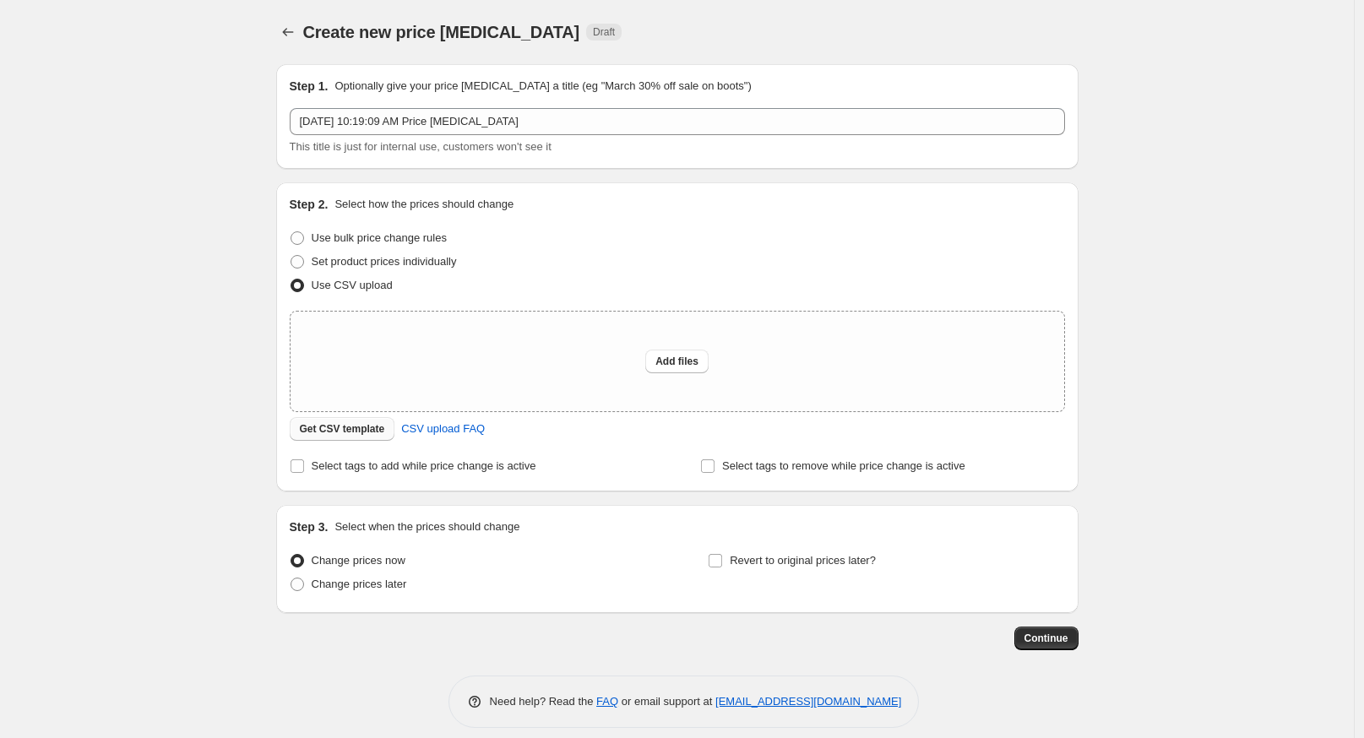
click at [347, 430] on span "Get CSV template" at bounding box center [342, 429] width 85 height 14
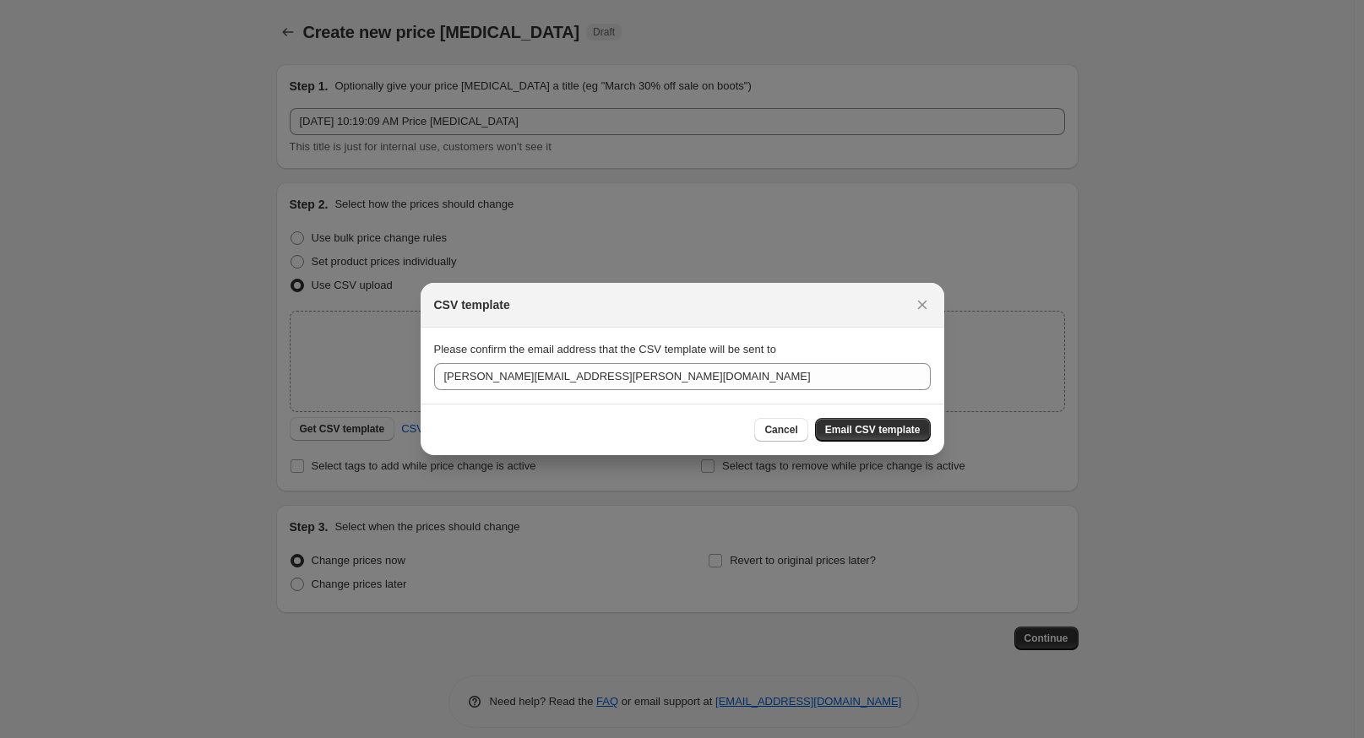
click at [873, 446] on div "Cancel Email CSV template" at bounding box center [683, 430] width 524 height 52
click at [884, 431] on span "Email CSV template" at bounding box center [872, 430] width 95 height 14
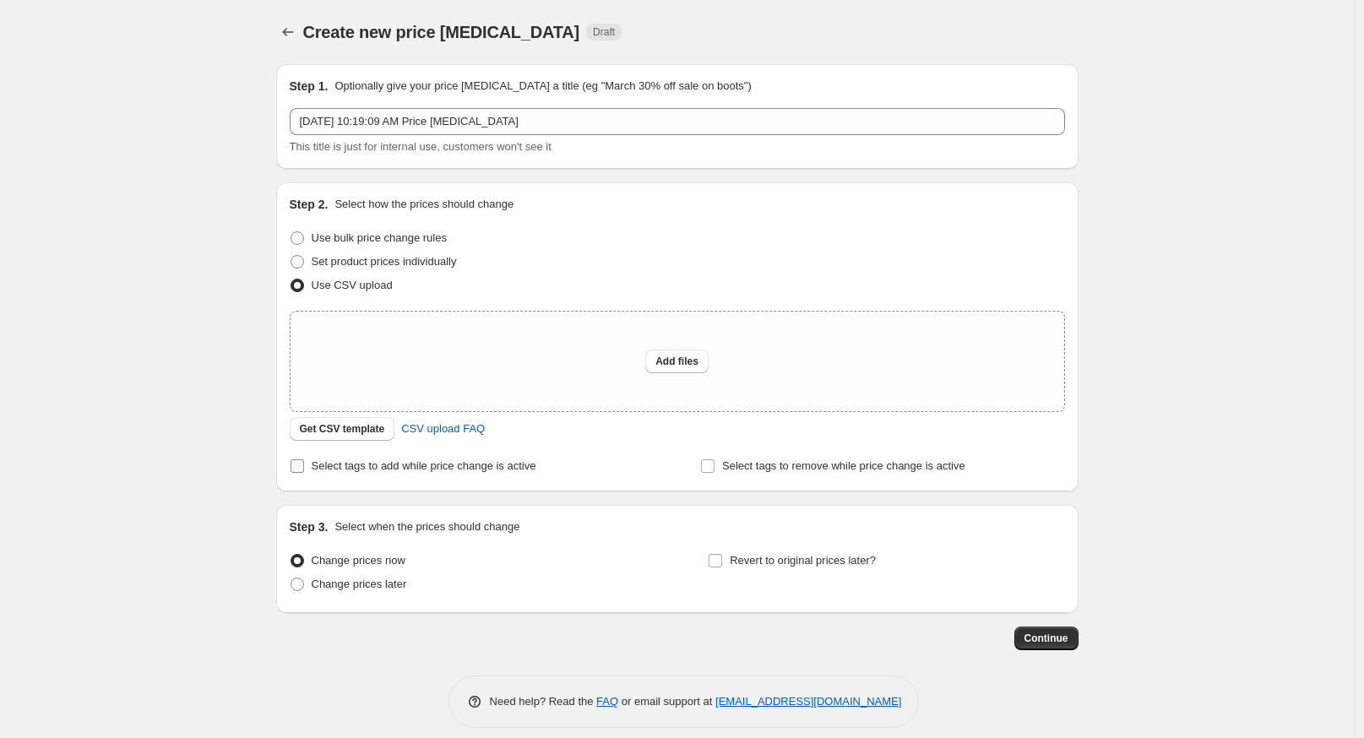
click at [356, 461] on span "Select tags to add while price change is active" at bounding box center [424, 465] width 225 height 13
click at [304, 461] on input "Select tags to add while price change is active" at bounding box center [298, 466] width 14 height 14
checkbox input "true"
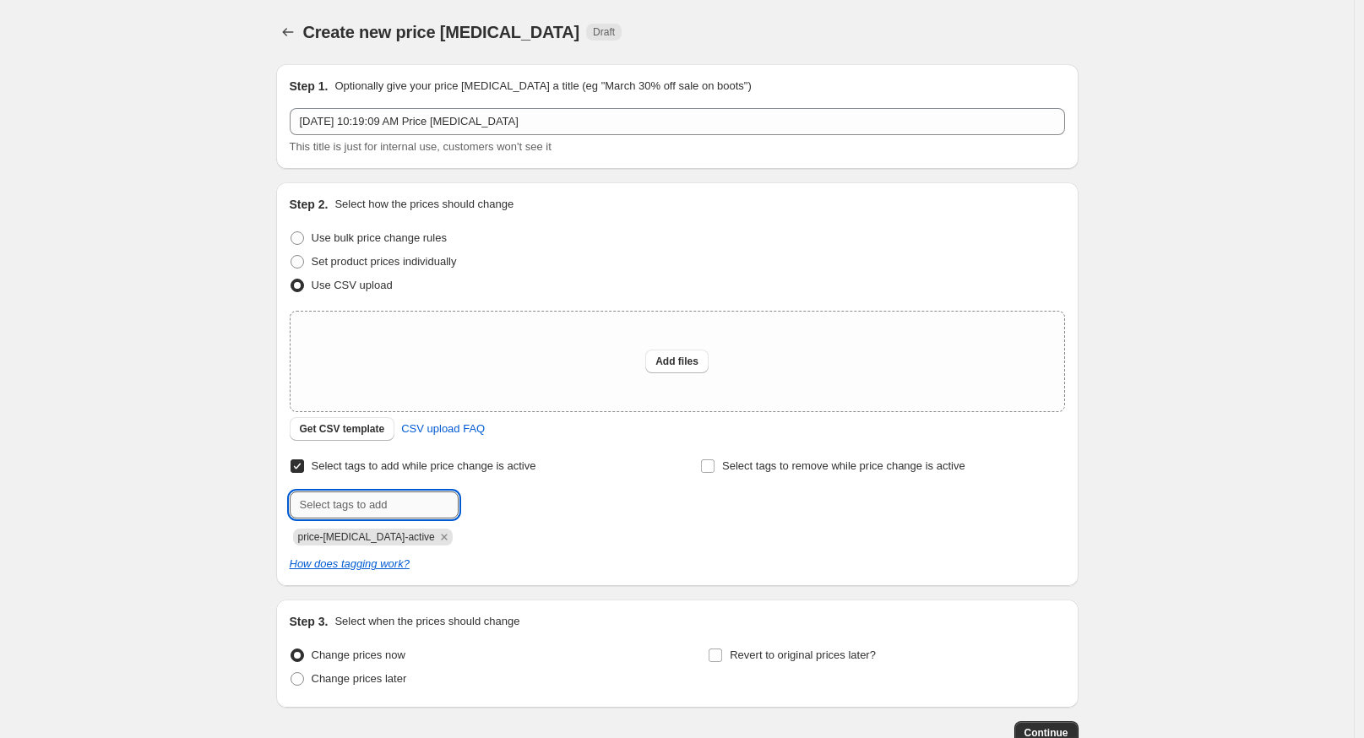
click at [353, 514] on input "text" at bounding box center [374, 505] width 169 height 27
type input "on-sale"
click at [290, 182] on button "Submit" at bounding box center [314, 191] width 48 height 18
type input "klipsch-promo"
click at [290, 182] on button "Submit" at bounding box center [314, 191] width 48 height 18
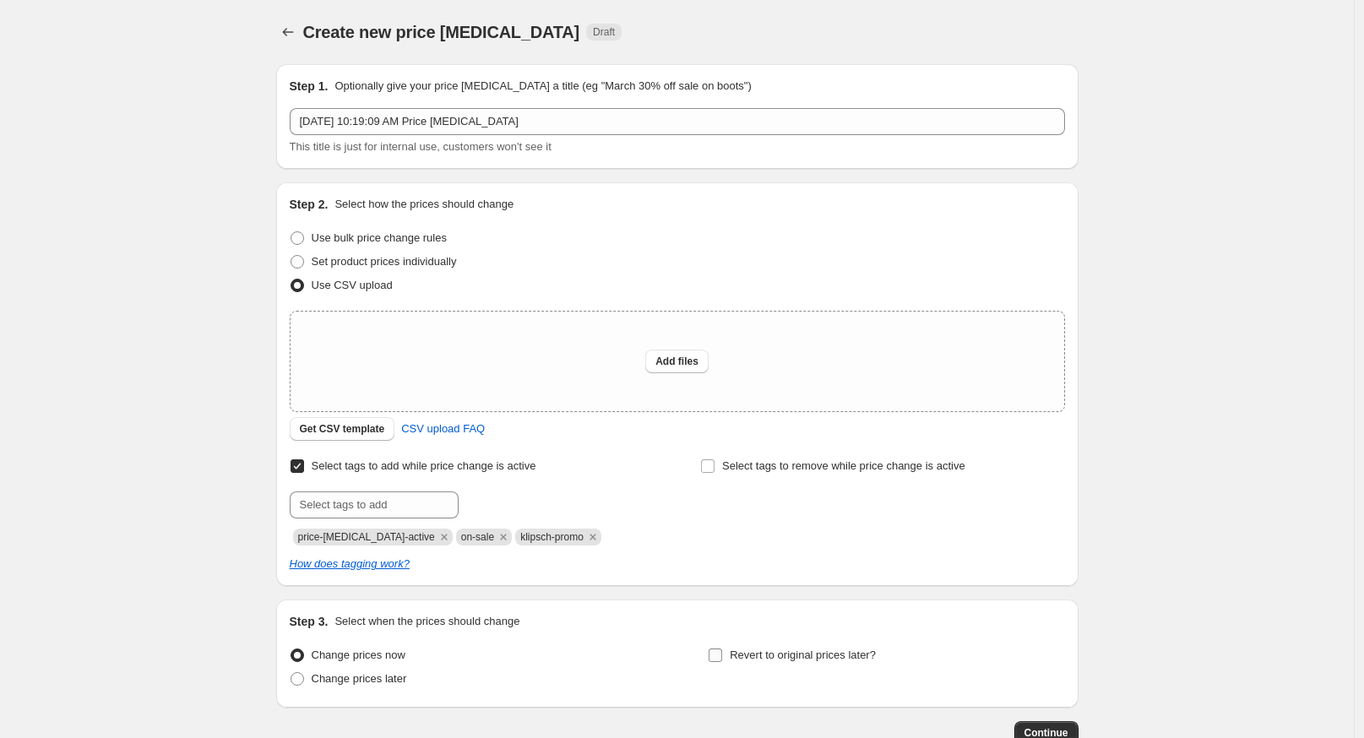
click at [727, 662] on div "Revert to original prices later?" at bounding box center [886, 669] width 356 height 51
click at [726, 664] on label "Revert to original prices later?" at bounding box center [792, 656] width 168 height 24
click at [722, 662] on input "Revert to original prices later?" at bounding box center [716, 656] width 14 height 14
checkbox input "true"
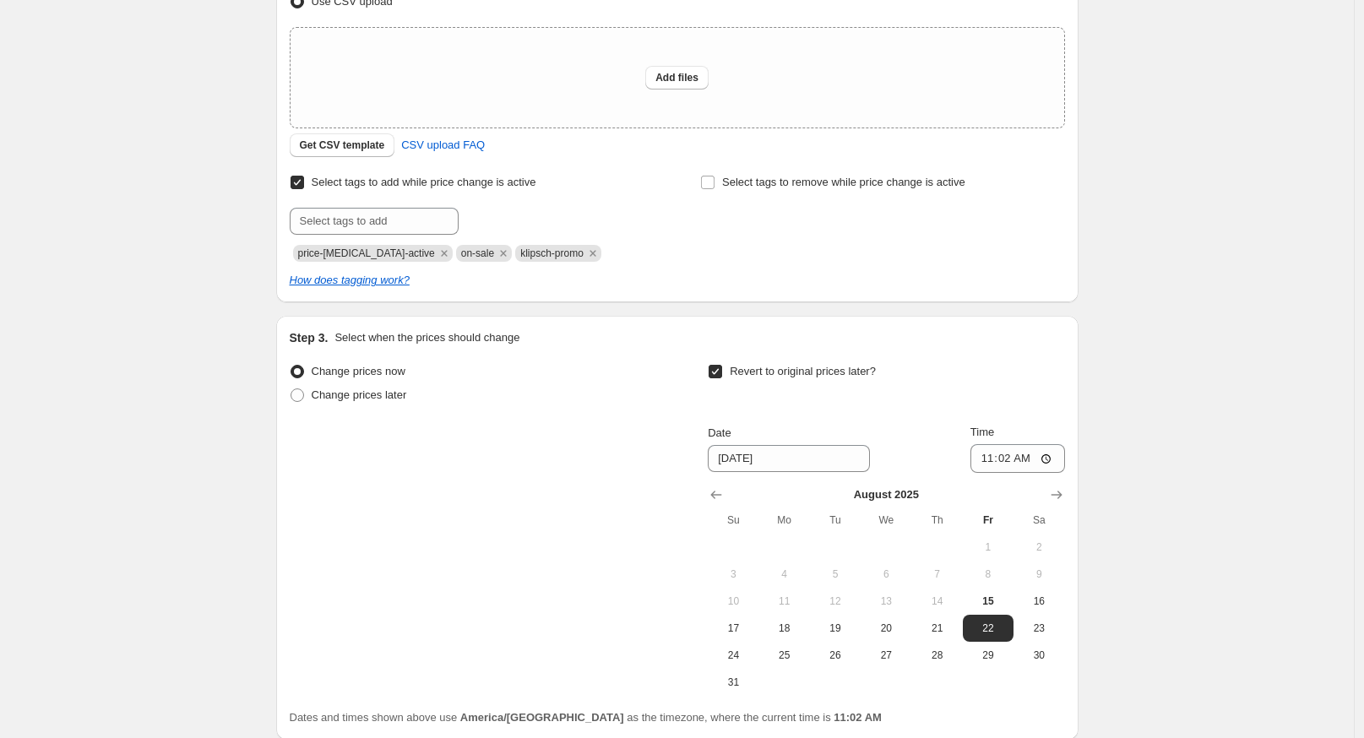
scroll to position [375, 0]
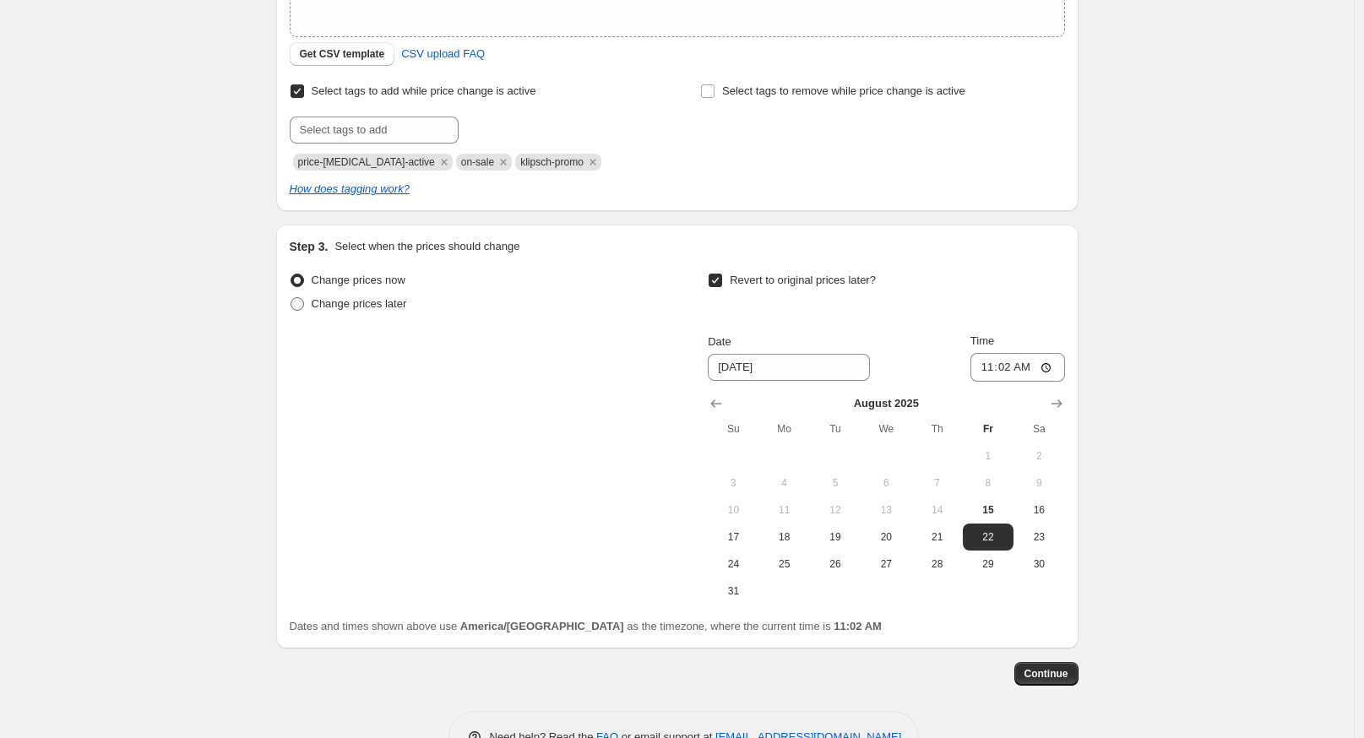
drag, startPoint x: 380, startPoint y: 304, endPoint x: 363, endPoint y: 314, distance: 19.7
click at [378, 313] on label "Change prices later" at bounding box center [348, 304] width 117 height 24
click at [291, 298] on input "Change prices later" at bounding box center [291, 297] width 1 height 1
radio input "true"
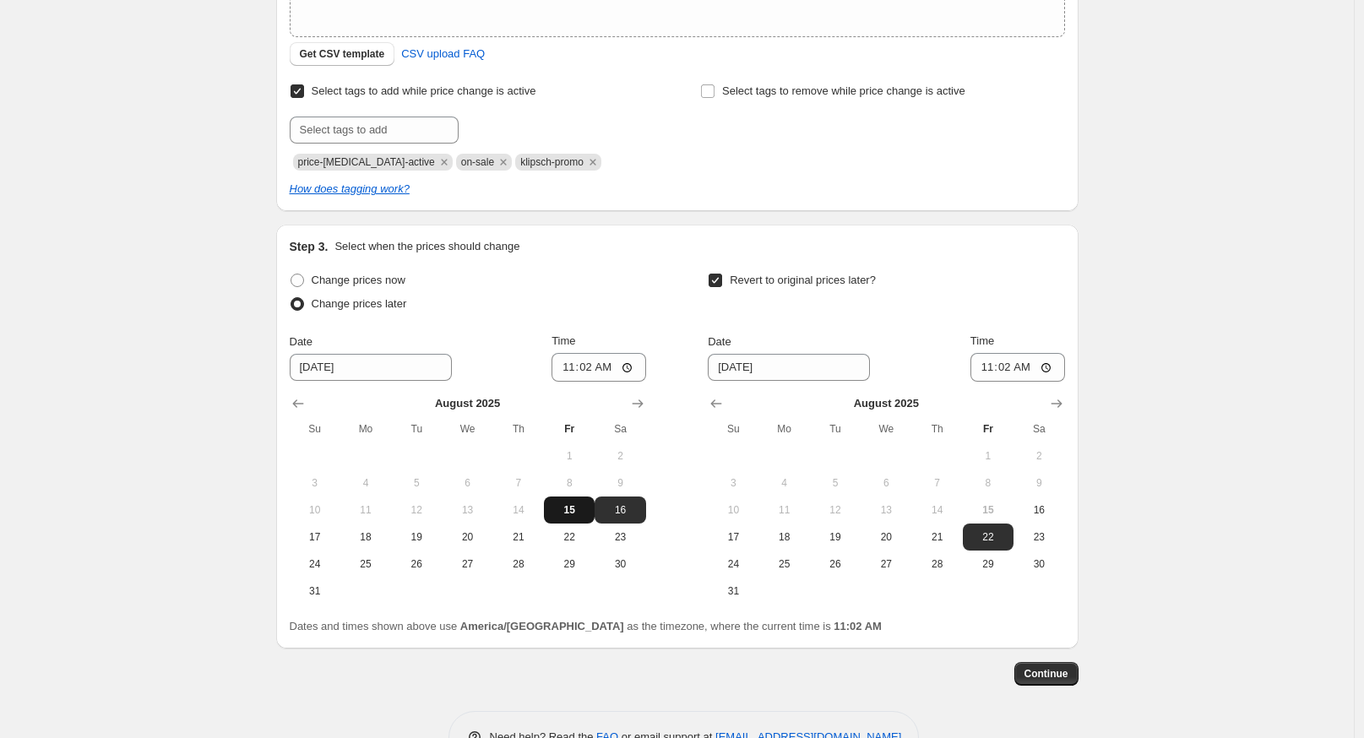
drag, startPoint x: 576, startPoint y: 569, endPoint x: 595, endPoint y: 512, distance: 60.4
click at [577, 571] on button "29" at bounding box center [569, 564] width 51 height 27
type input "8/29/2025"
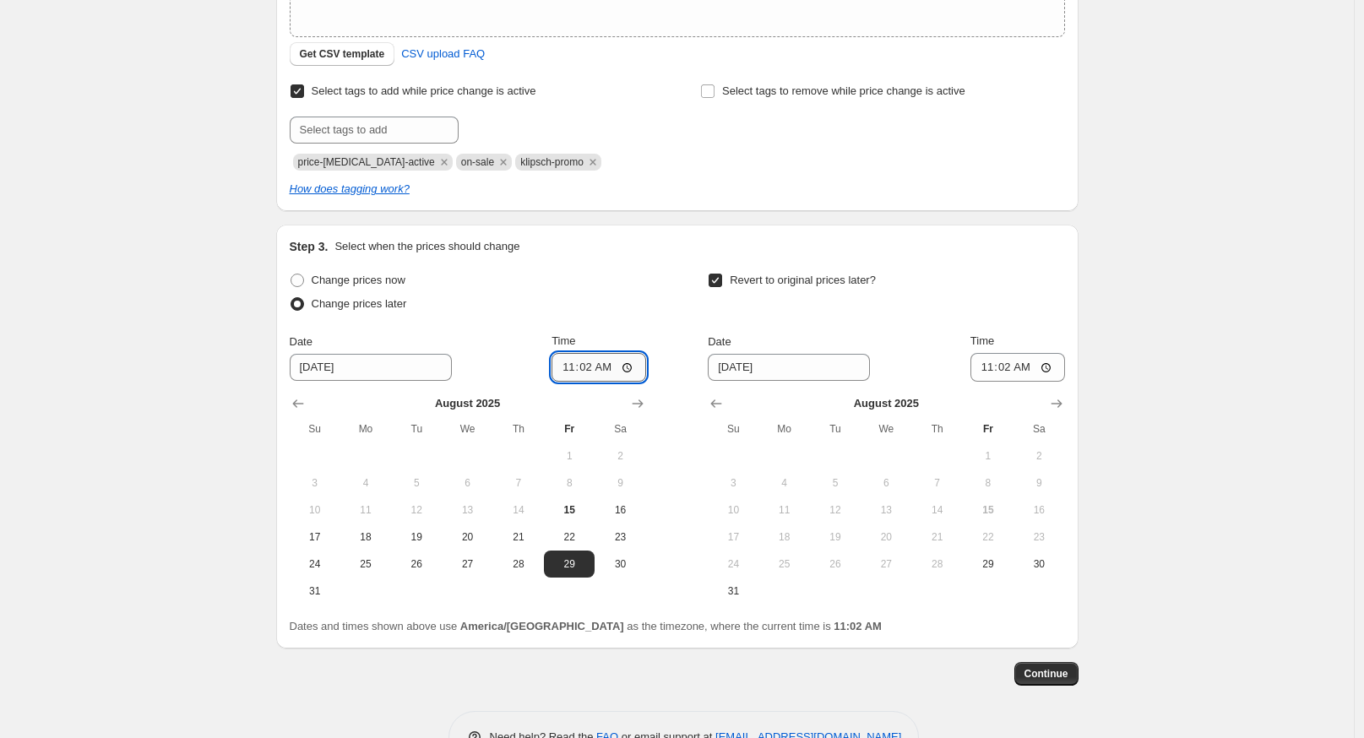
click at [563, 372] on input "11:02" at bounding box center [599, 367] width 95 height 29
type input "01:00"
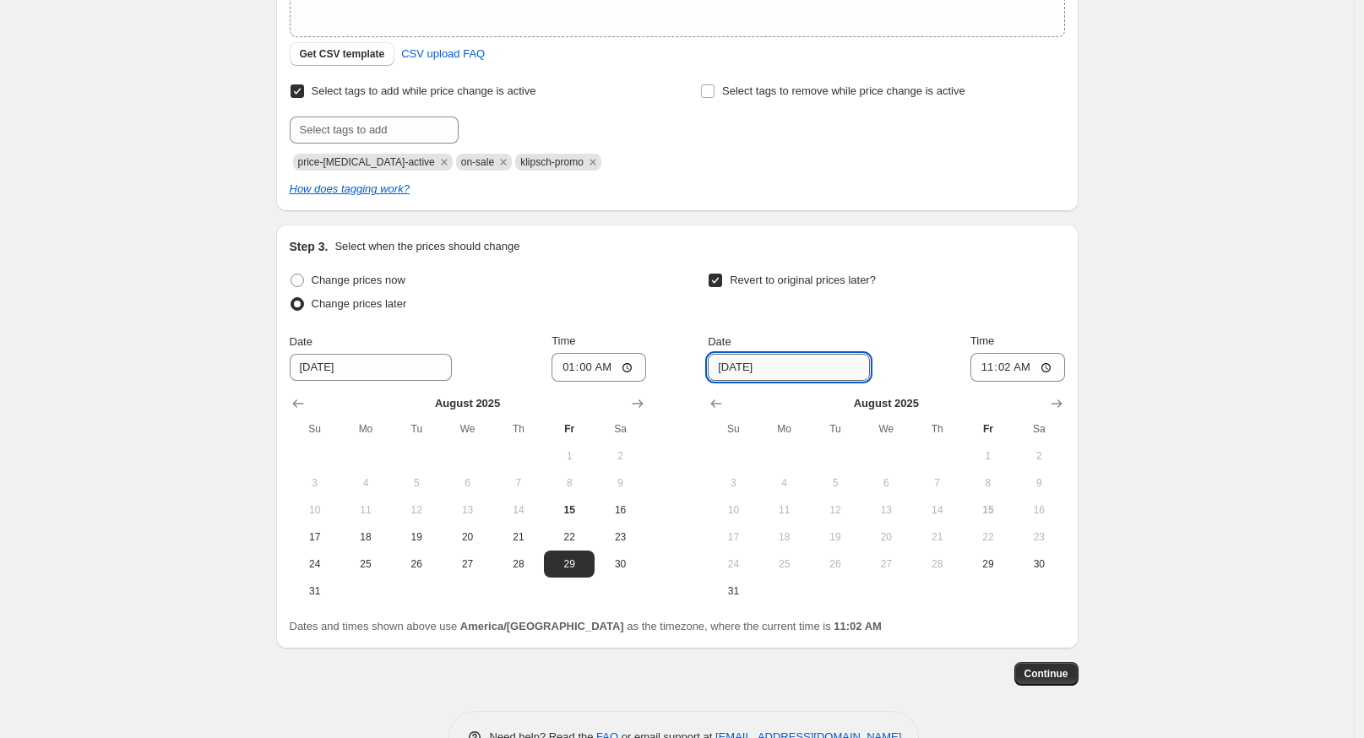
click at [824, 366] on input "[DATE]" at bounding box center [789, 367] width 162 height 27
click at [1068, 402] on button "Show next month, September 2025" at bounding box center [1057, 404] width 24 height 24
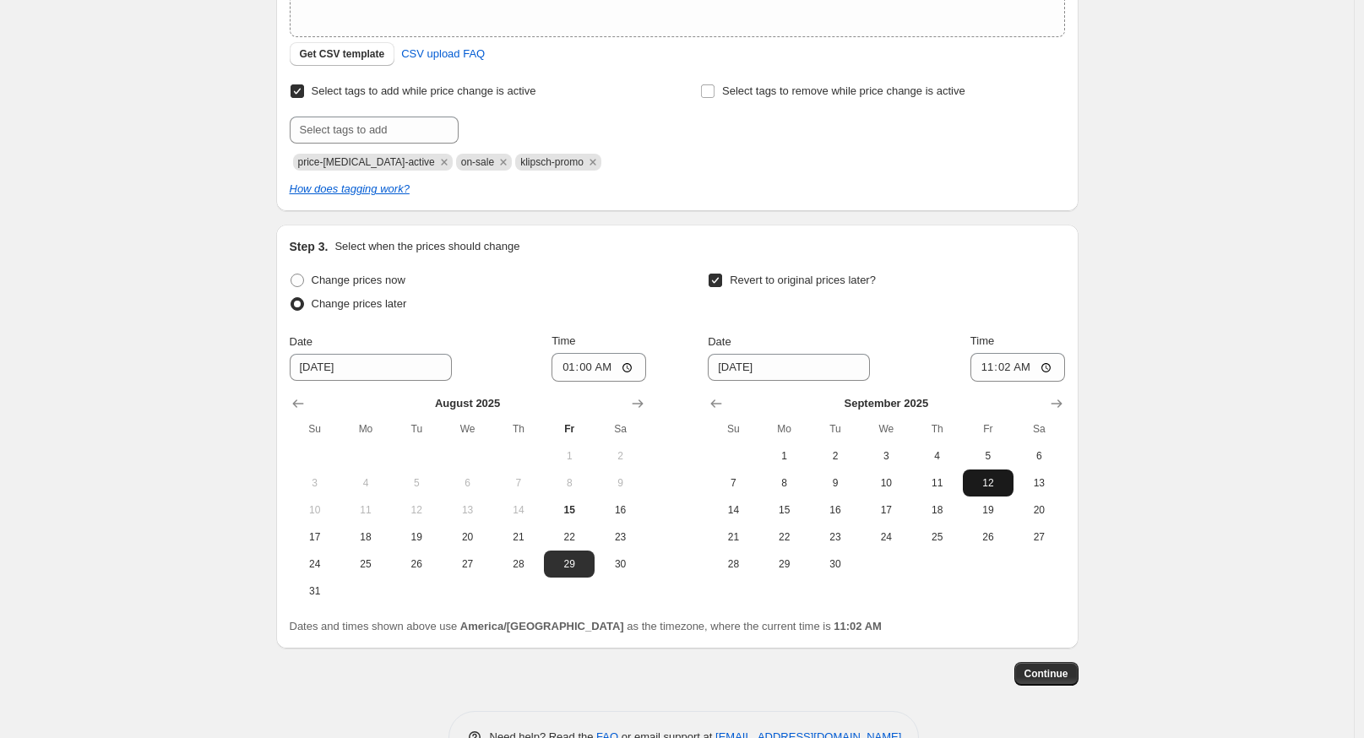
click at [978, 489] on span "12" at bounding box center [988, 483] width 37 height 14
type input "9/12/2025"
drag, startPoint x: 989, startPoint y: 367, endPoint x: 977, endPoint y: 374, distance: 13.6
click at [991, 368] on input "11:02" at bounding box center [1017, 367] width 95 height 29
click at [1027, 275] on div "Revert to original prices later?" at bounding box center [886, 294] width 356 height 51
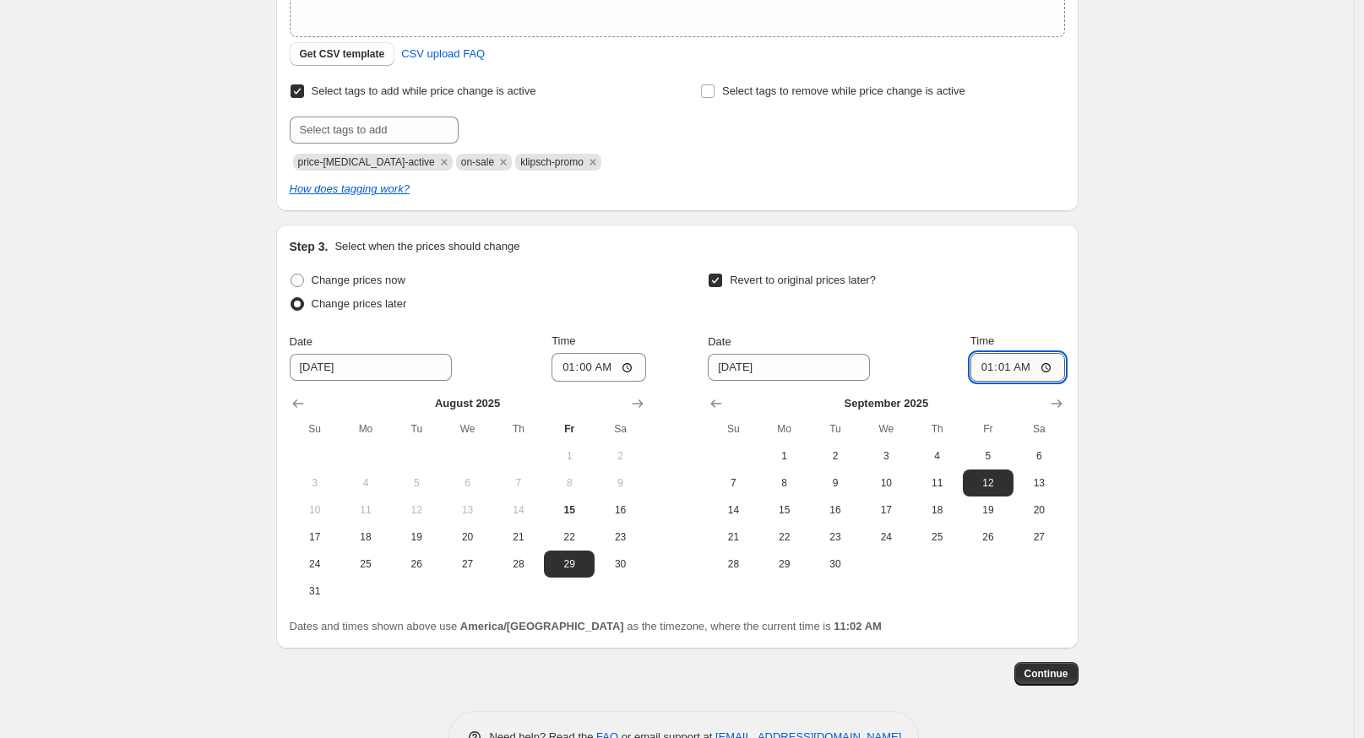
click at [1007, 371] on input "01:01" at bounding box center [1017, 367] width 95 height 29
type input "01:00"
click at [956, 303] on div "Revert to original prices later?" at bounding box center [886, 294] width 356 height 51
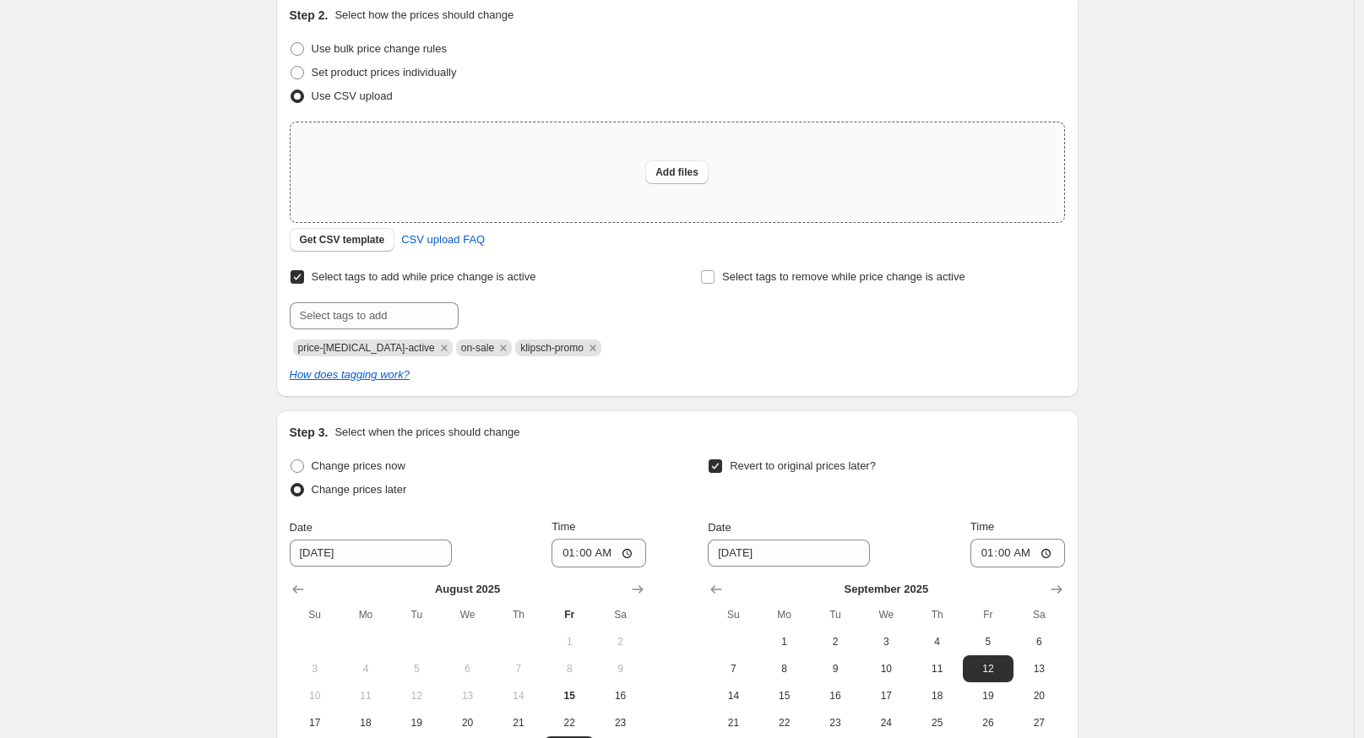
scroll to position [0, 0]
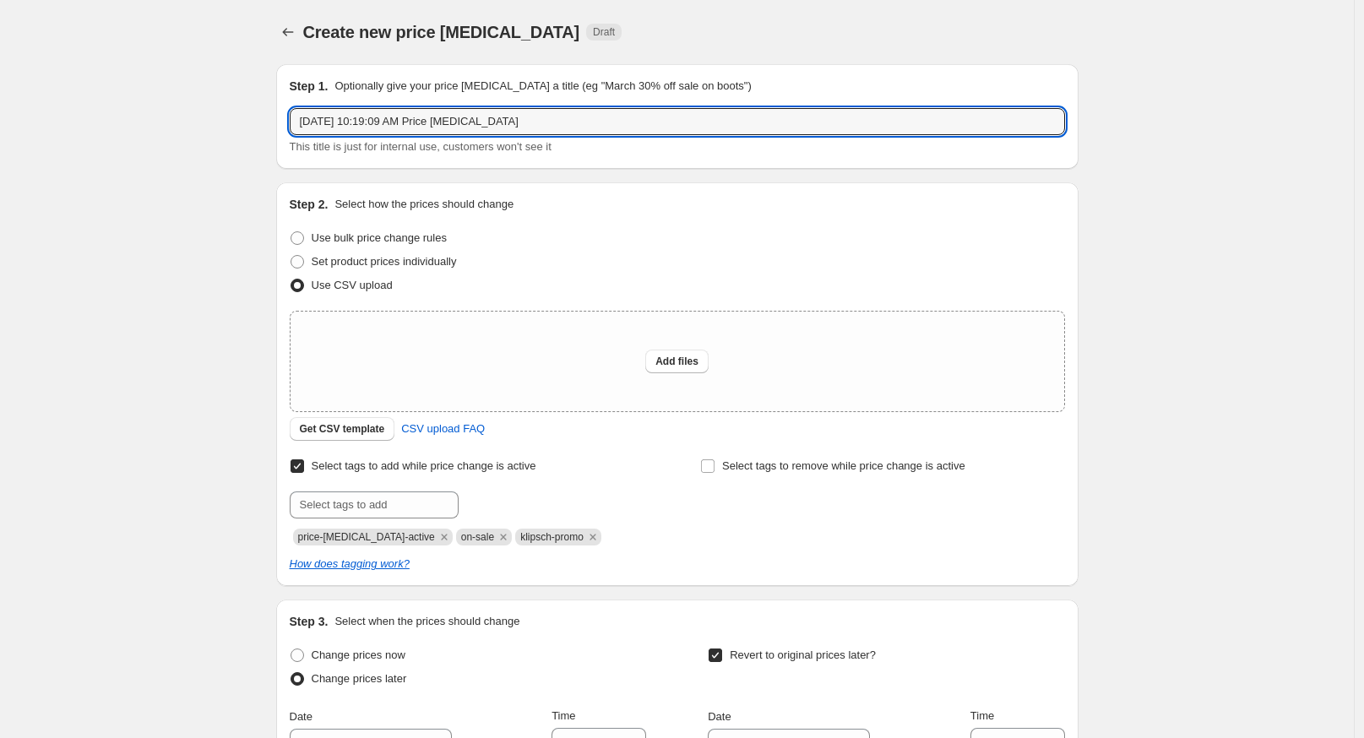
drag, startPoint x: 530, startPoint y: 125, endPoint x: 229, endPoint y: 130, distance: 301.6
click at [229, 130] on div "Create new price change job. This page is ready Create new price change job Dra…" at bounding box center [677, 582] width 1354 height 1164
type input "Klipsch Aug29-Sep11"
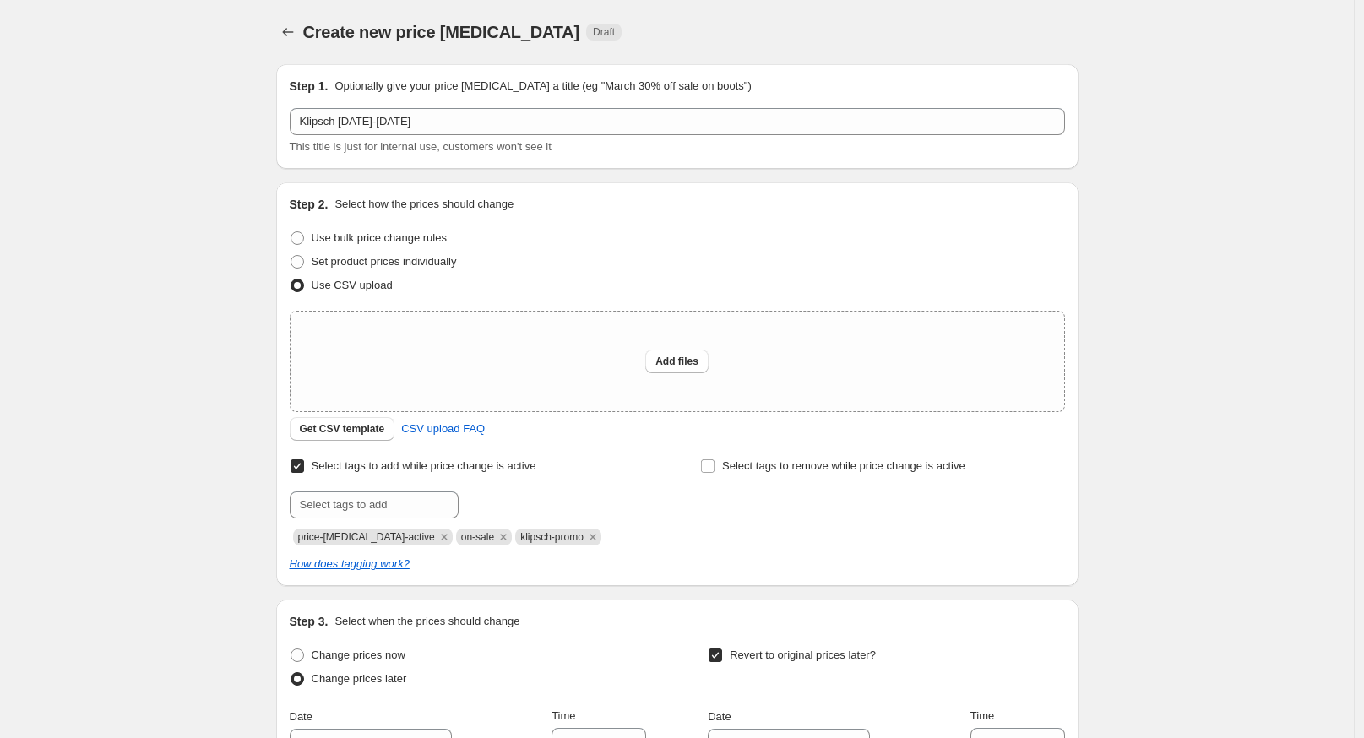
click at [172, 105] on div "Create new price change job. This page is ready Create new price change job Dra…" at bounding box center [677, 582] width 1354 height 1164
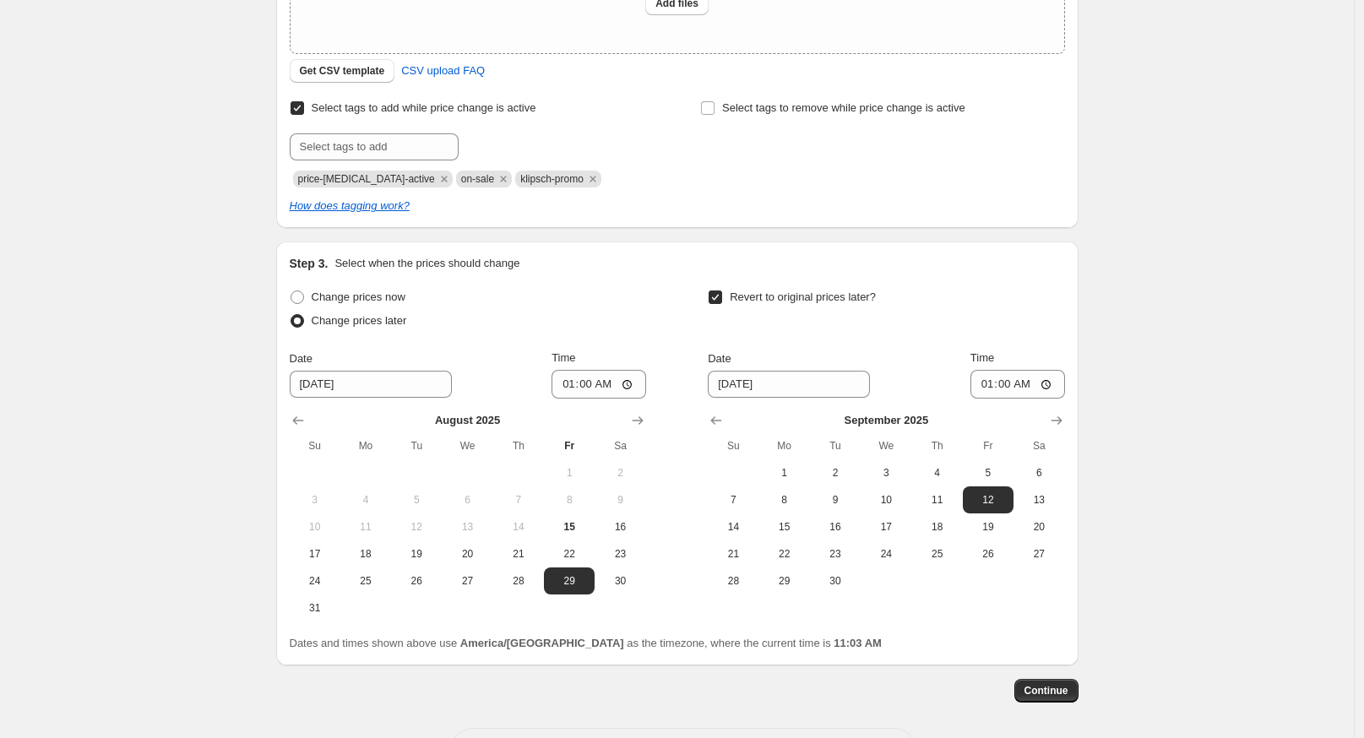
scroll to position [144, 0]
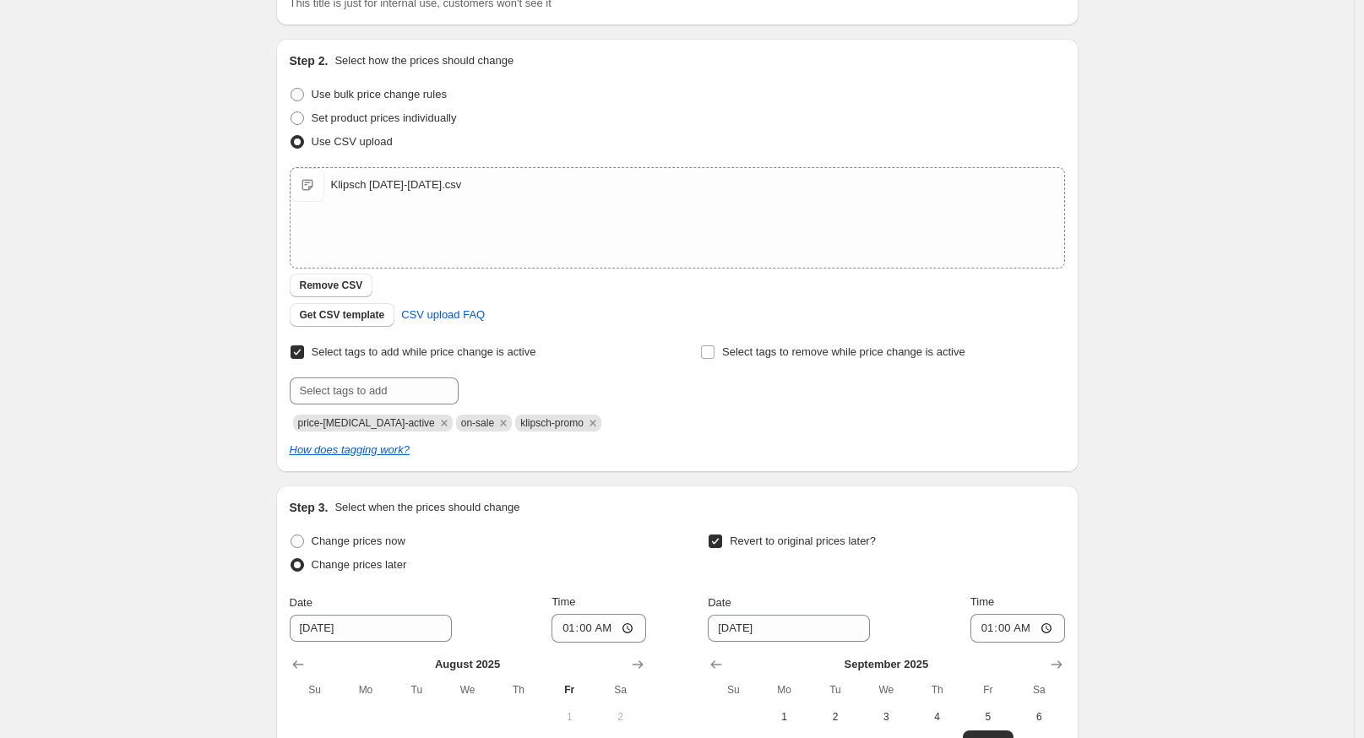
click at [150, 323] on div "Create new price change job. This page is ready Create new price change job Dra…" at bounding box center [677, 452] width 1354 height 1193
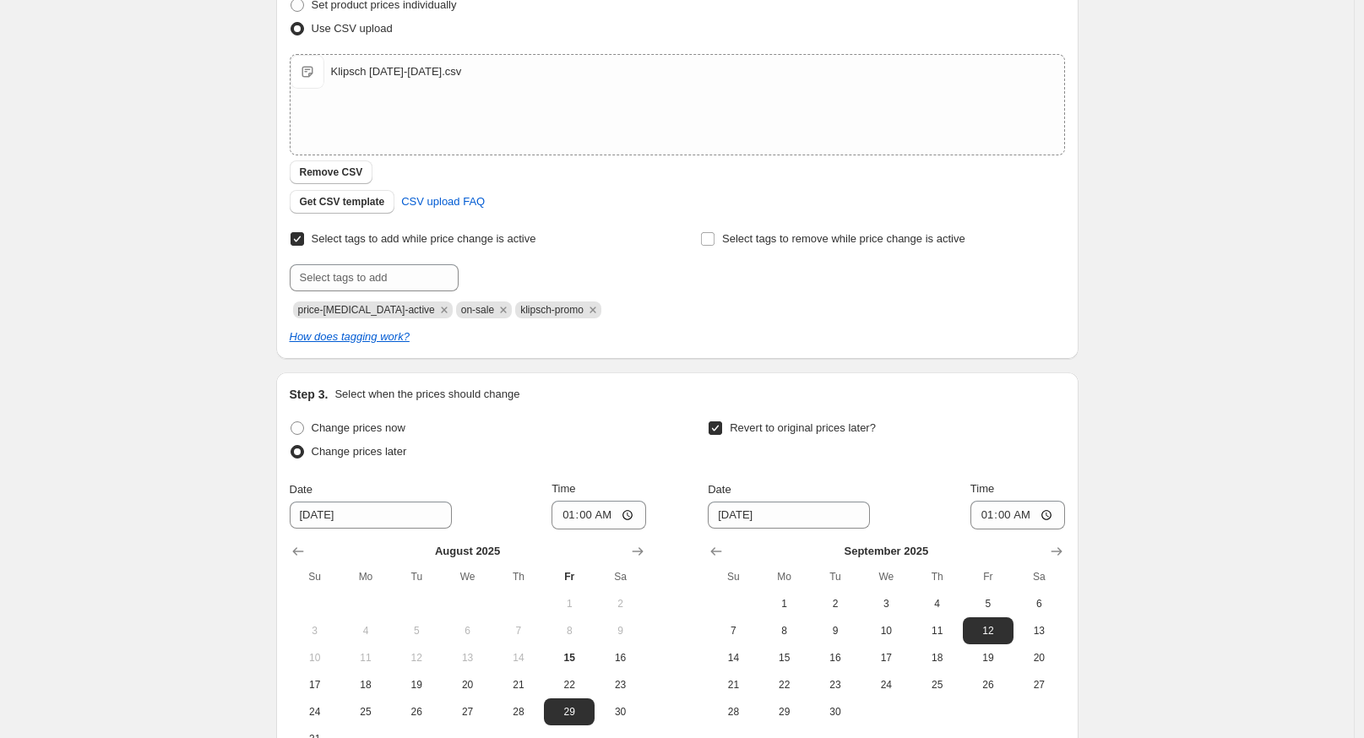
scroll to position [454, 0]
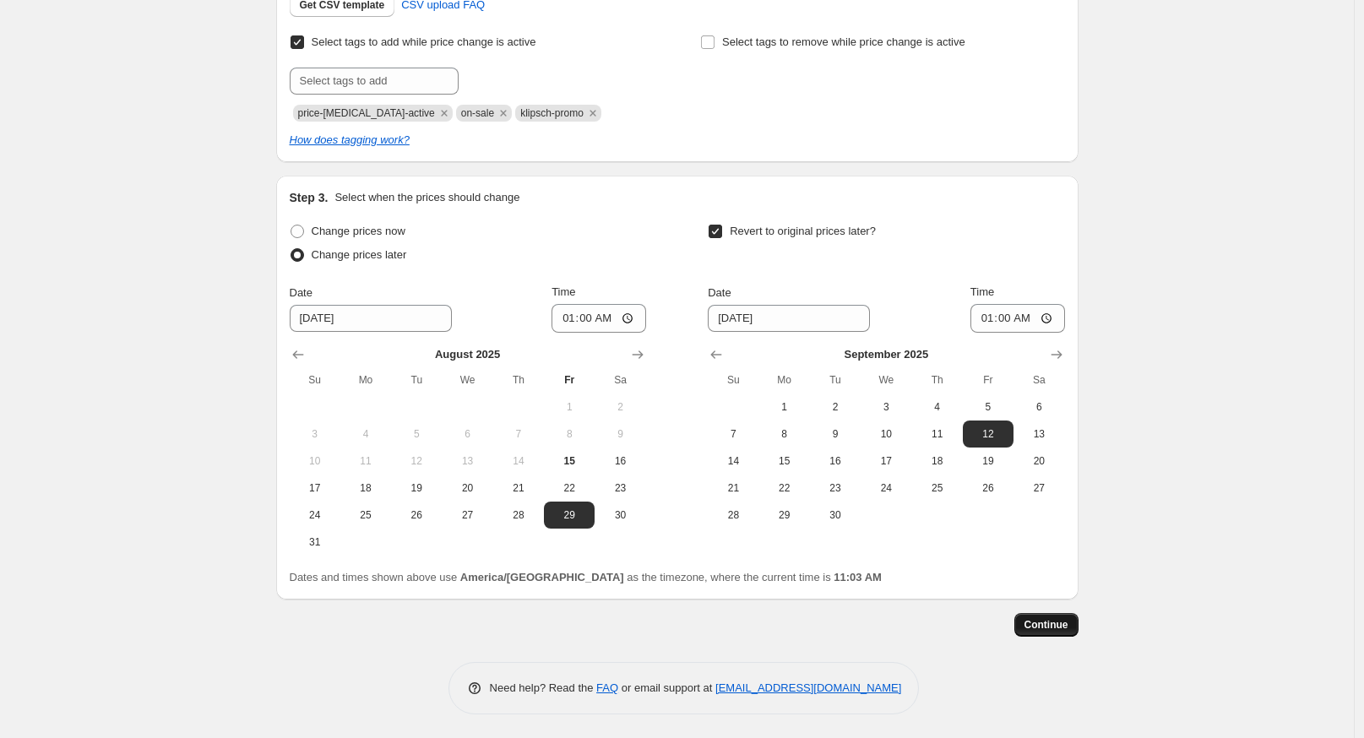
click at [1037, 620] on span "Continue" at bounding box center [1047, 625] width 44 height 14
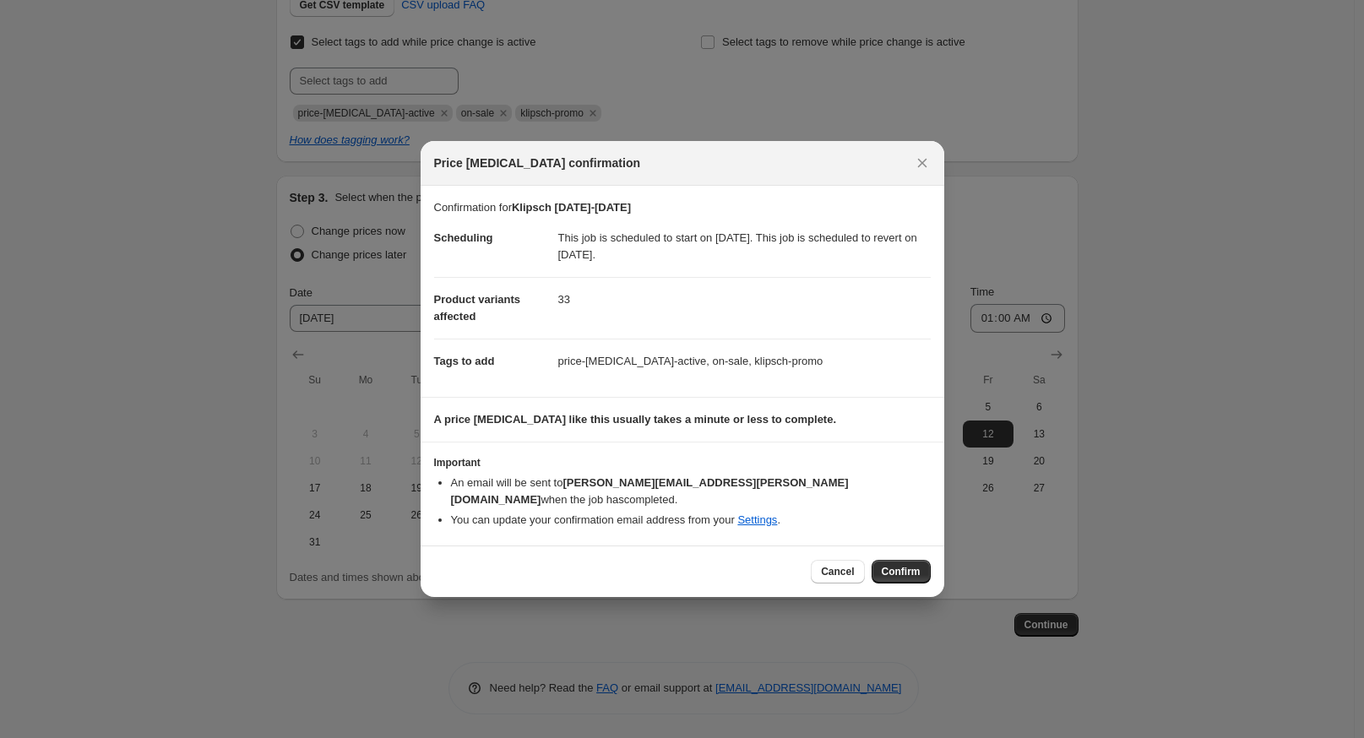
click at [895, 565] on span "Confirm" at bounding box center [901, 572] width 39 height 14
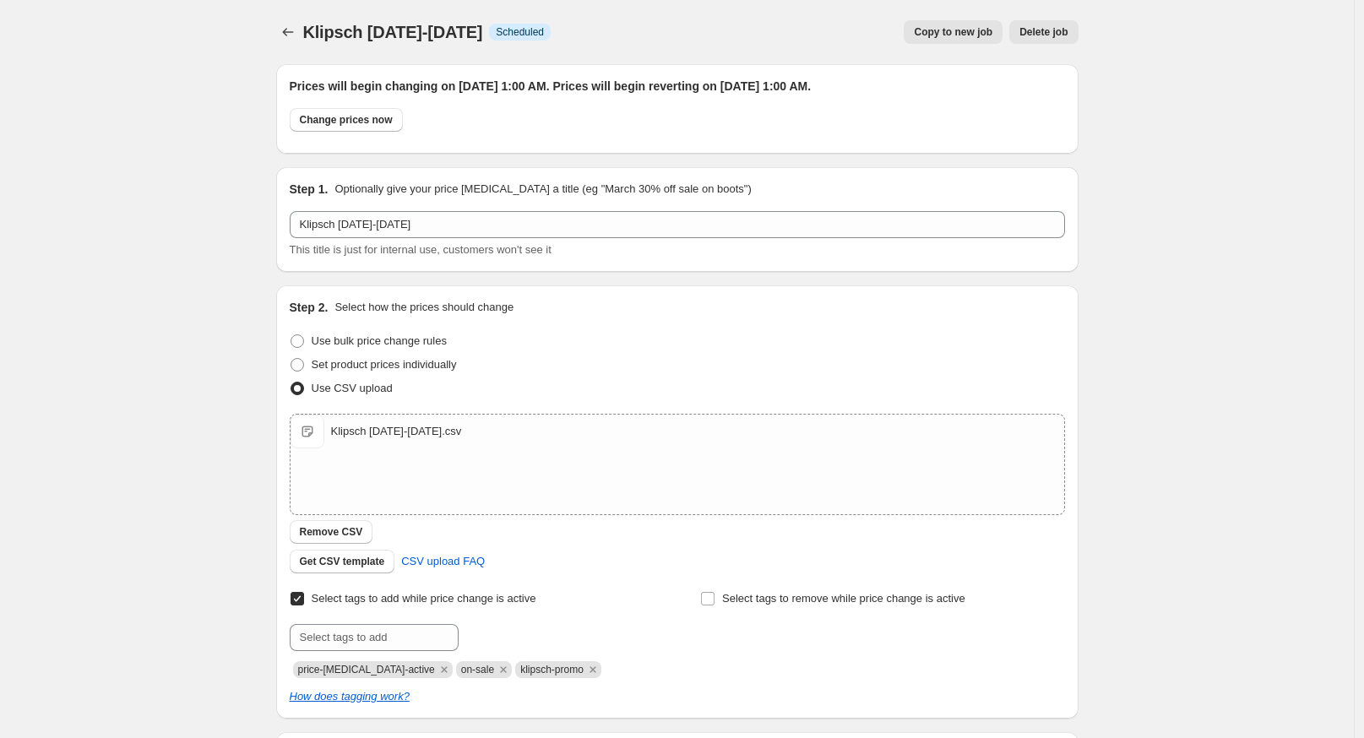
scroll to position [454, 0]
